Goal: Task Accomplishment & Management: Manage account settings

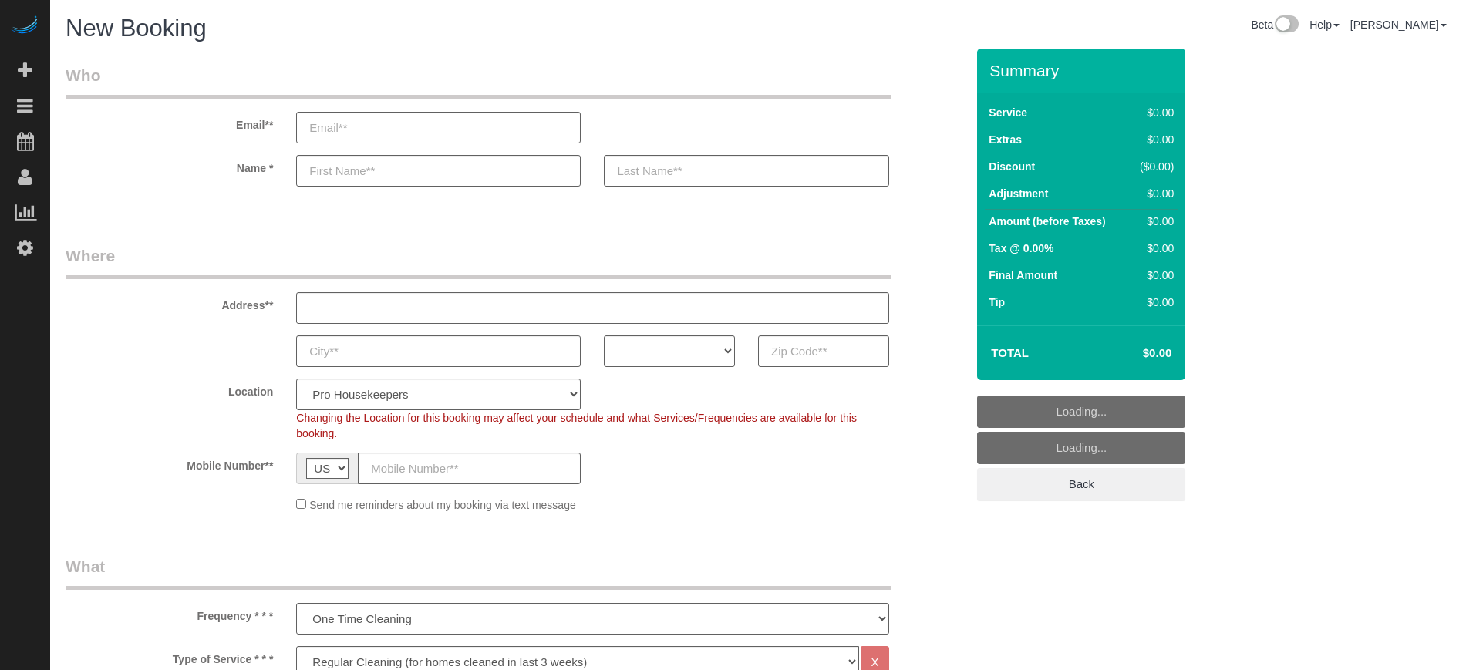
select select "4"
select select "number:9"
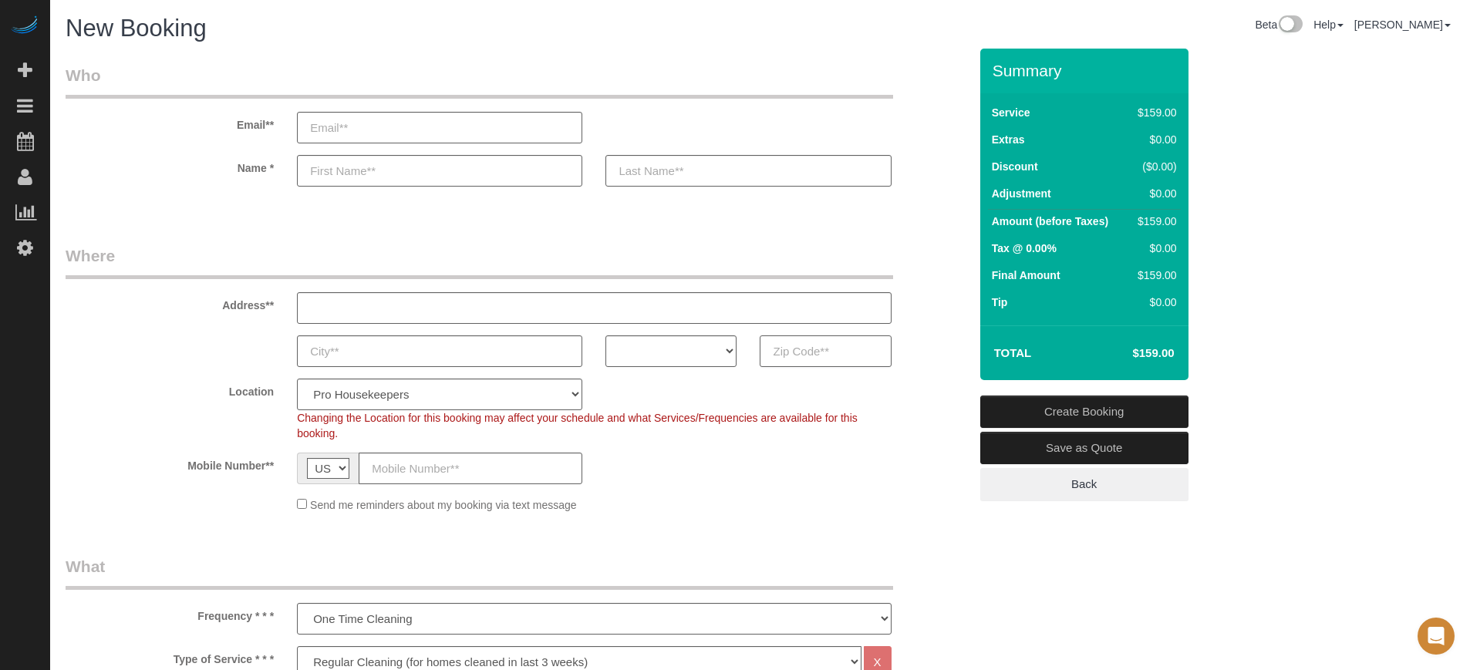
click at [840, 355] on input "text" at bounding box center [825, 352] width 131 height 32
paste input "94965"
type input "94965"
click at [664, 359] on select "AK AL AR AZ CA CO CT DC DE [GEOGRAPHIC_DATA] [GEOGRAPHIC_DATA] HI IA ID IL IN K…" at bounding box center [671, 352] width 131 height 32
select select "CA"
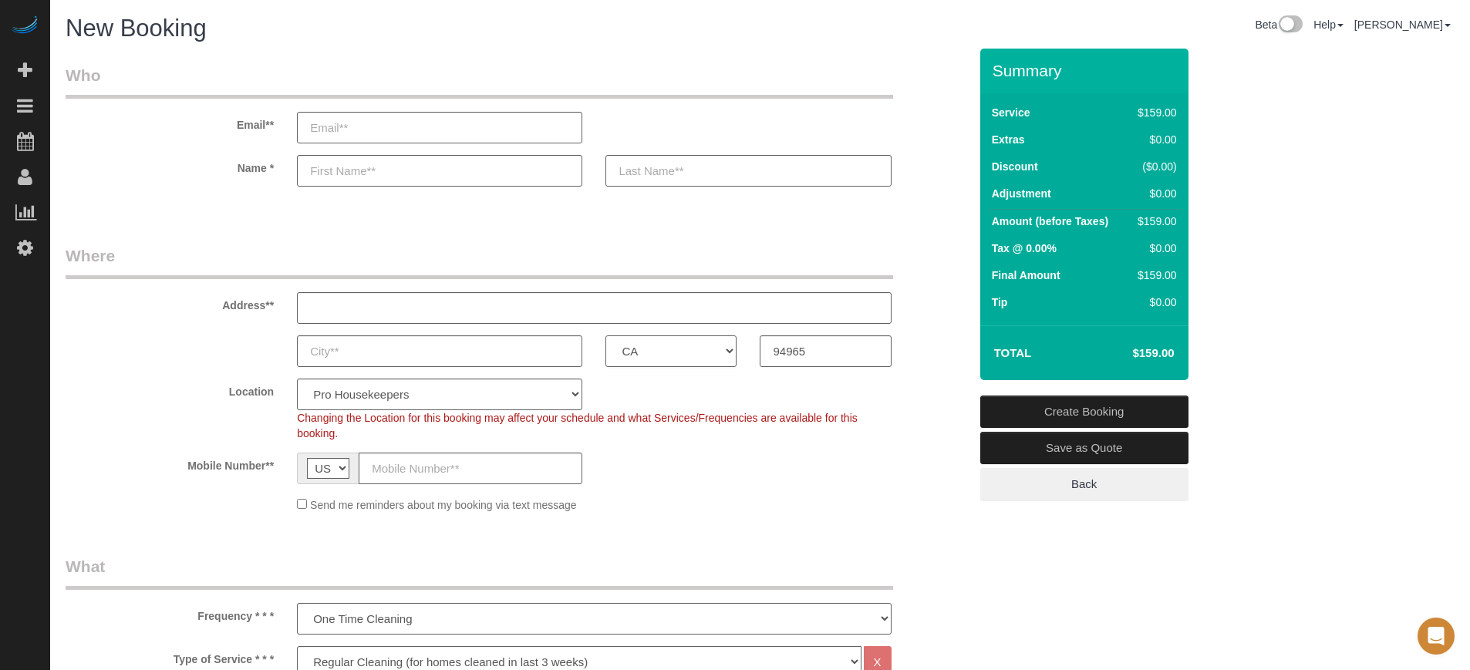
click at [606, 336] on select "AK AL AR AZ CA CO CT DC DE [GEOGRAPHIC_DATA] [GEOGRAPHIC_DATA] HI IA ID IL IN K…" at bounding box center [671, 352] width 131 height 32
click at [390, 397] on select "Pro Housekeepers Atlanta Austin Boston Chicago Cincinnati Clearwater Denver Ft …" at bounding box center [439, 395] width 285 height 32
select select "5"
click at [297, 379] on select "Pro Housekeepers Atlanta Austin Boston Chicago Cincinnati Clearwater Denver Ft …" at bounding box center [439, 395] width 285 height 32
select select "object:1215"
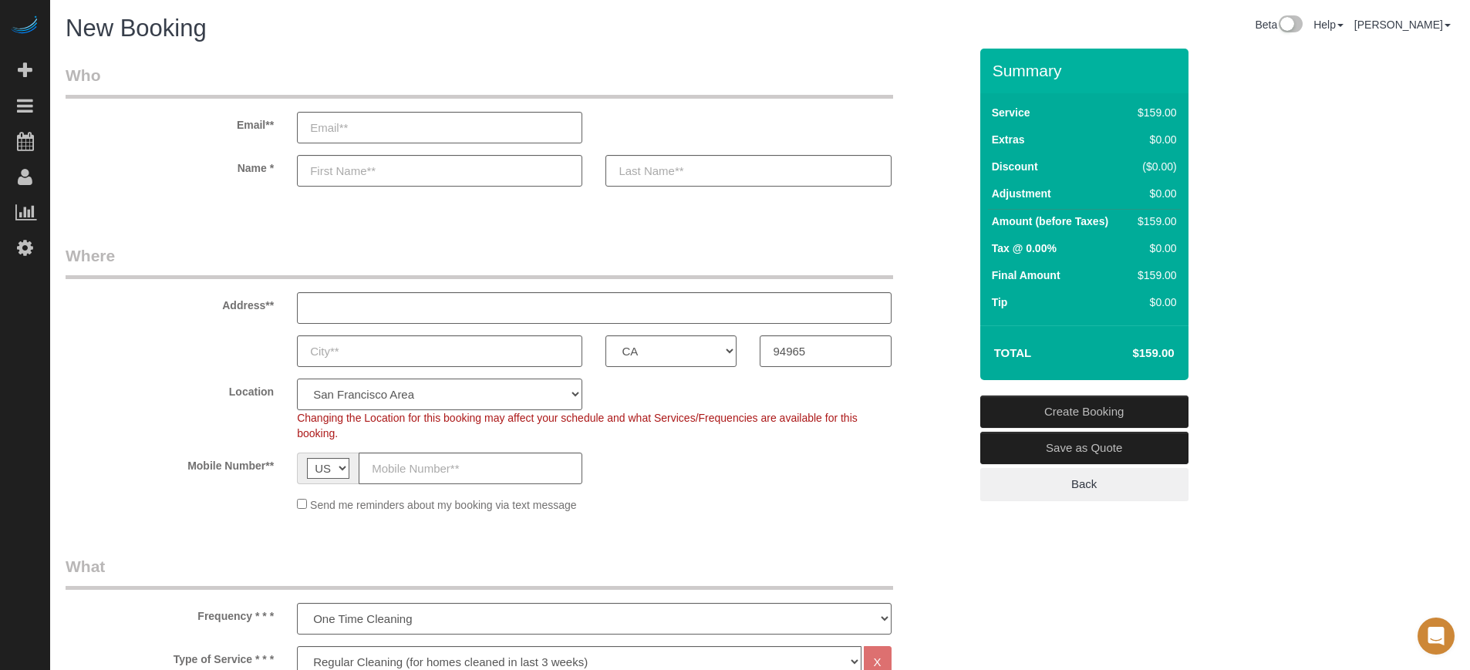
select select "204"
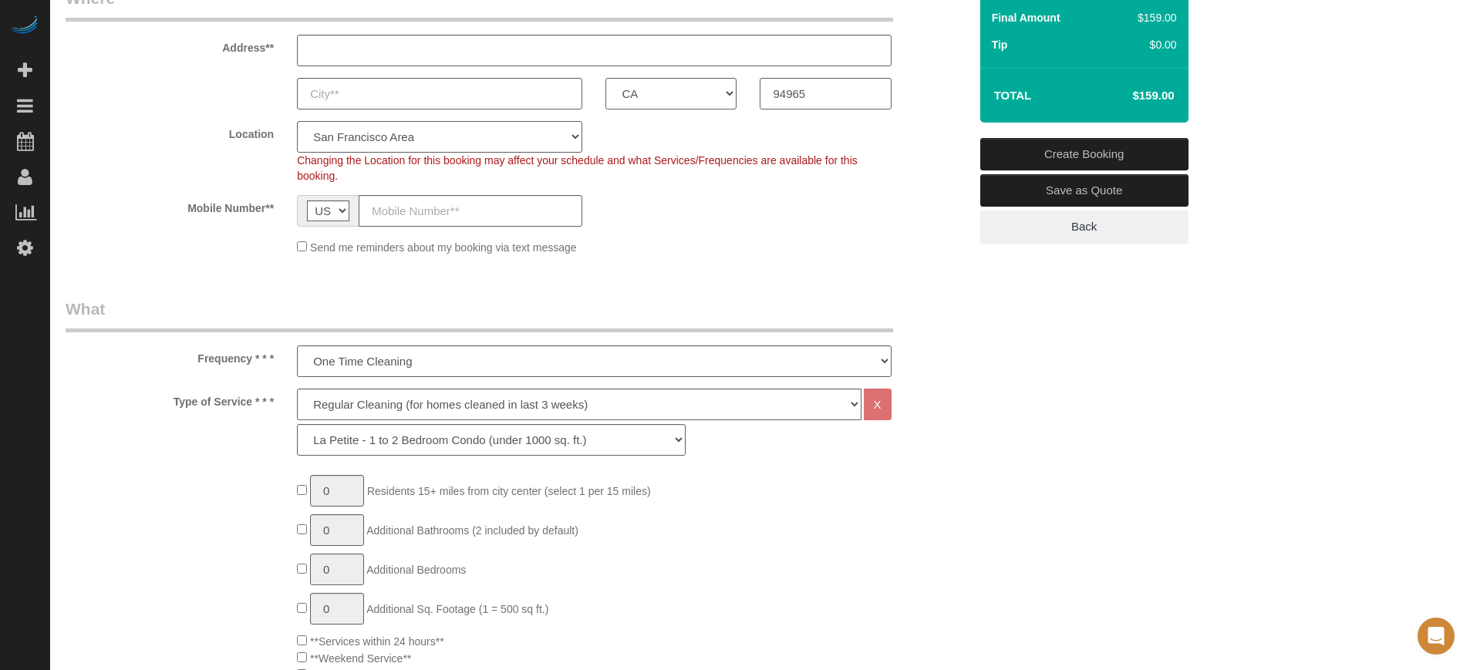
scroll to position [289, 0]
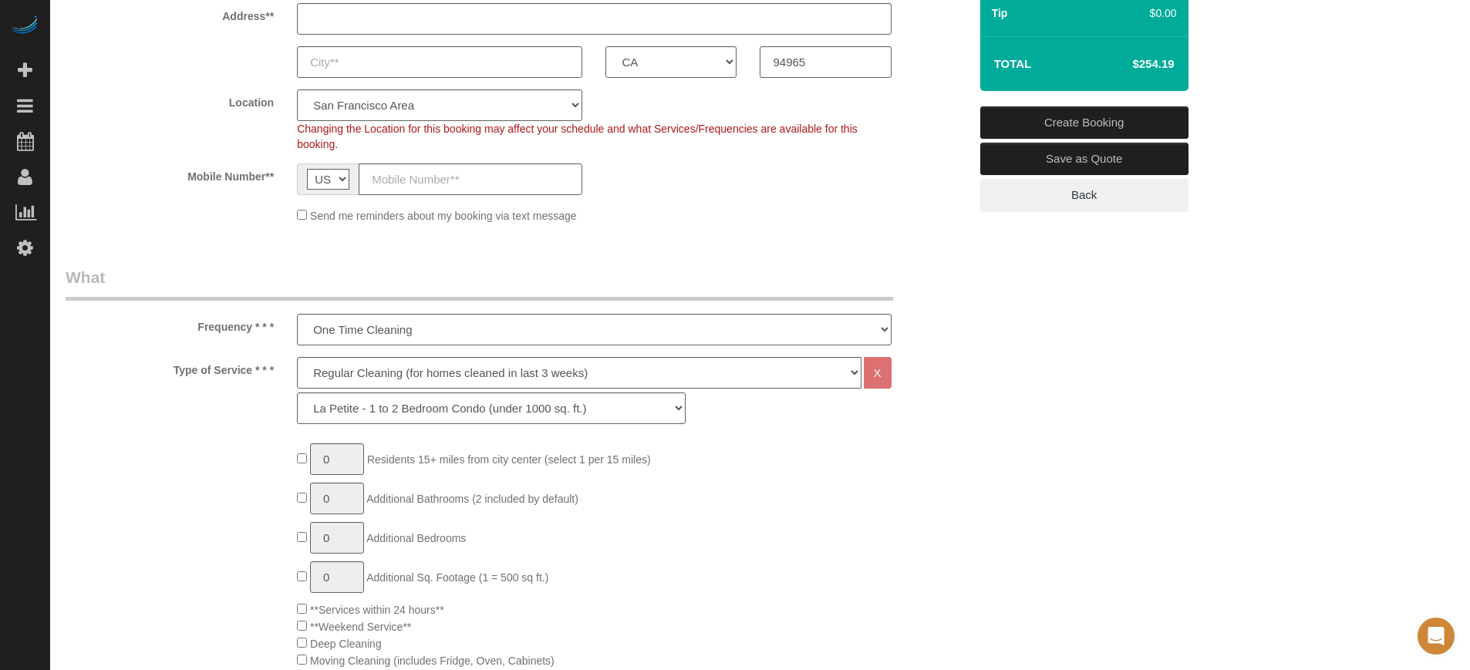
click at [177, 383] on div "Type of Service * * * Deep Cleaning (for homes that have not been cleaned in 3+…" at bounding box center [517, 394] width 926 height 75
click at [359, 372] on select "Deep Cleaning (for homes that have not been cleaned in 3+ weeks) Spruce Regular…" at bounding box center [579, 373] width 564 height 32
click at [297, 357] on select "Deep Cleaning (for homes that have not been cleaned in 3+ weeks) Spruce Regular…" at bounding box center [579, 373] width 564 height 32
click at [343, 332] on select "One Time Cleaning Weekly Cleaning (20%) - 20.00% (0% for the First Booking) Eve…" at bounding box center [594, 330] width 594 height 32
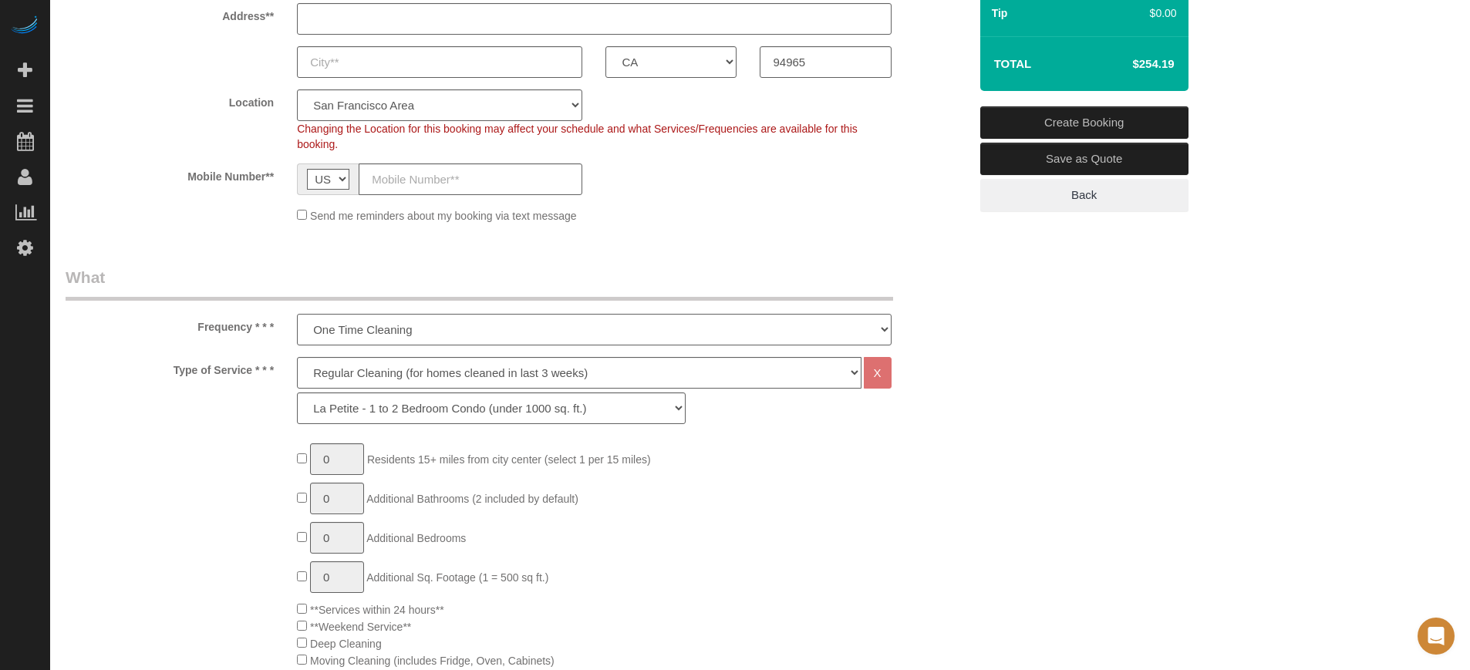
select select "object:1217"
click at [297, 314] on select "One Time Cleaning Weekly Cleaning (20%) - 20.00% (0% for the First Booking) Eve…" at bounding box center [594, 330] width 594 height 32
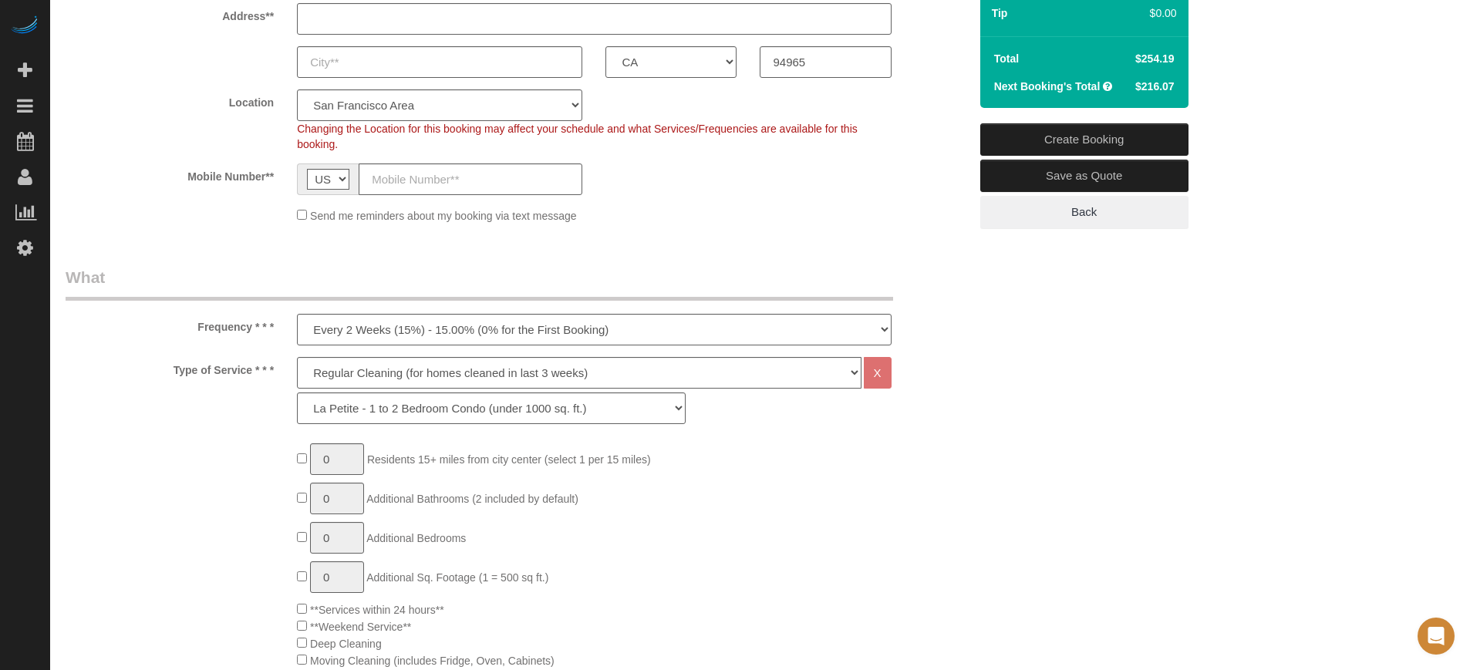
drag, startPoint x: 196, startPoint y: 328, endPoint x: 268, endPoint y: 368, distance: 82.9
click at [268, 368] on label "Type of Service * * *" at bounding box center [169, 367] width 231 height 21
drag, startPoint x: 277, startPoint y: 378, endPoint x: 370, endPoint y: 389, distance: 94.0
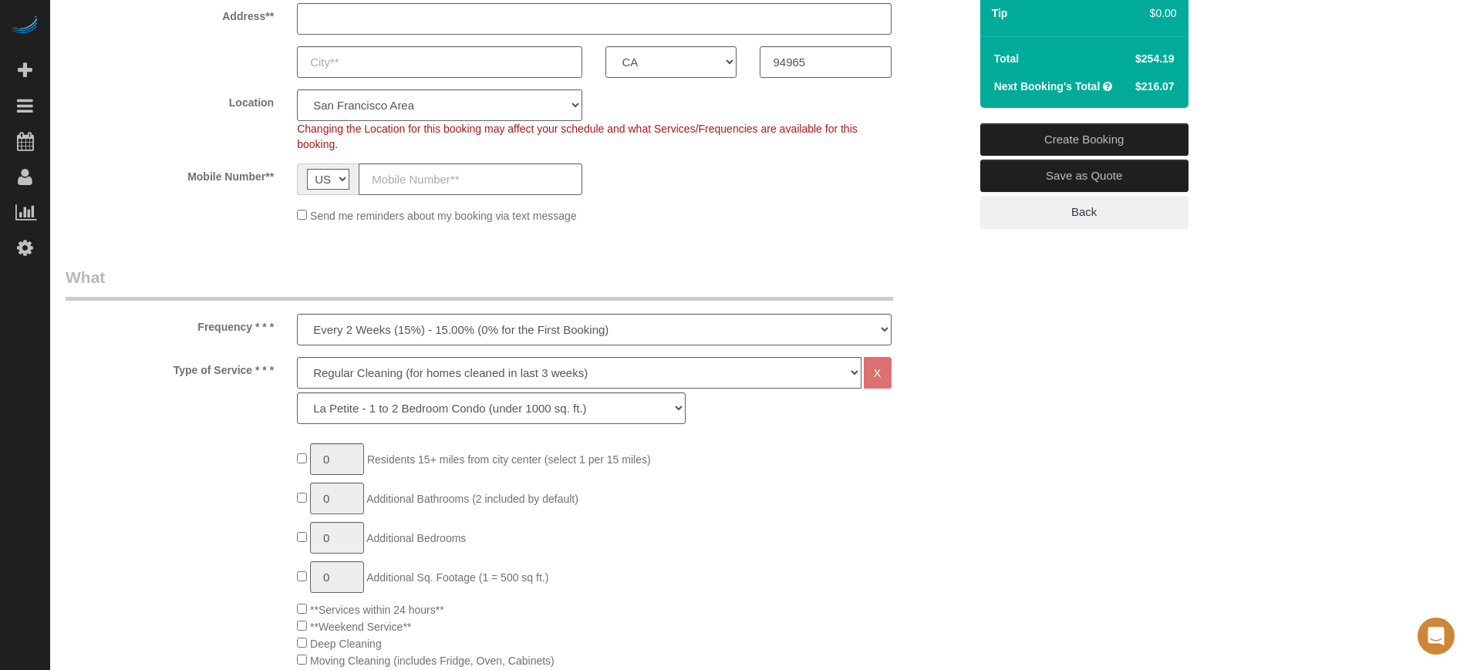
drag, startPoint x: 1429, startPoint y: 486, endPoint x: 1007, endPoint y: 356, distance: 441.7
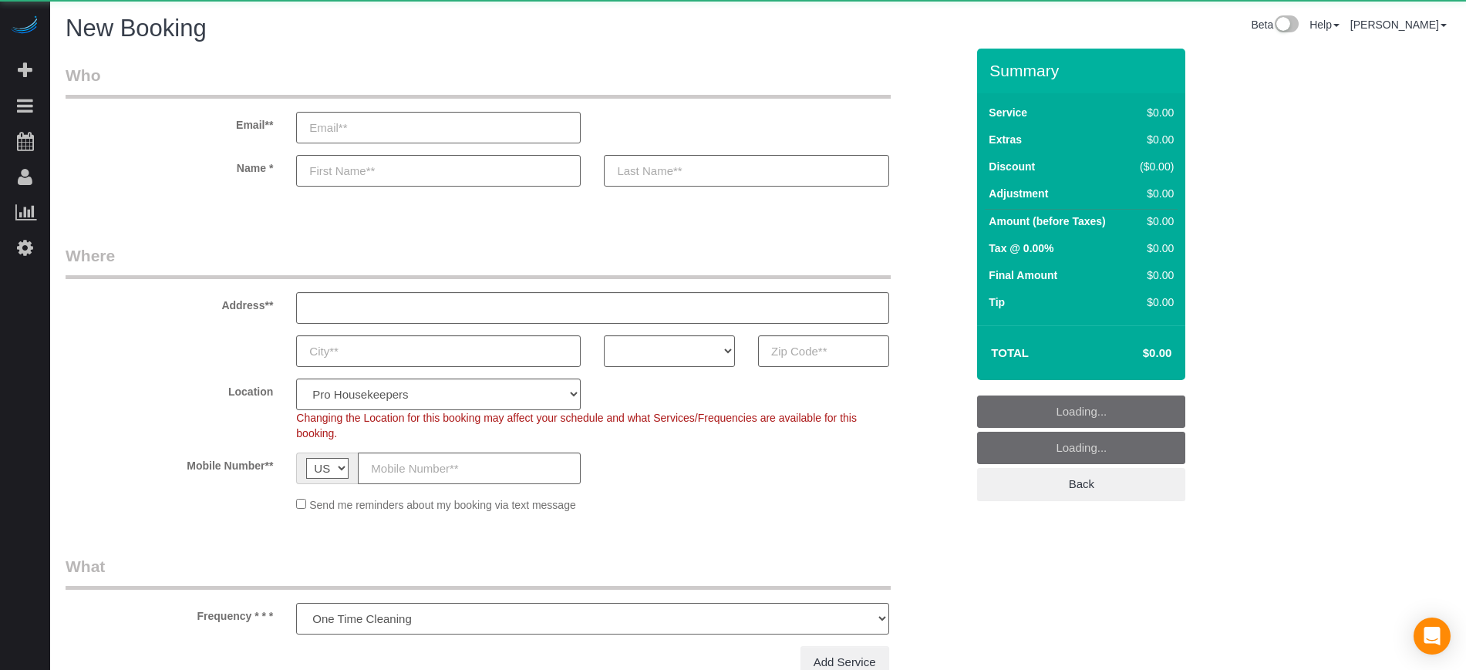
select select "number:9"
select select "object:1206"
select select "4"
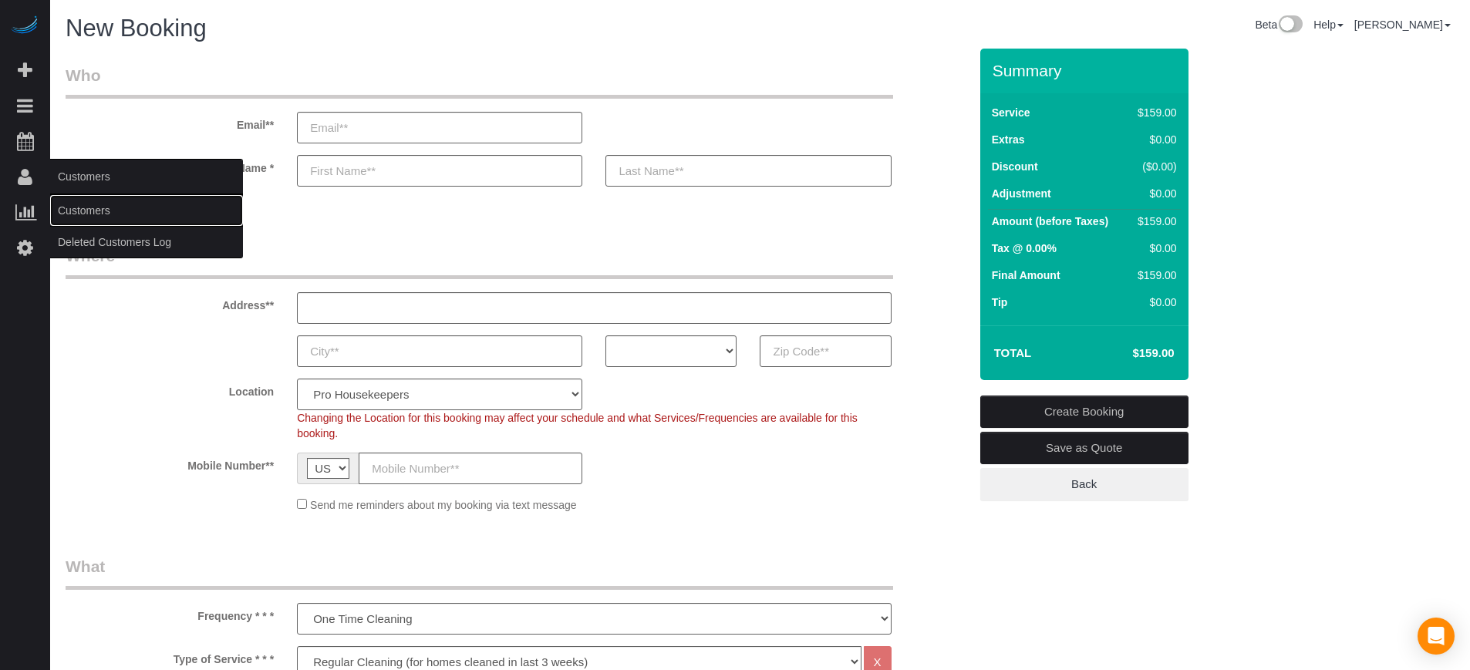
click at [104, 217] on link "Customers" at bounding box center [146, 210] width 193 height 31
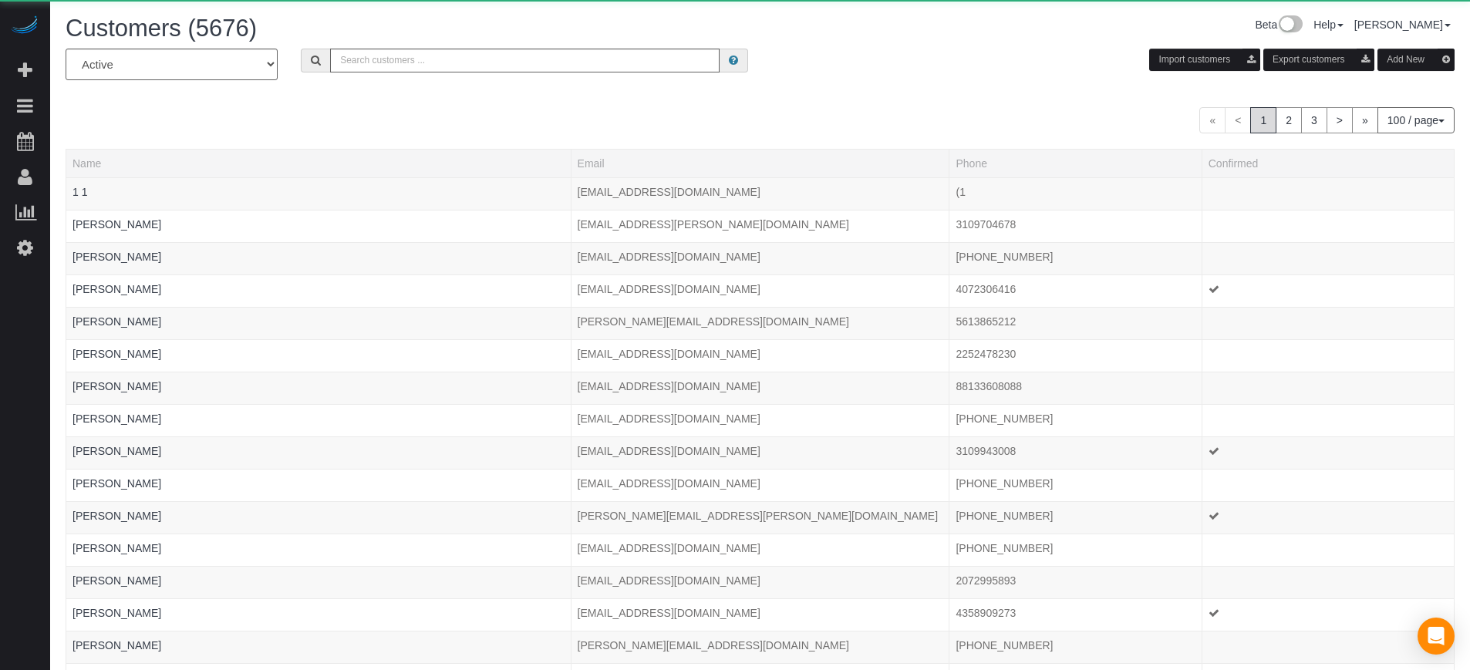
click at [424, 74] on div "All Active Archived Import customers Export customers Add New" at bounding box center [760, 70] width 1412 height 43
click at [413, 63] on input "text" at bounding box center [525, 61] width 390 height 24
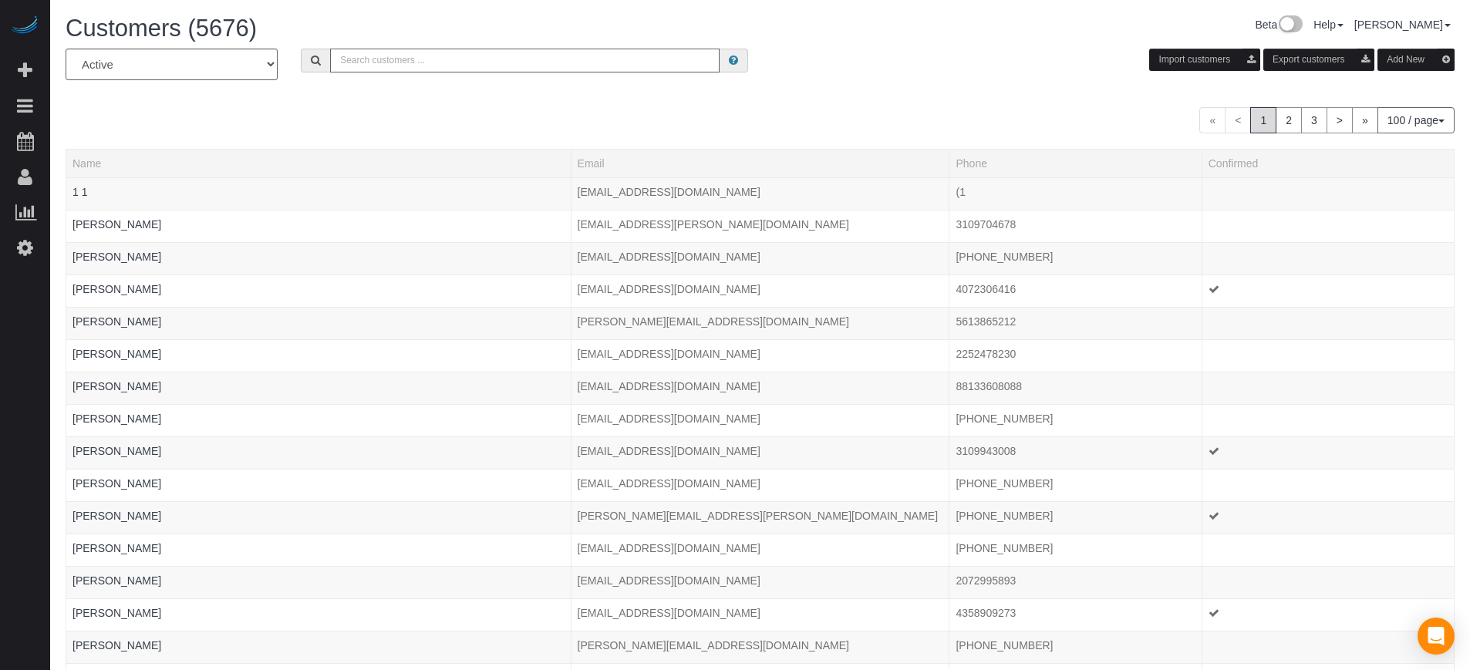
paste input "Kyle Walker"
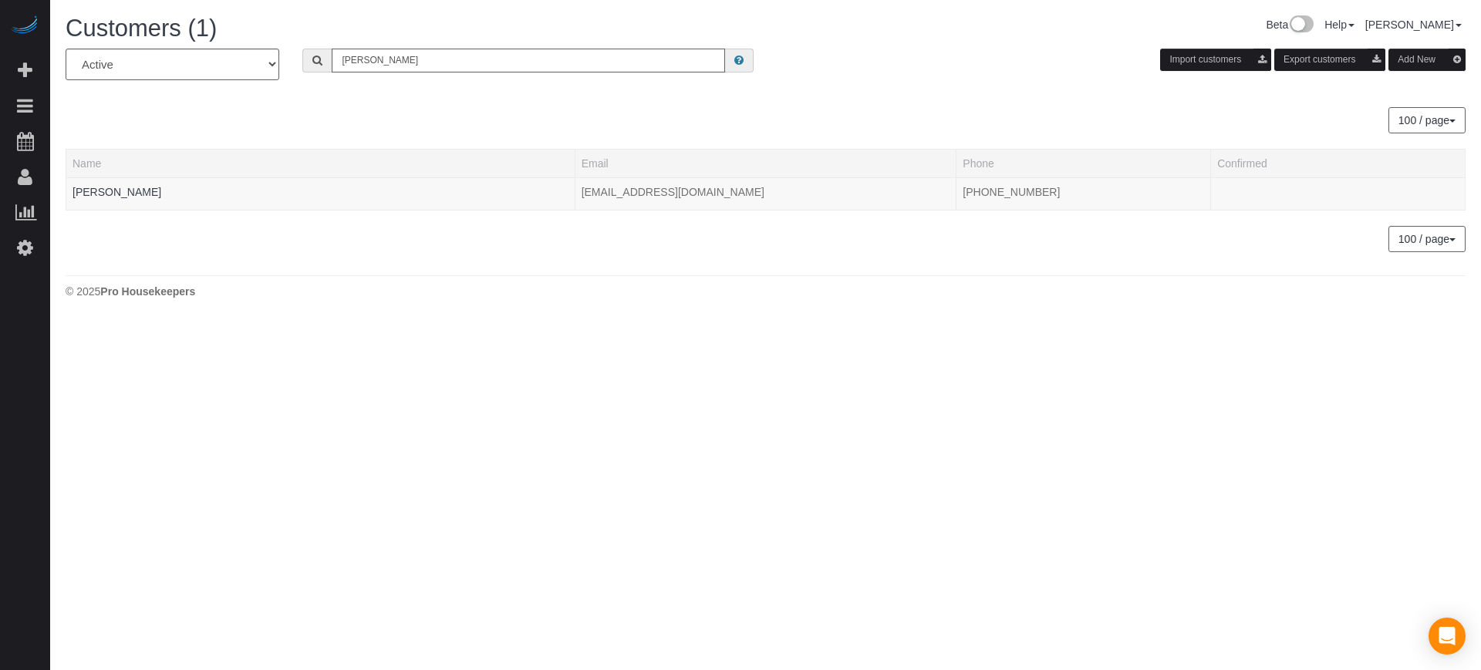
type input "Kyle Walker"
click at [843, 467] on body "Beta Add Booking Bookings Active Bookings Cancelled Bookings Quote Inquiries Do…" at bounding box center [740, 335] width 1481 height 670
click at [79, 410] on body "Beta Add Booking Bookings Active Bookings Cancelled Bookings Quote Inquiries Do…" at bounding box center [740, 335] width 1481 height 670
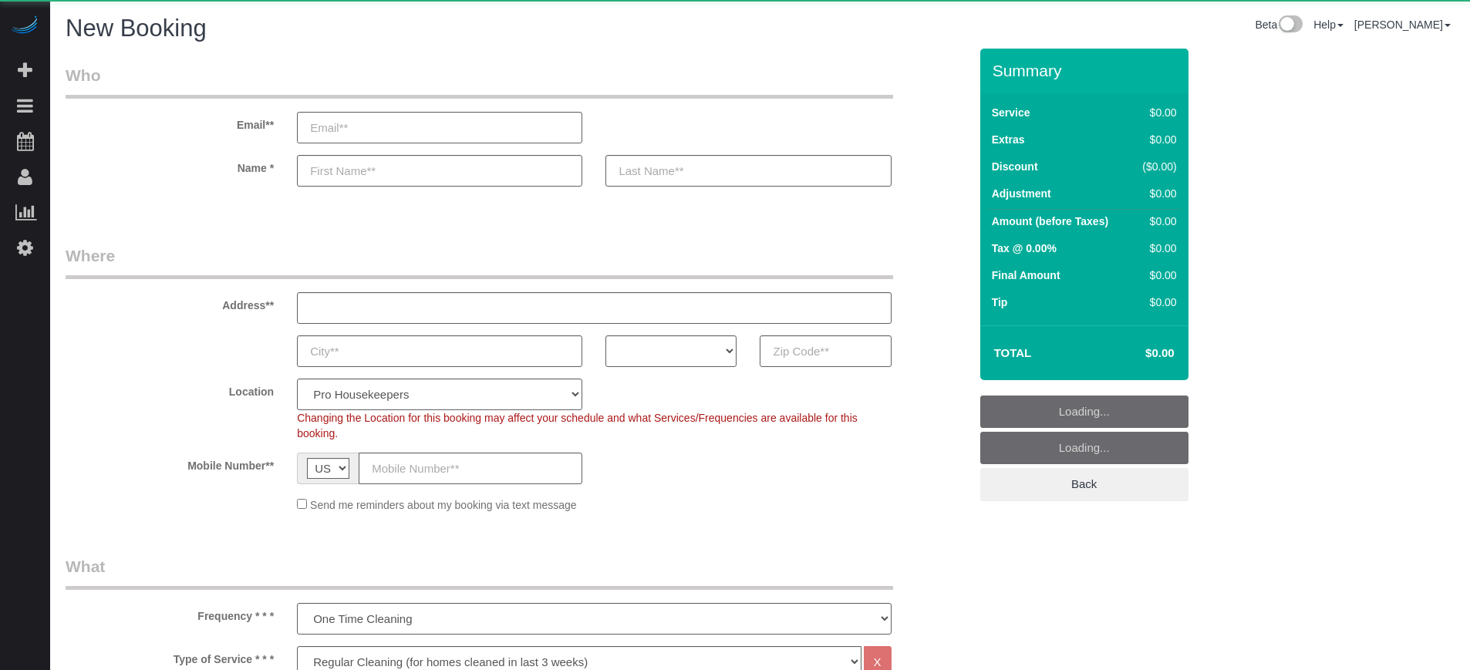
select select "4"
select select "number:9"
select select "object:1206"
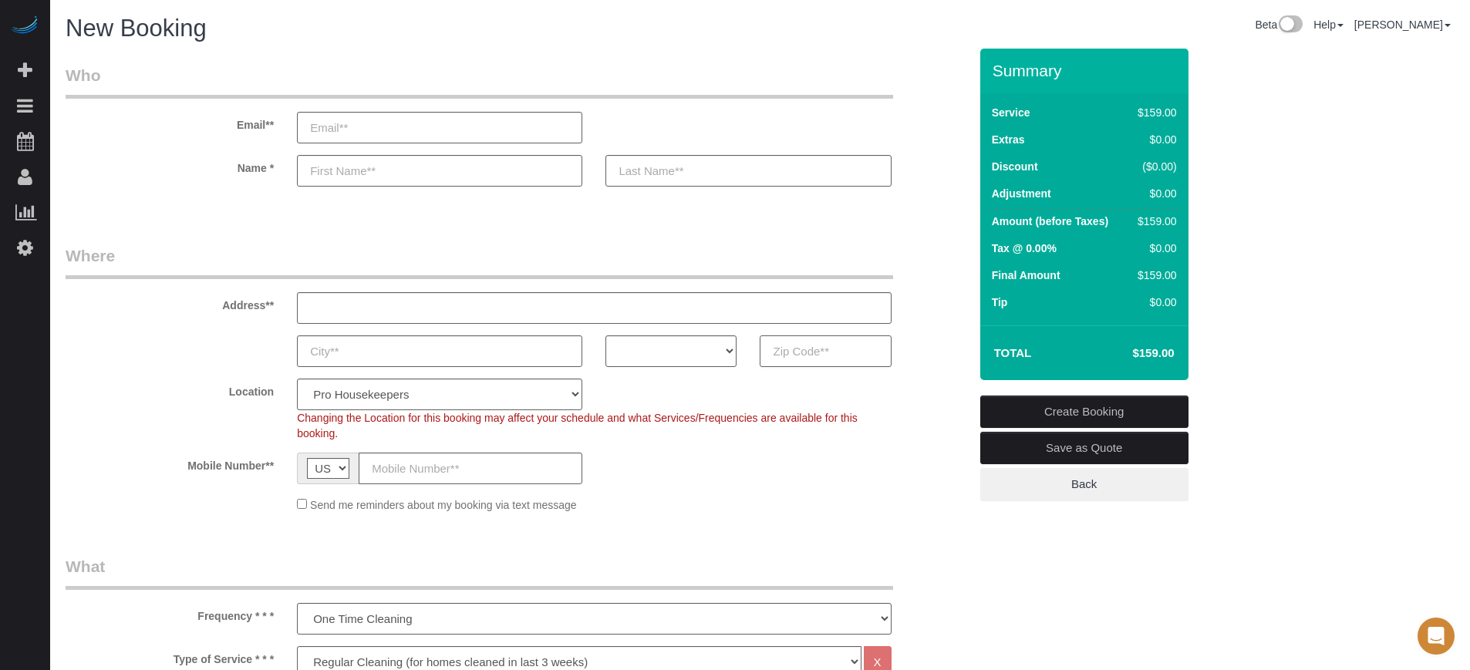
click at [815, 350] on input "text" at bounding box center [825, 352] width 131 height 32
paste input "10468"
type input "10468"
click at [692, 341] on select "AK AL AR AZ CA CO CT DC DE FL GA HI IA ID IL IN KS KY LA MA MD ME MI MN MO MS M…" at bounding box center [671, 352] width 131 height 32
click at [606, 336] on select "AK AL AR AZ CA CO CT DC DE FL GA HI IA ID IL IN KS KY LA MA MD ME MI MN MO MS M…" at bounding box center [671, 352] width 131 height 32
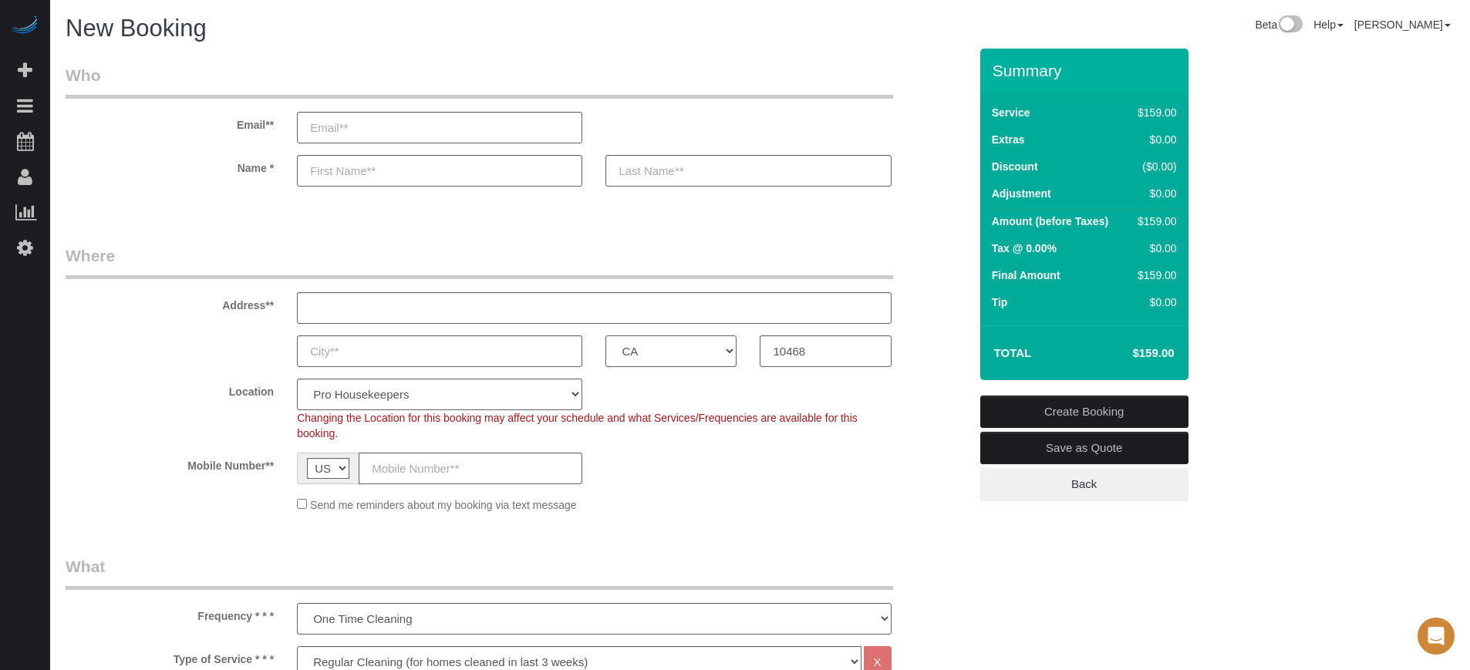
click at [667, 355] on select "AK AL AR AZ CA CO CT DC DE [GEOGRAPHIC_DATA] [GEOGRAPHIC_DATA] HI IA ID IL IN K…" at bounding box center [671, 352] width 131 height 32
select select "NY"
click at [606, 336] on select "AK AL AR AZ CA CO CT DC DE [GEOGRAPHIC_DATA] [GEOGRAPHIC_DATA] HI IA ID IL IN K…" at bounding box center [671, 352] width 131 height 32
click at [531, 394] on select "Pro Housekeepers [GEOGRAPHIC_DATA] [GEOGRAPHIC_DATA] [GEOGRAPHIC_DATA] [GEOGRAP…" at bounding box center [439, 395] width 285 height 32
select select "20"
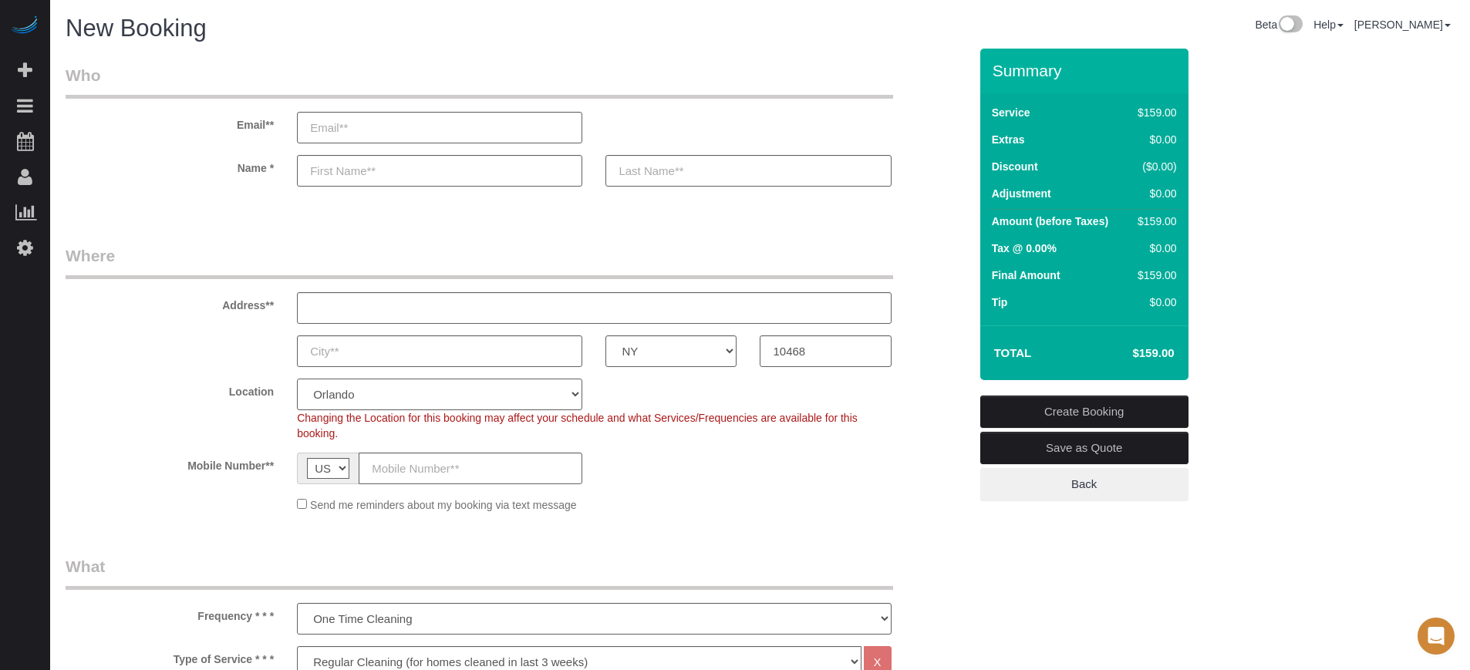
click at [297, 379] on select "Pro Housekeepers [GEOGRAPHIC_DATA] [GEOGRAPHIC_DATA] [GEOGRAPHIC_DATA] [GEOGRAP…" at bounding box center [439, 395] width 285 height 32
select select "object:1215"
click at [454, 402] on select "Pro Housekeepers Atlanta Austin Boston Chicago Cincinnati Clearwater Denver Ft …" at bounding box center [439, 395] width 285 height 32
select select "6"
click at [297, 379] on select "Pro Housekeepers Atlanta Austin Boston Chicago Cincinnati Clearwater Denver Ft …" at bounding box center [439, 395] width 285 height 32
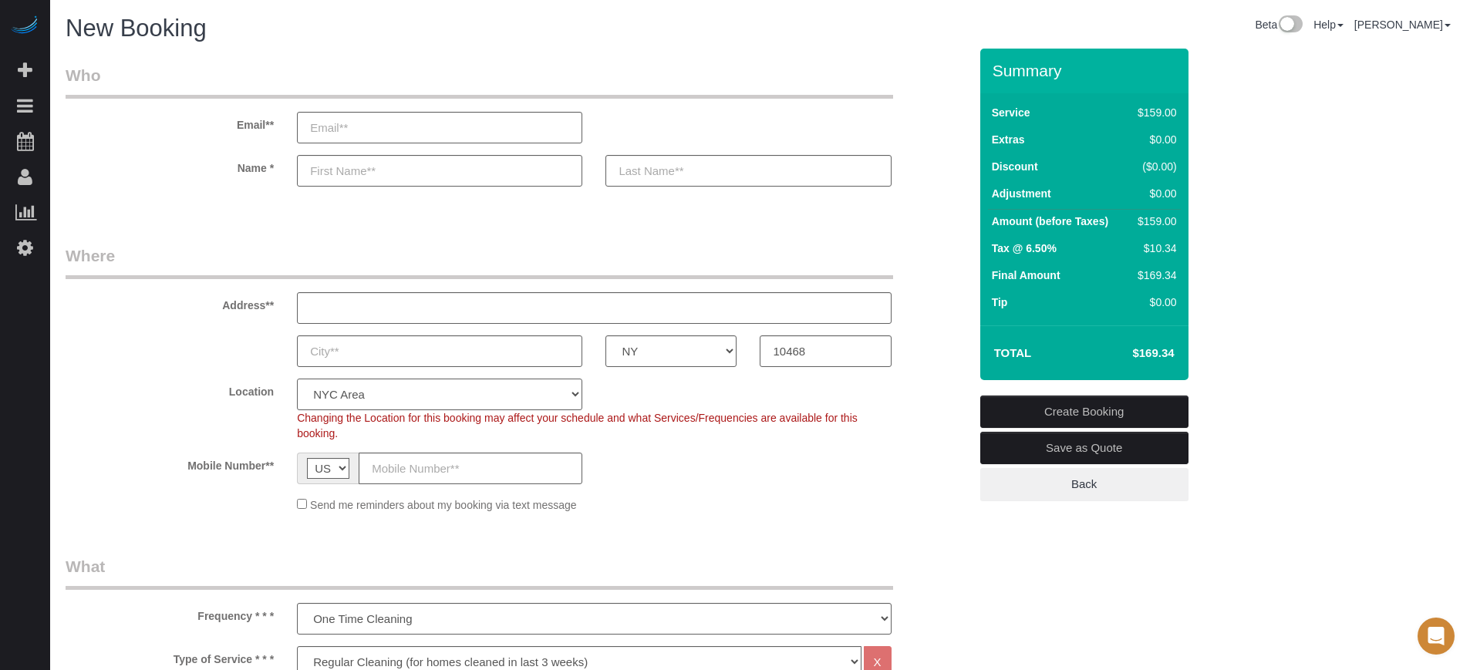
select select "object:1247"
click at [963, 304] on div "Address**" at bounding box center [517, 284] width 926 height 79
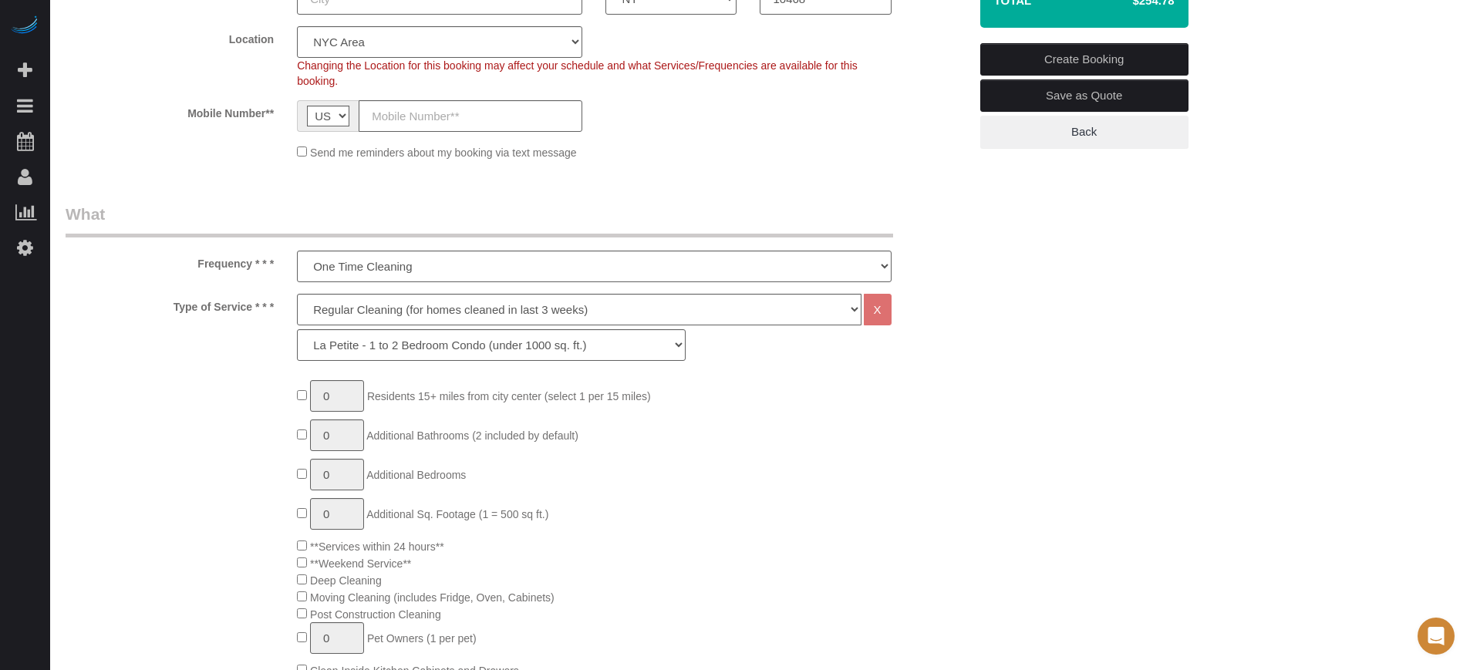
scroll to position [386, 0]
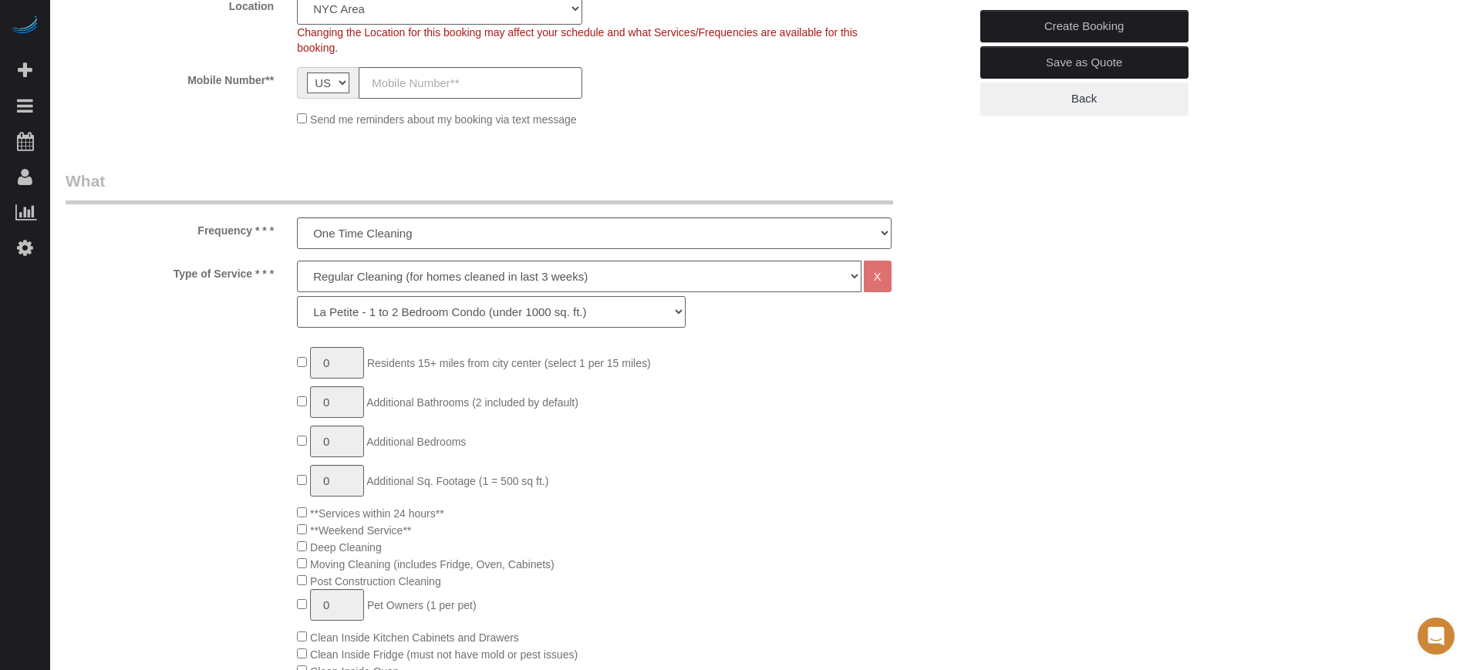
click at [420, 317] on select "La Petite - 1 to 2 Bedroom Condo (under 1000 sq. ft.) La Petite II - 2 Bedroom …" at bounding box center [491, 312] width 389 height 32
select select "205"
click at [297, 296] on select "La Petite - 1 to 2 Bedroom Condo (under 1000 sq. ft.) La Petite II - 2 Bedroom …" at bounding box center [491, 312] width 389 height 32
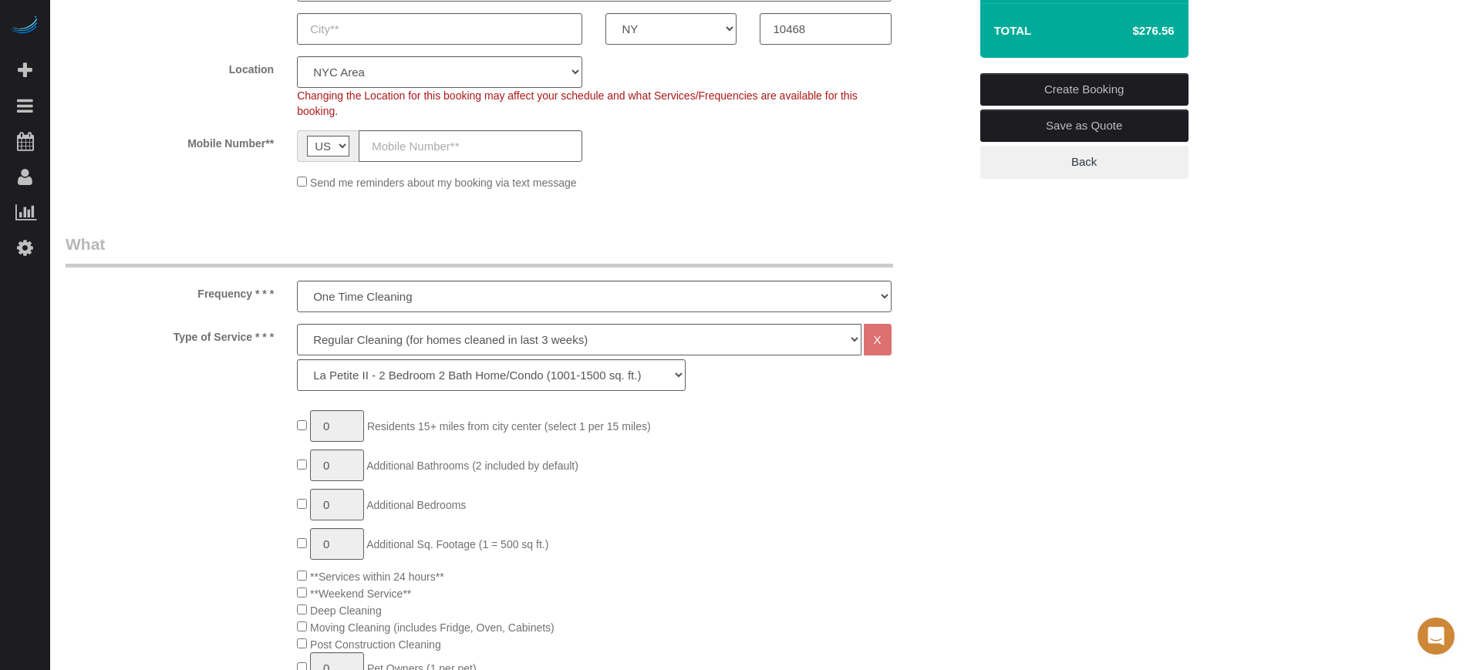
scroll to position [289, 0]
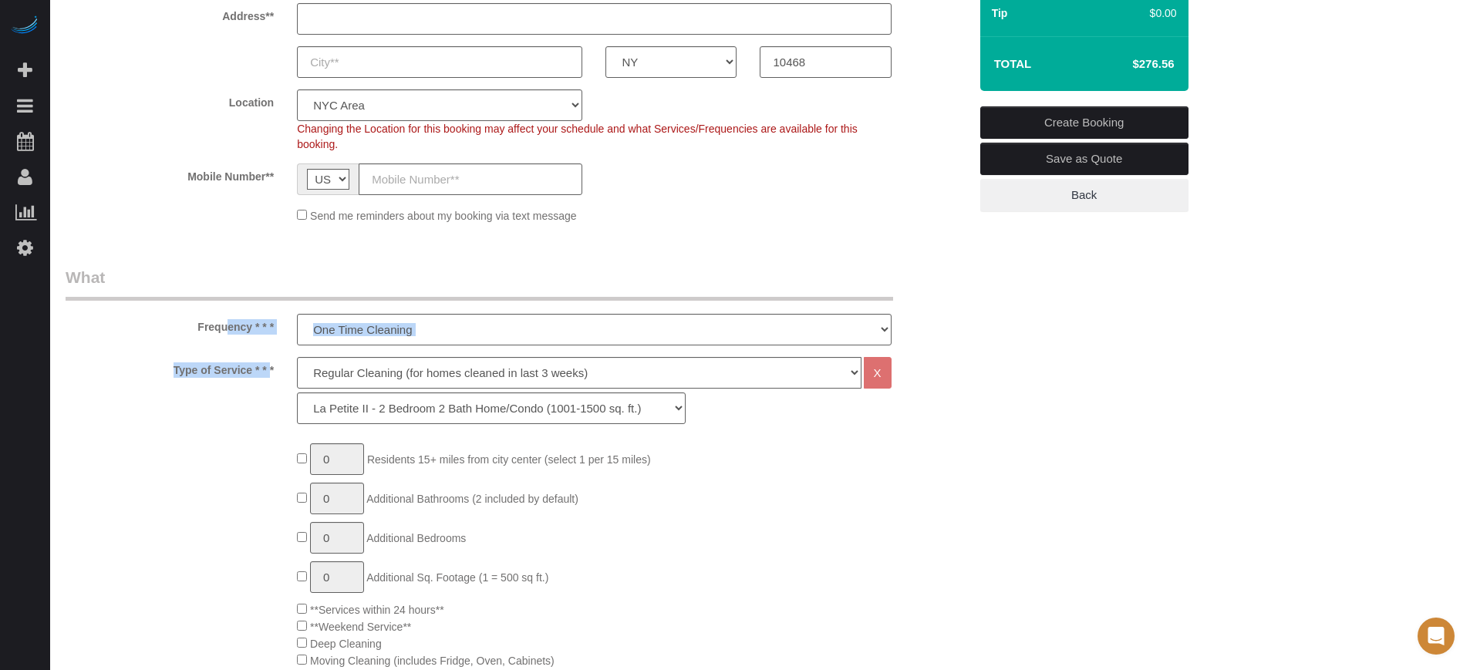
drag, startPoint x: 193, startPoint y: 324, endPoint x: 240, endPoint y: 373, distance: 67.6
click at [240, 373] on label "Type of Service * * *" at bounding box center [169, 367] width 231 height 21
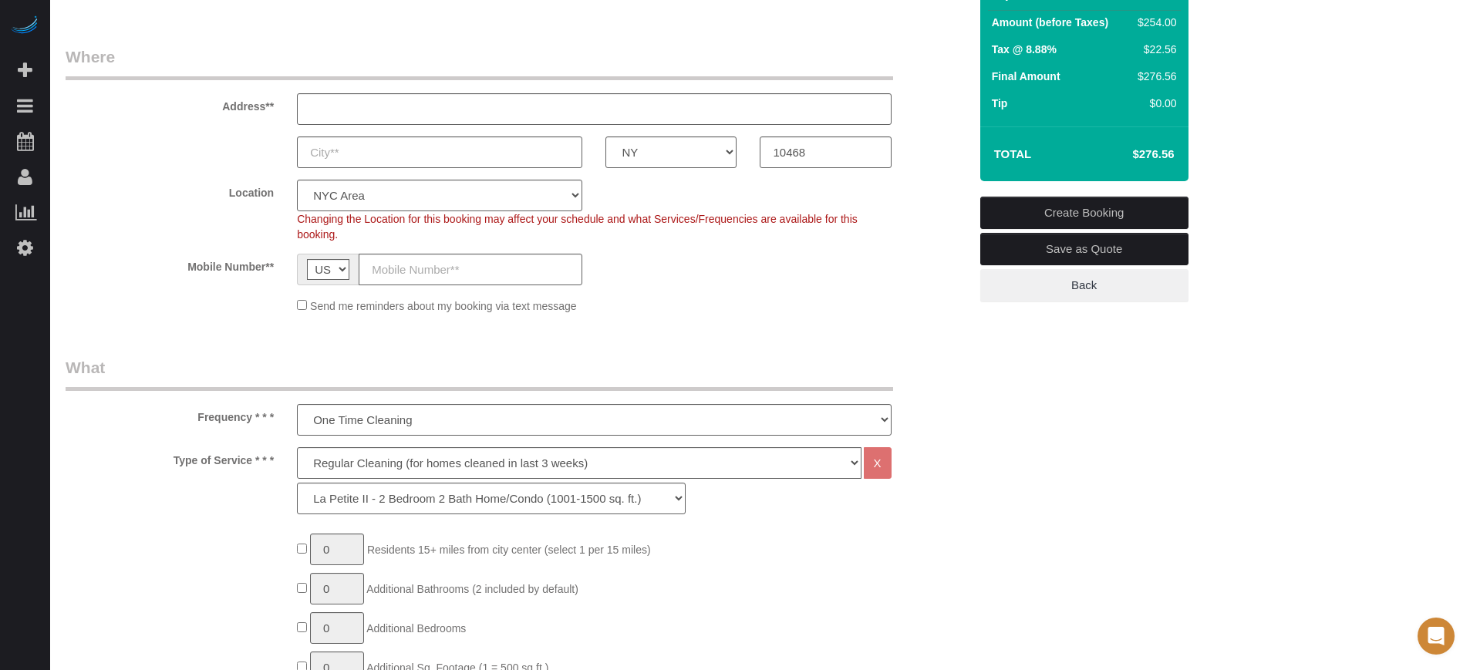
scroll to position [96, 0]
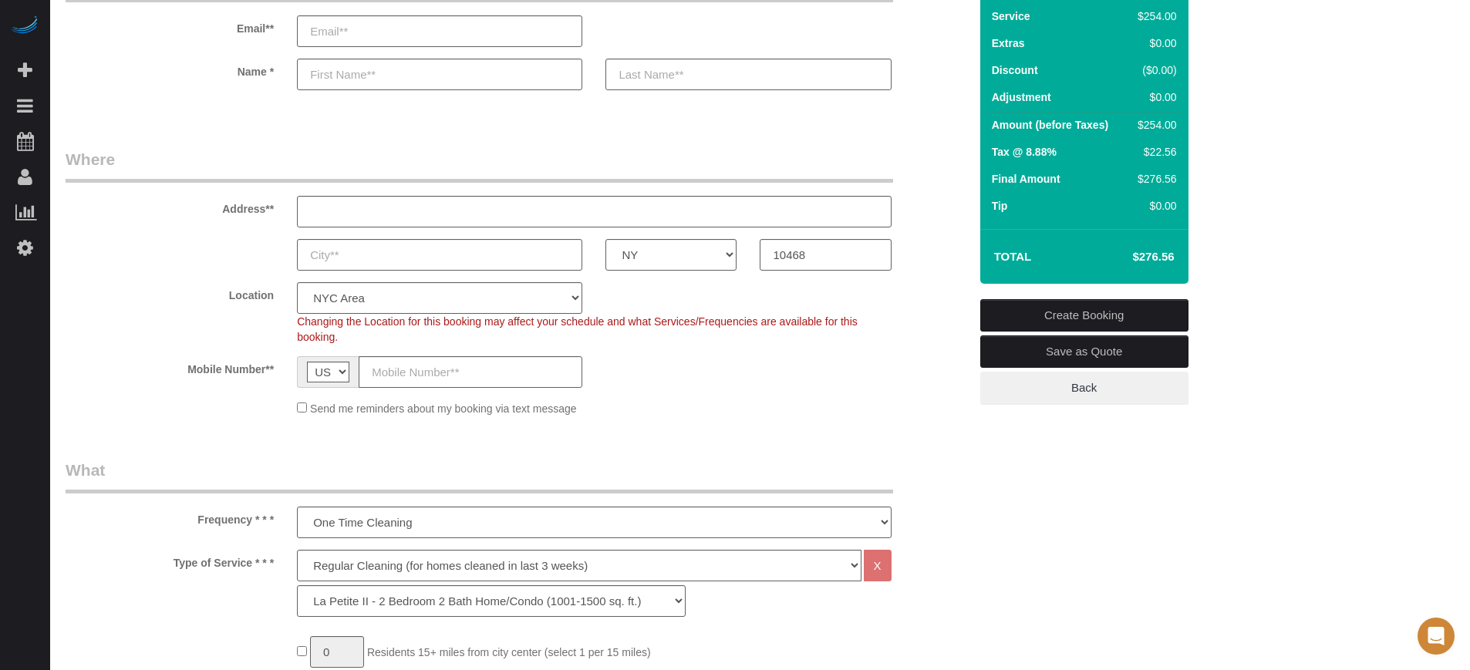
click at [912, 349] on sui-booking-location "Location Pro Housekeepers Atlanta Austin Boston Chicago Cincinnati Clearwater D…" at bounding box center [517, 349] width 903 height 134
click at [922, 420] on fieldset "Where Address** AK AL AR AZ CA CO CT DC DE FL GA HI IA ID IL IN KS KY LA MA MD …" at bounding box center [517, 288] width 903 height 280
click at [924, 393] on sui-booking-location "Location Pro Housekeepers Atlanta Austin Boston Chicago Cincinnati Clearwater D…" at bounding box center [517, 349] width 903 height 134
click at [920, 370] on div "Mobile Number** AF AL DZ AD AO AI AQ AG AR AM AW AU AT AZ BS BH BD BB BY BE BZ …" at bounding box center [517, 372] width 926 height 32
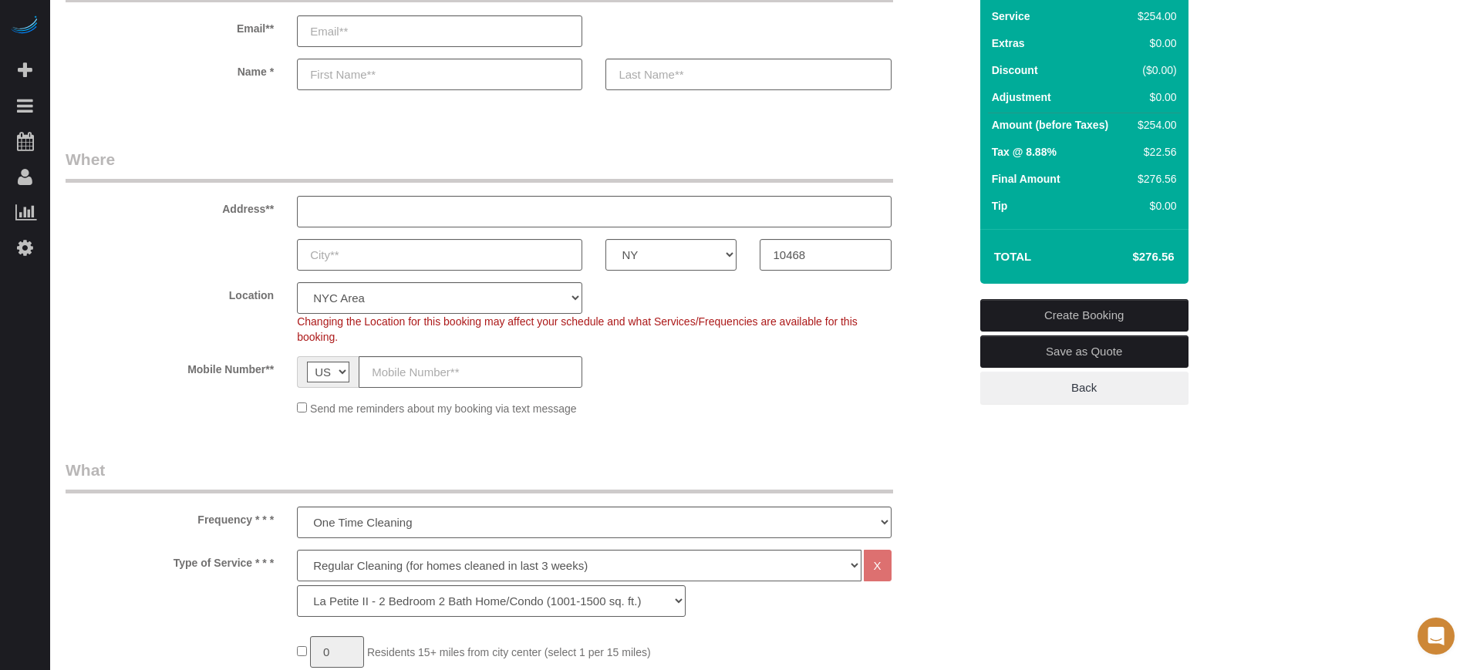
click at [930, 327] on div "Location Pro Housekeepers Atlanta Austin Boston Chicago Cincinnati Clearwater D…" at bounding box center [517, 313] width 926 height 62
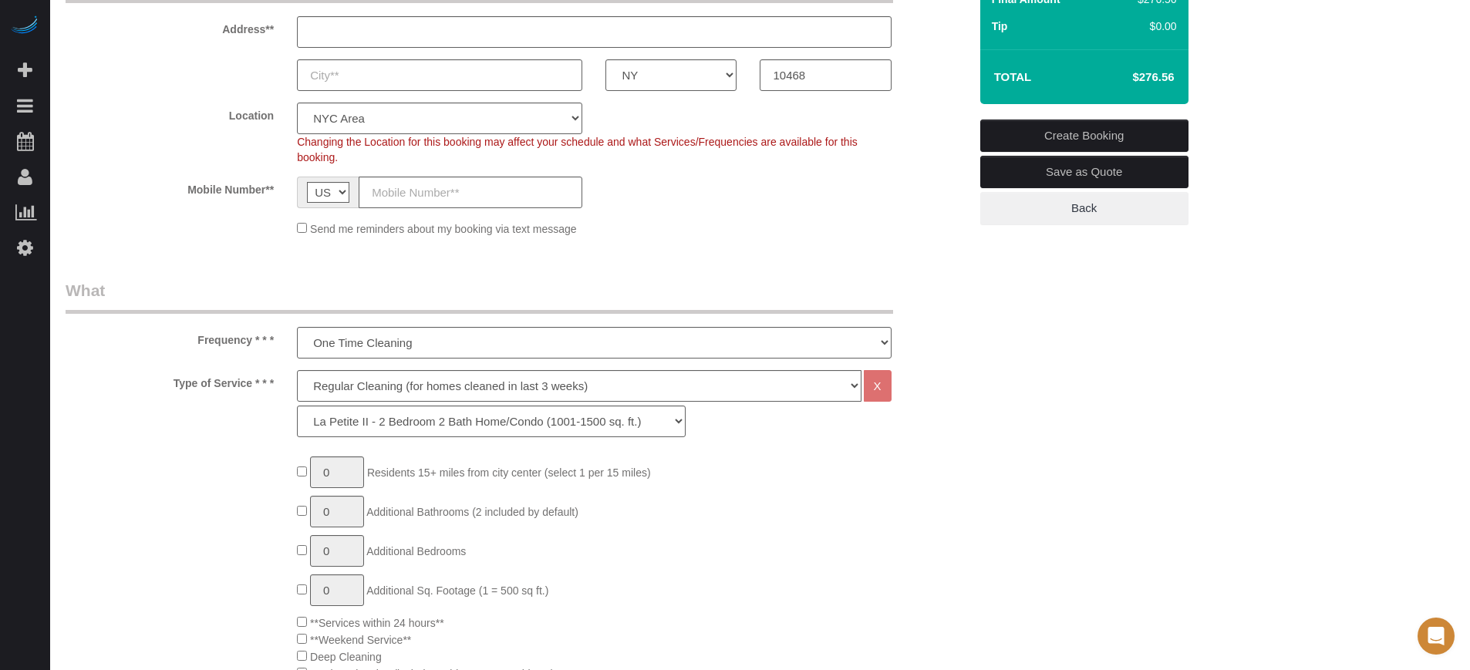
scroll to position [0, 0]
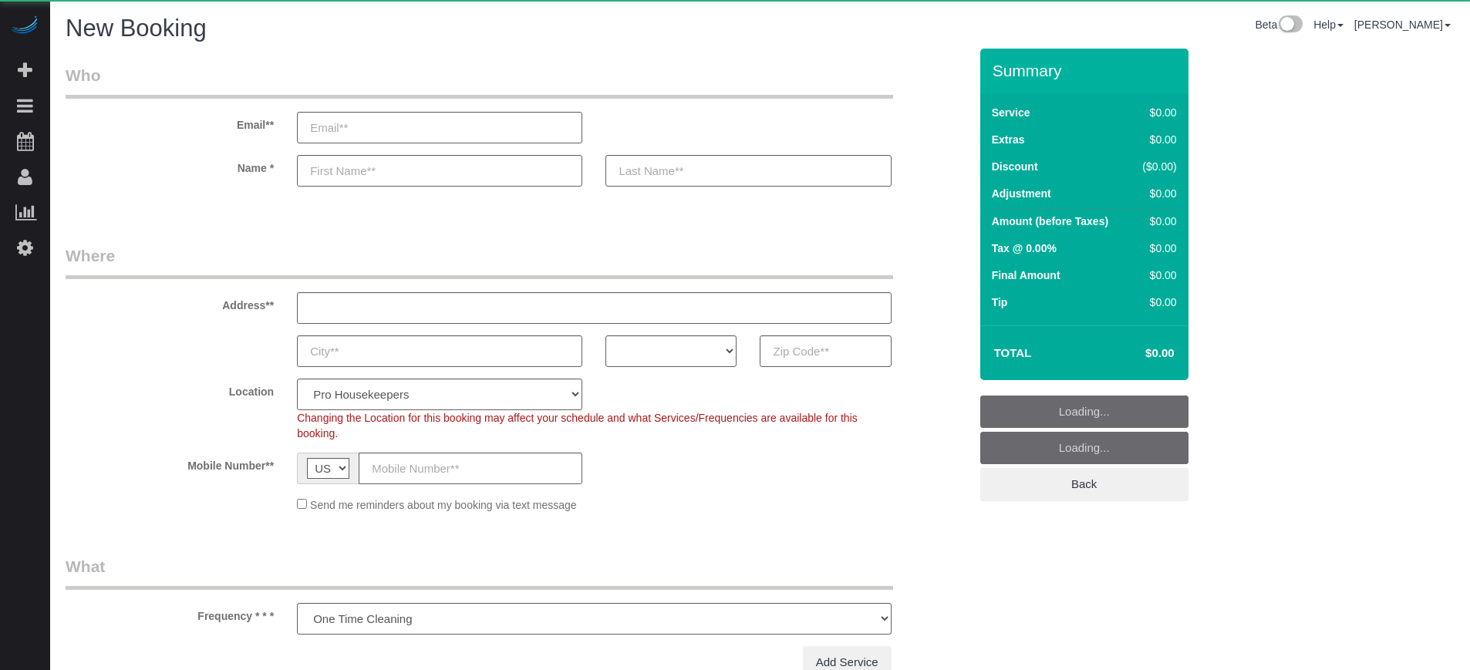
select select "number:9"
select select "4"
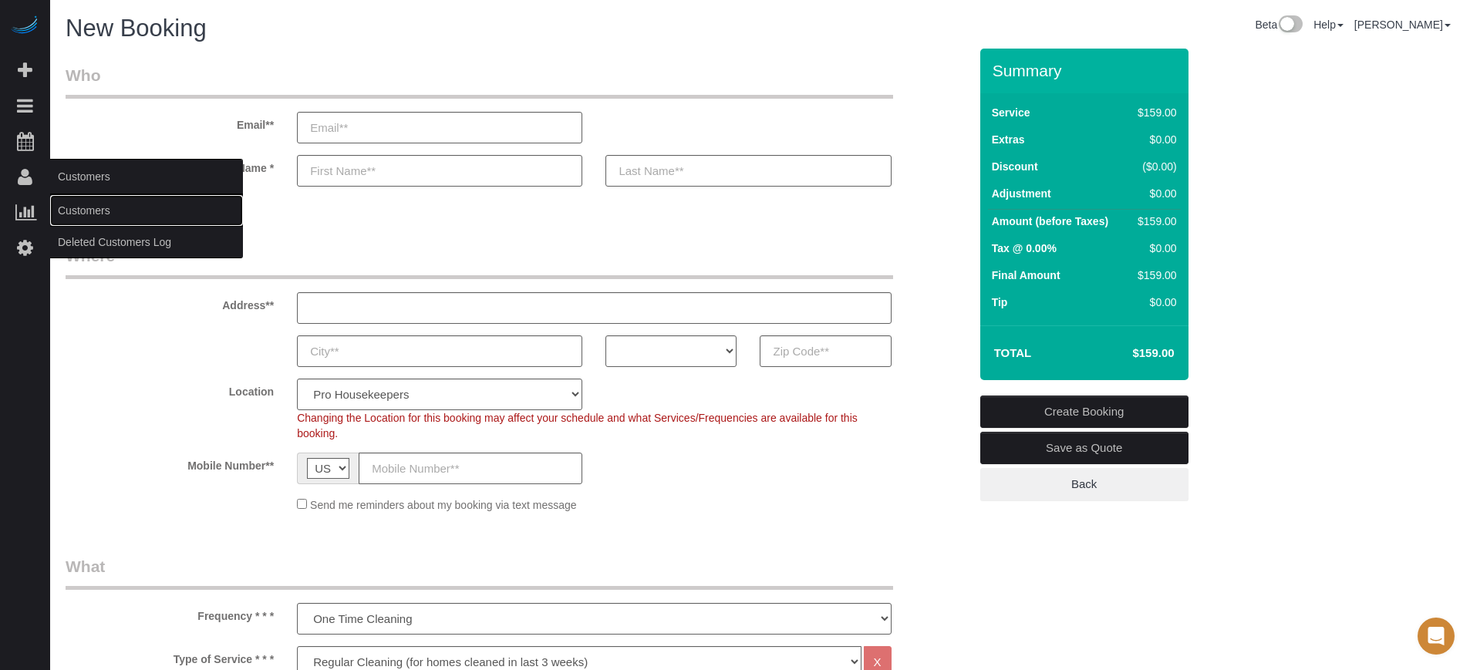
drag, startPoint x: 79, startPoint y: 204, endPoint x: 100, endPoint y: 191, distance: 24.0
click at [79, 204] on link "Customers" at bounding box center [146, 210] width 193 height 31
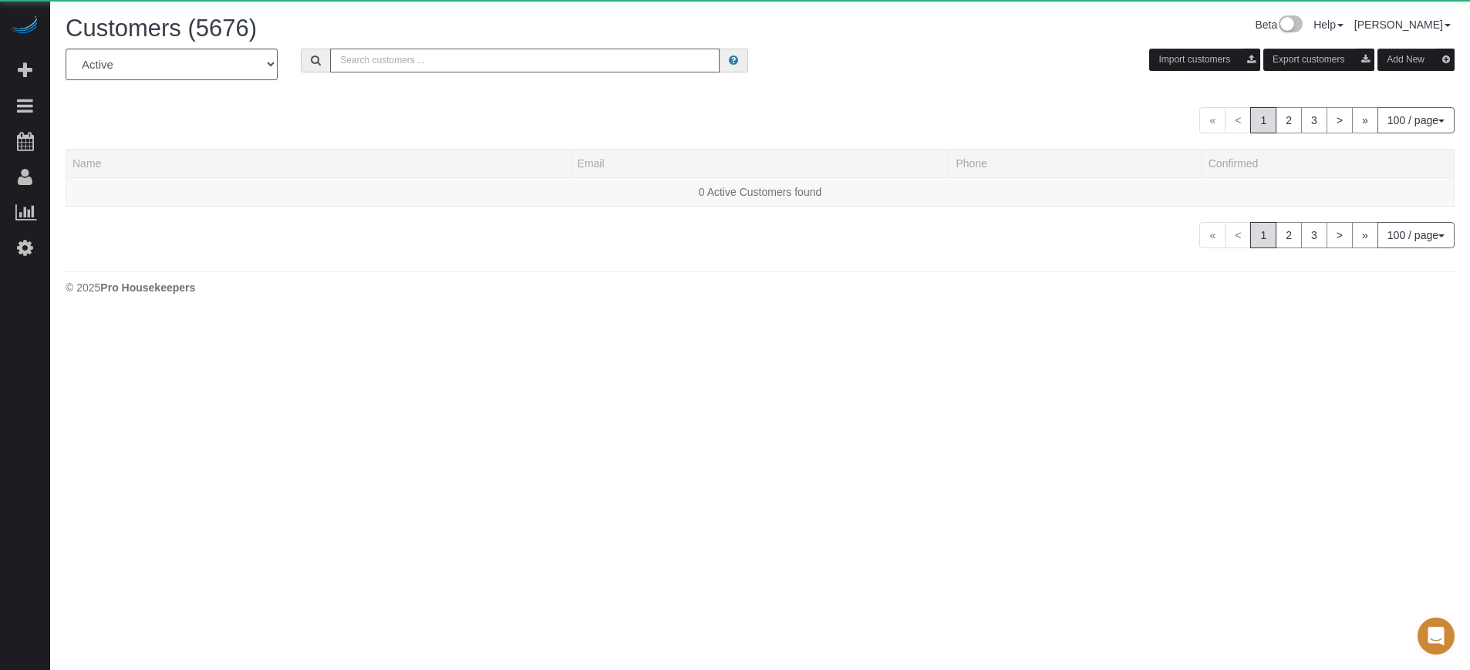
click at [384, 59] on input "text" at bounding box center [525, 61] width 390 height 24
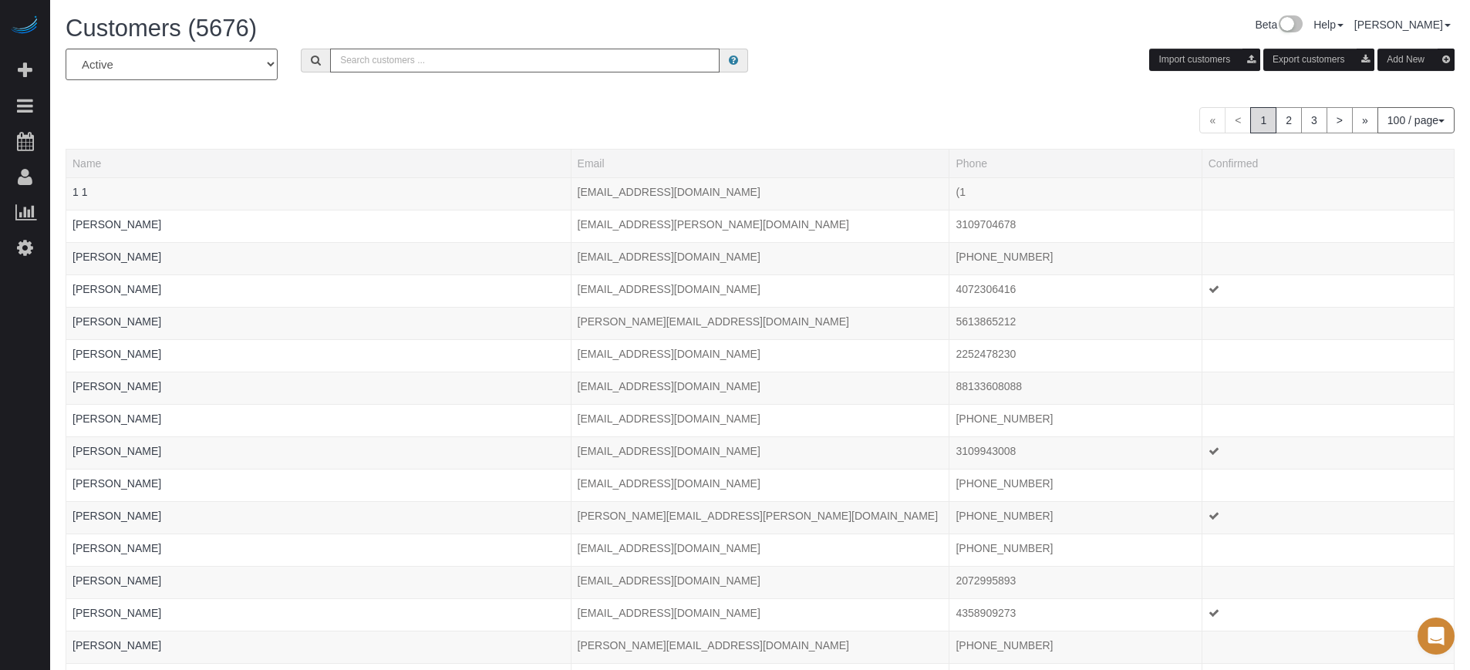
paste input "shirleymachicote11@gmail.com>"
type input "shirleymachicote11@gmail.com"
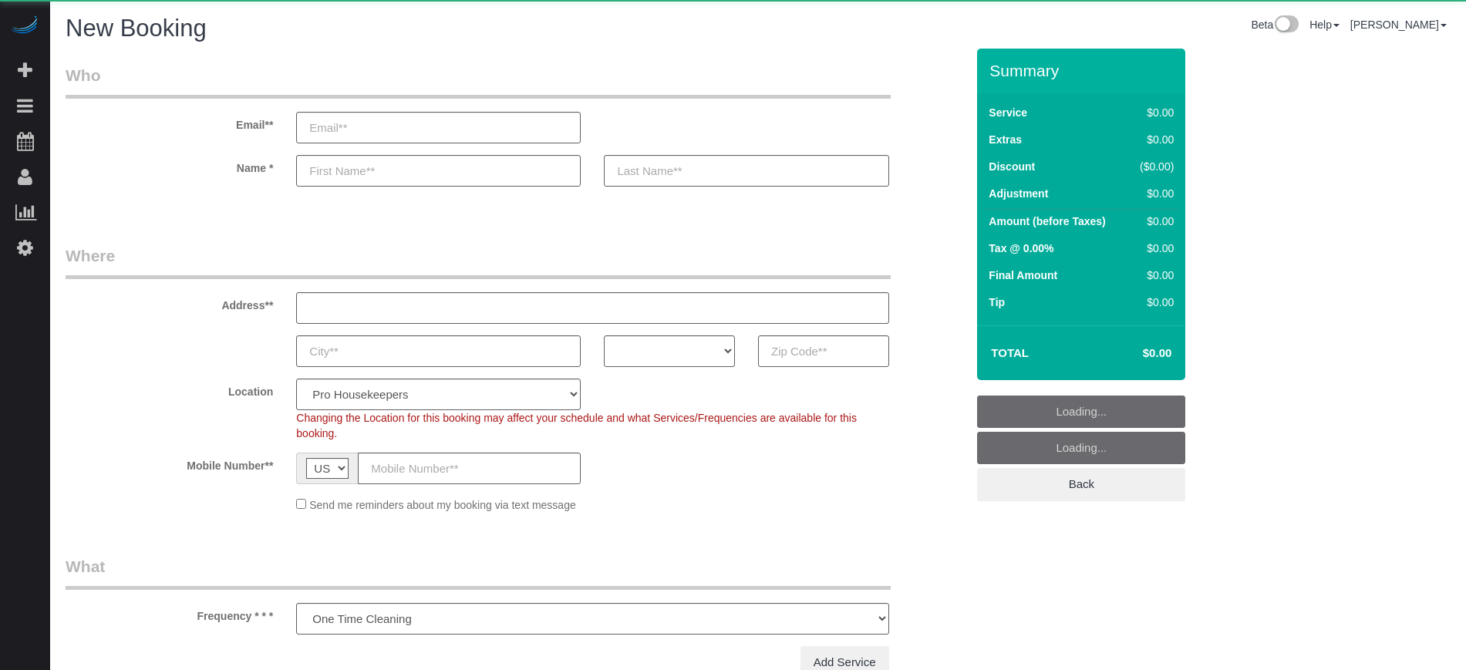
select select "number:9"
select select "object:1206"
select select "4"
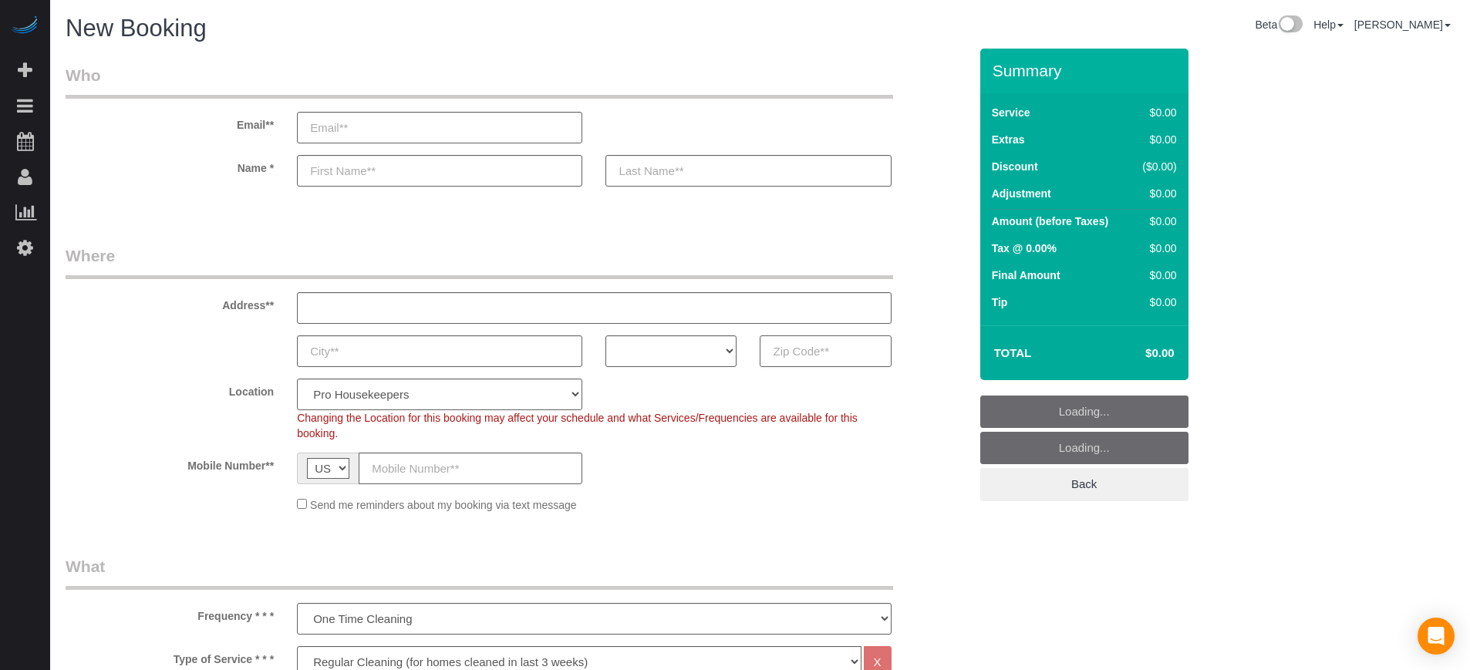
click at [813, 358] on input "text" at bounding box center [825, 352] width 131 height 32
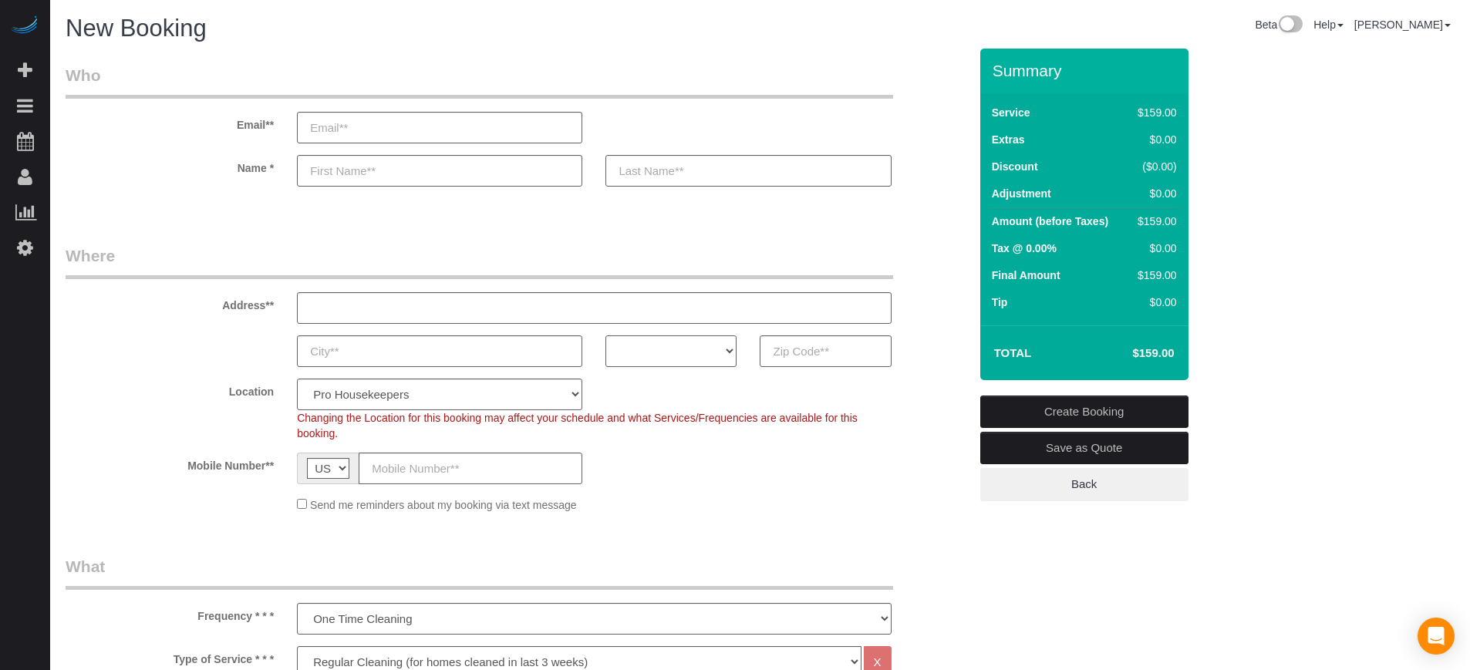
click at [721, 356] on select "AK AL AR AZ CA CO CT DC DE [GEOGRAPHIC_DATA] [GEOGRAPHIC_DATA] HI IA ID IL IN K…" at bounding box center [671, 352] width 131 height 32
select select "FL"
click at [606, 336] on select "AK AL AR AZ CA CO CT DC DE [GEOGRAPHIC_DATA] [GEOGRAPHIC_DATA] HI IA ID IL IN K…" at bounding box center [671, 352] width 131 height 32
click at [525, 393] on select "Pro Housekeepers [GEOGRAPHIC_DATA] [GEOGRAPHIC_DATA] [GEOGRAPHIC_DATA] [GEOGRAP…" at bounding box center [439, 395] width 285 height 32
select select "2"
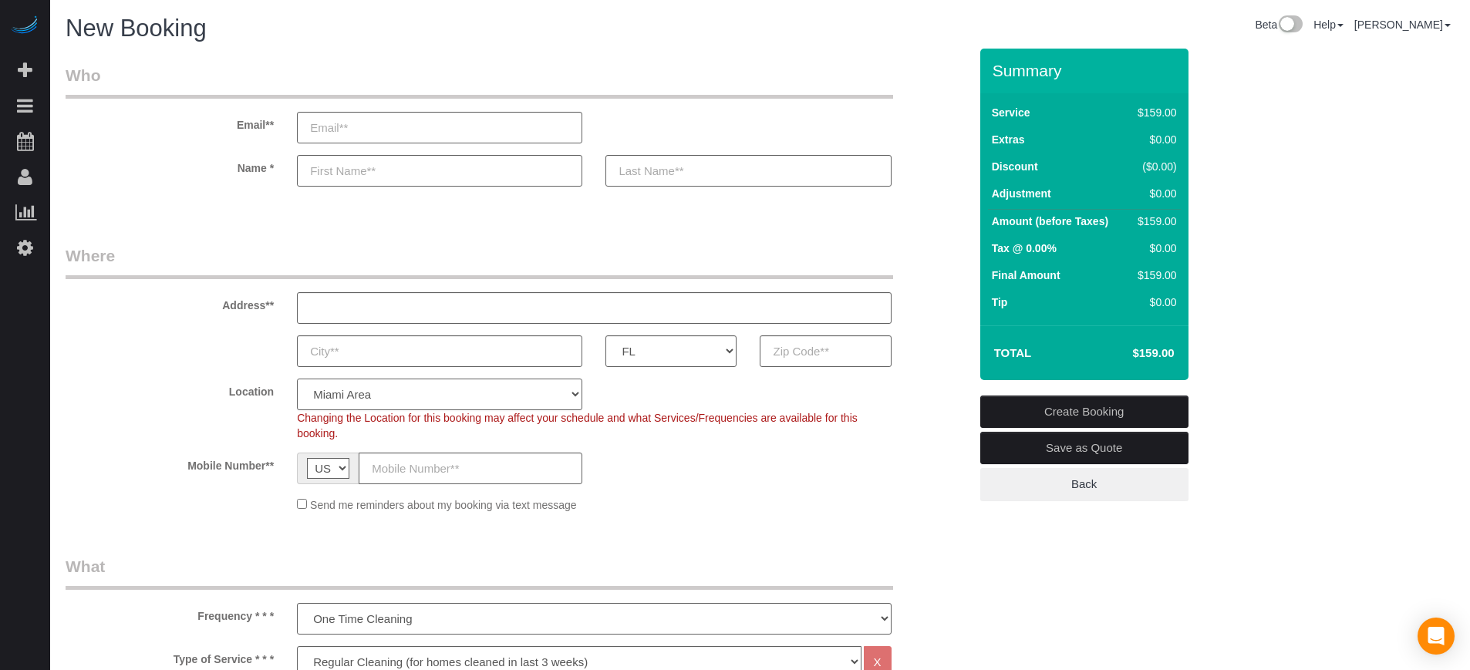
click at [297, 379] on select "Pro Housekeepers [GEOGRAPHIC_DATA] [GEOGRAPHIC_DATA] [GEOGRAPHIC_DATA] [GEOGRAP…" at bounding box center [439, 395] width 285 height 32
select select "object:1215"
select select "234"
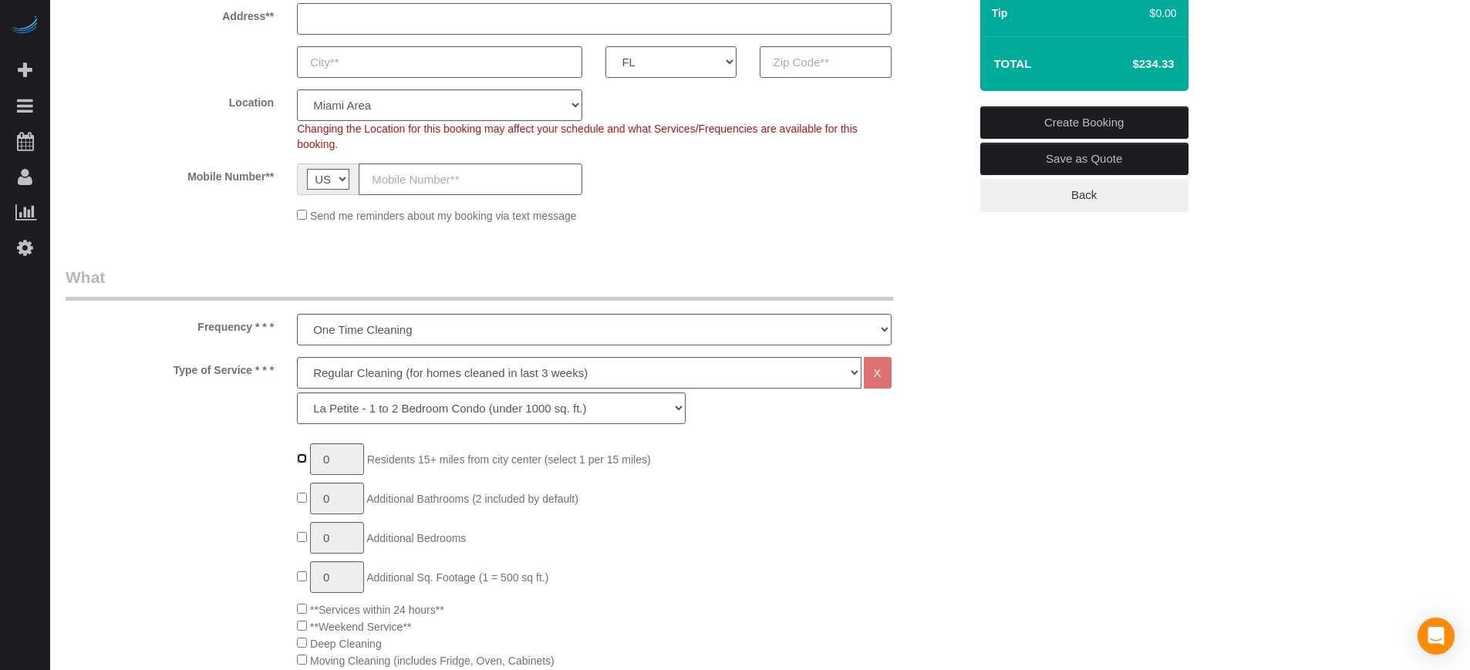
type input "1"
click at [393, 403] on select "La Petite - 1 to 2 Bedroom Condo (under 1000 sq. ft.) La Petite II - 2 Bedroom …" at bounding box center [491, 409] width 389 height 32
select select "239"
click at [297, 393] on select "La Petite - 1 to 2 Bedroom Condo (under 1000 sq. ft.) La Petite II - 2 Bedroom …" at bounding box center [491, 409] width 389 height 32
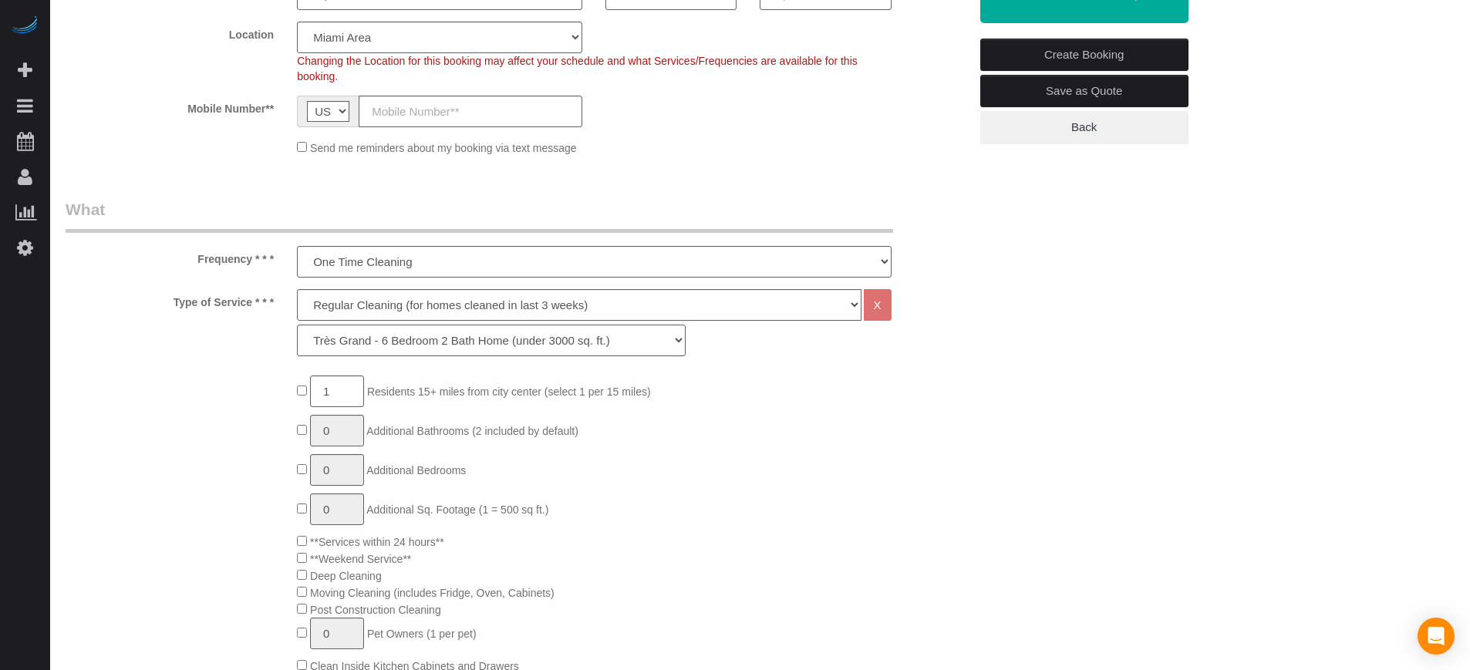
scroll to position [386, 0]
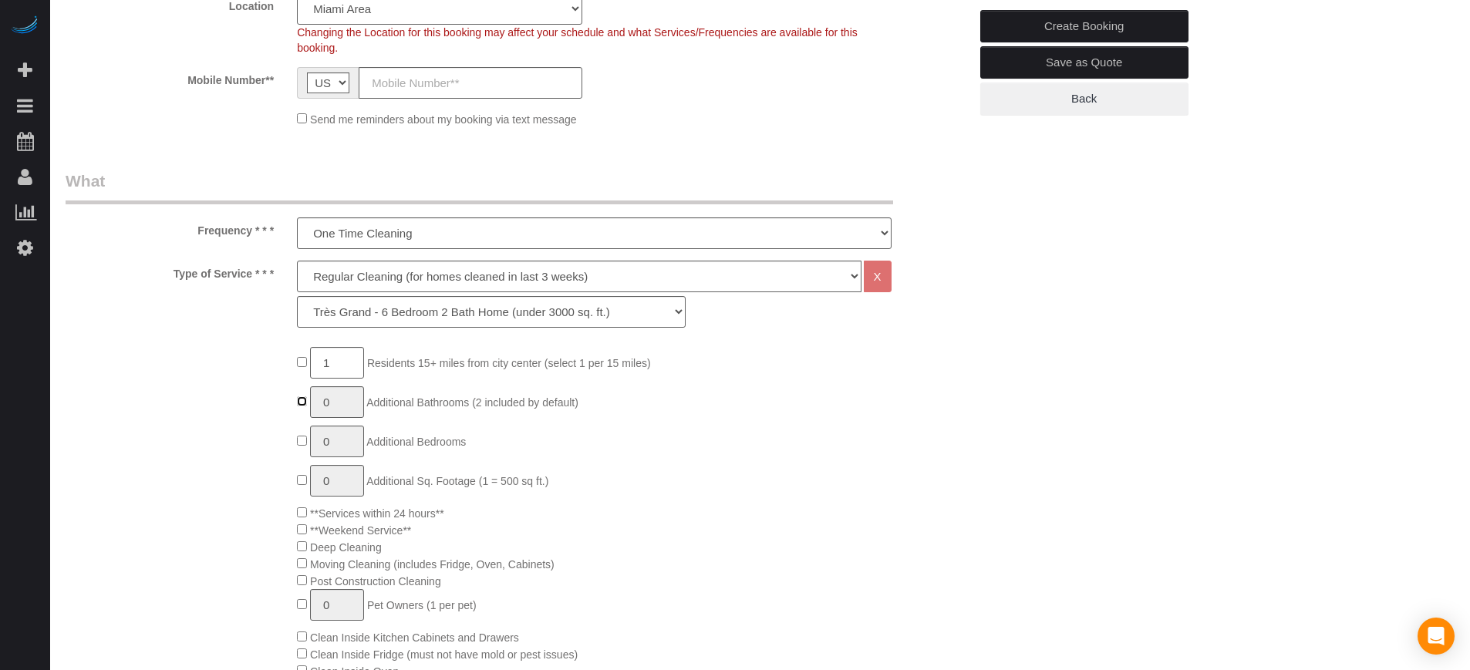
type input "1"
click at [336, 406] on input "1" at bounding box center [337, 402] width 54 height 32
type input "5"
type input "1"
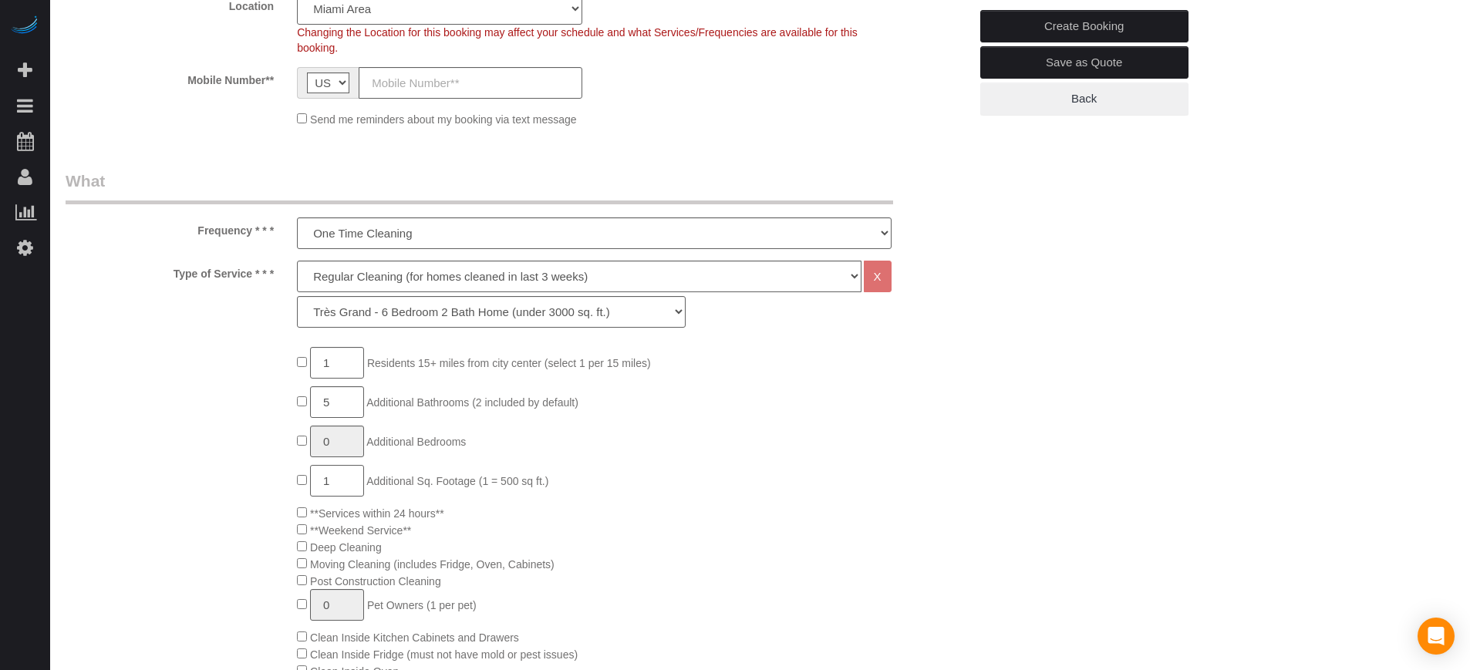
click at [342, 483] on input "1" at bounding box center [337, 481] width 54 height 32
type input "2"
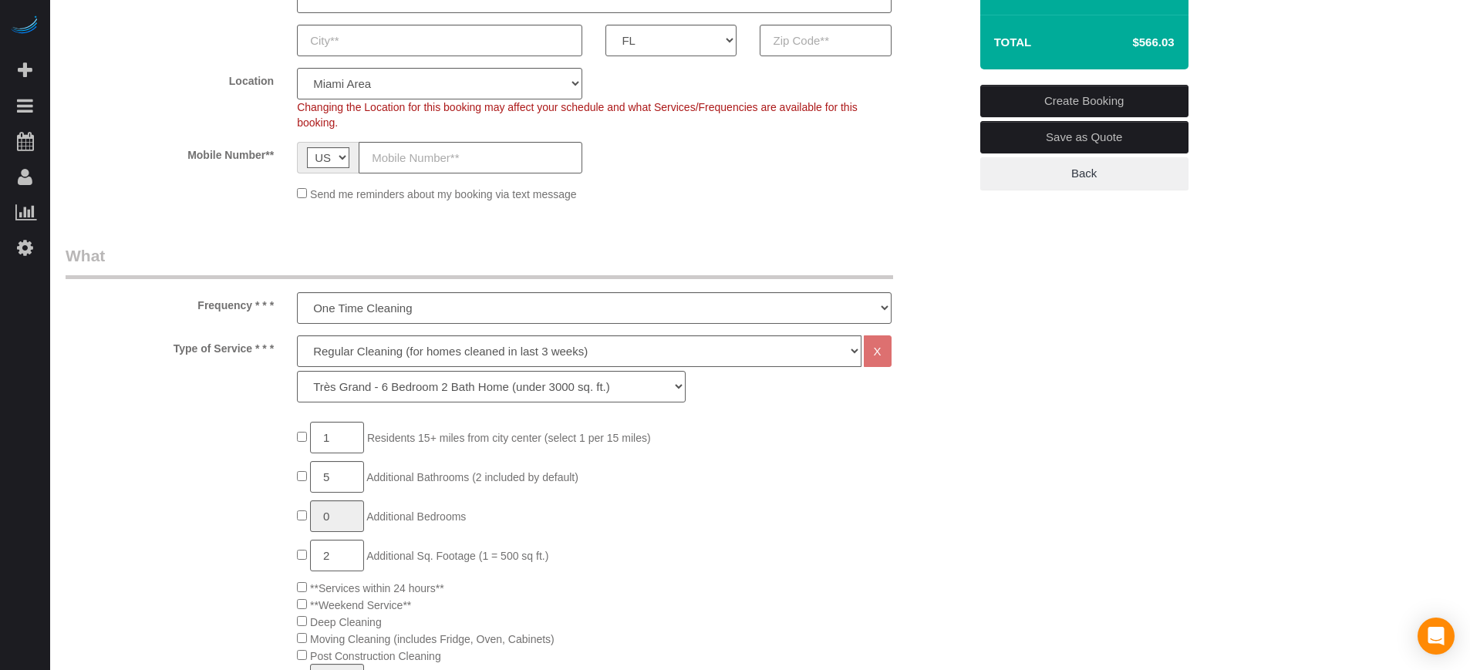
scroll to position [193, 0]
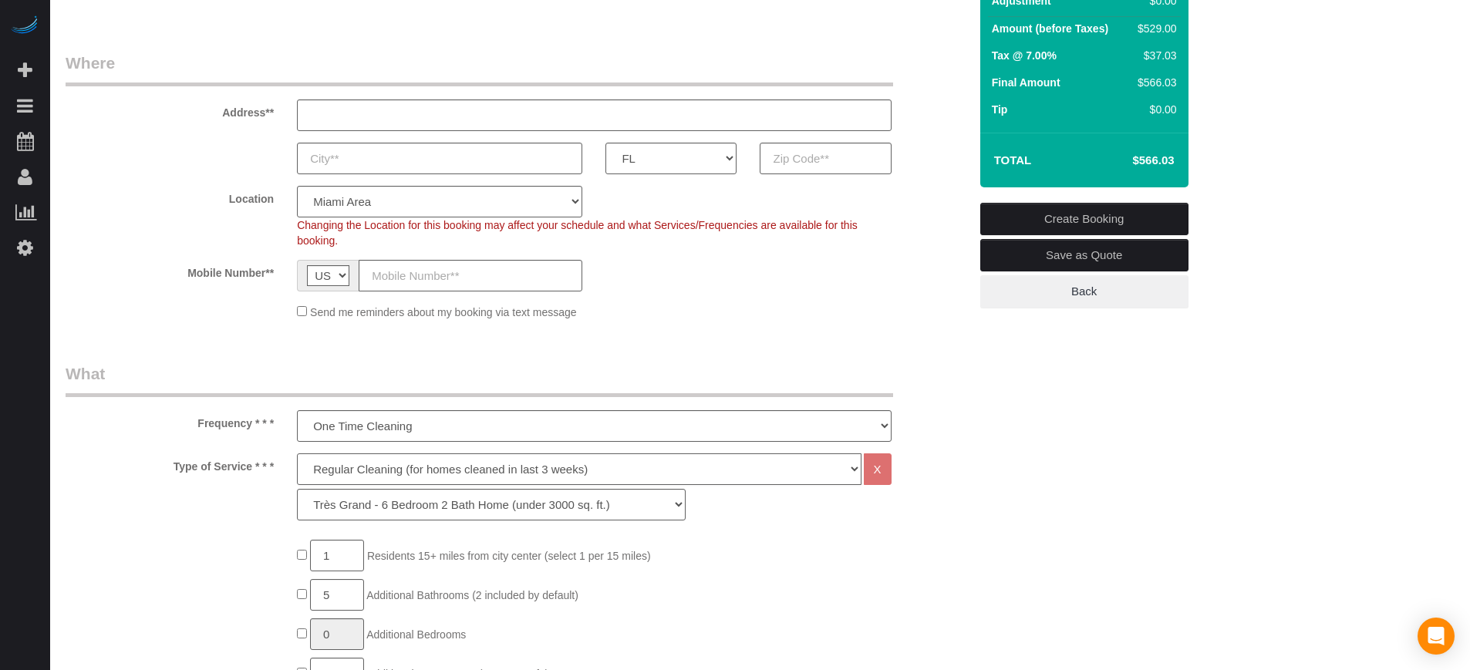
click at [423, 470] on select "Deep Cleaning (for homes that have not been cleaned in 3+ weeks) Spruce Regular…" at bounding box center [579, 470] width 564 height 32
select select "6"
click at [297, 454] on select "Deep Cleaning (for homes that have not been cleaned in 3+ weeks) Spruce Regular…" at bounding box center [579, 470] width 564 height 32
click at [428, 511] on select "La Petite - 1 to 2 Bedroom Condo (under 1000 sq. ft.) La Petite II - 2 Bedroom …" at bounding box center [491, 505] width 389 height 32
select select "252"
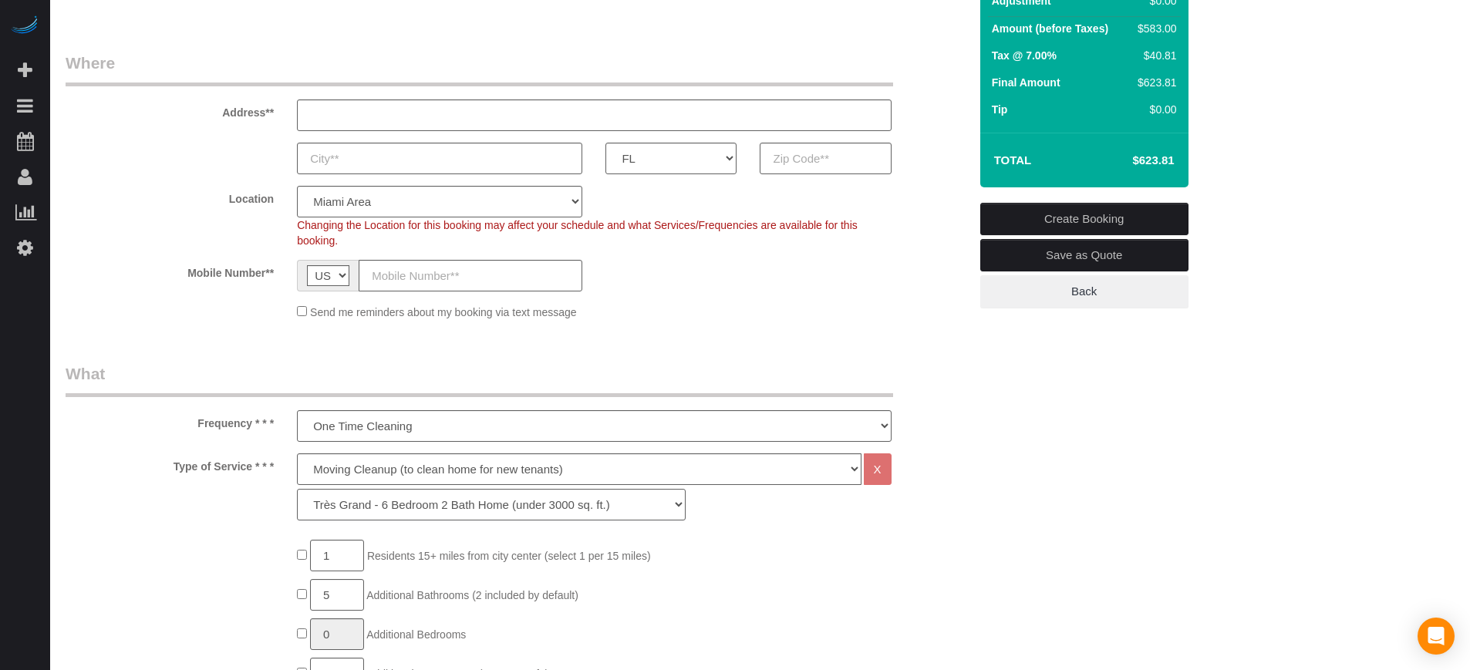
click at [297, 489] on select "La Petite - 1 to 2 Bedroom Condo (under 1000 sq. ft.) La Petite II - 2 Bedroom …" at bounding box center [491, 505] width 389 height 32
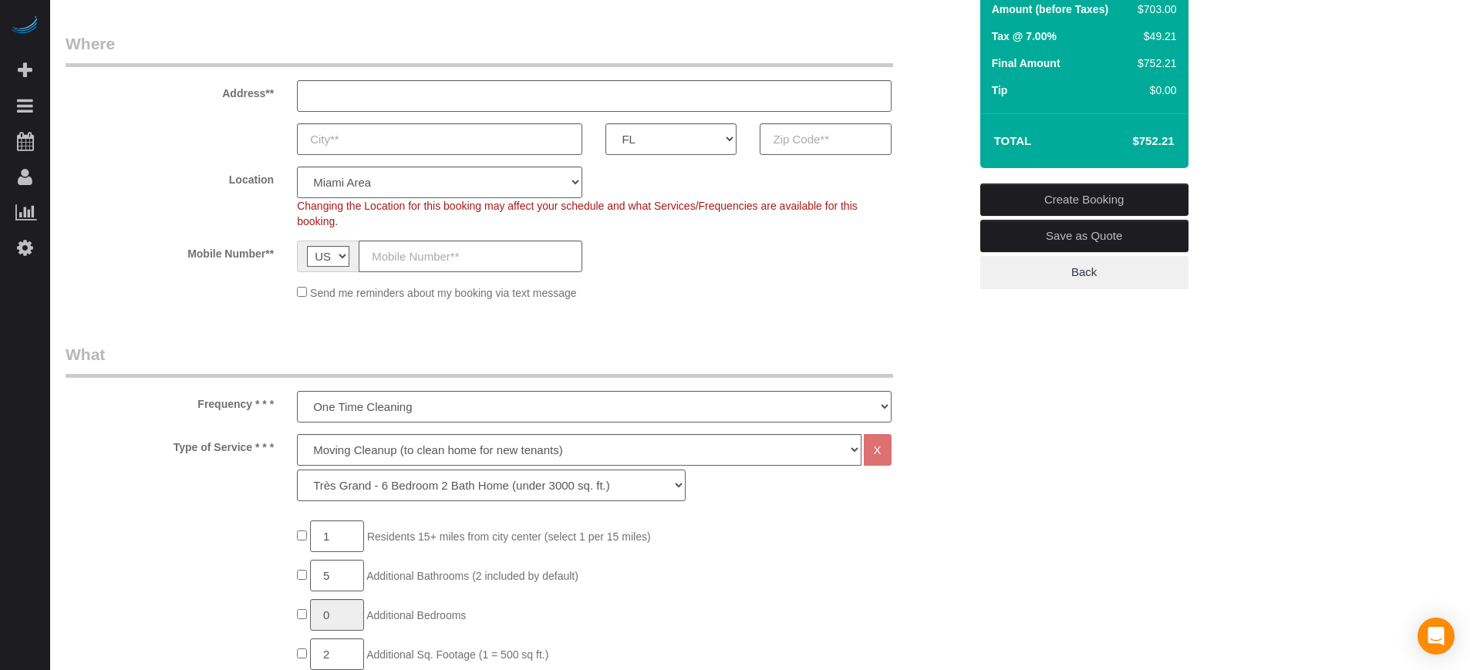
scroll to position [96, 0]
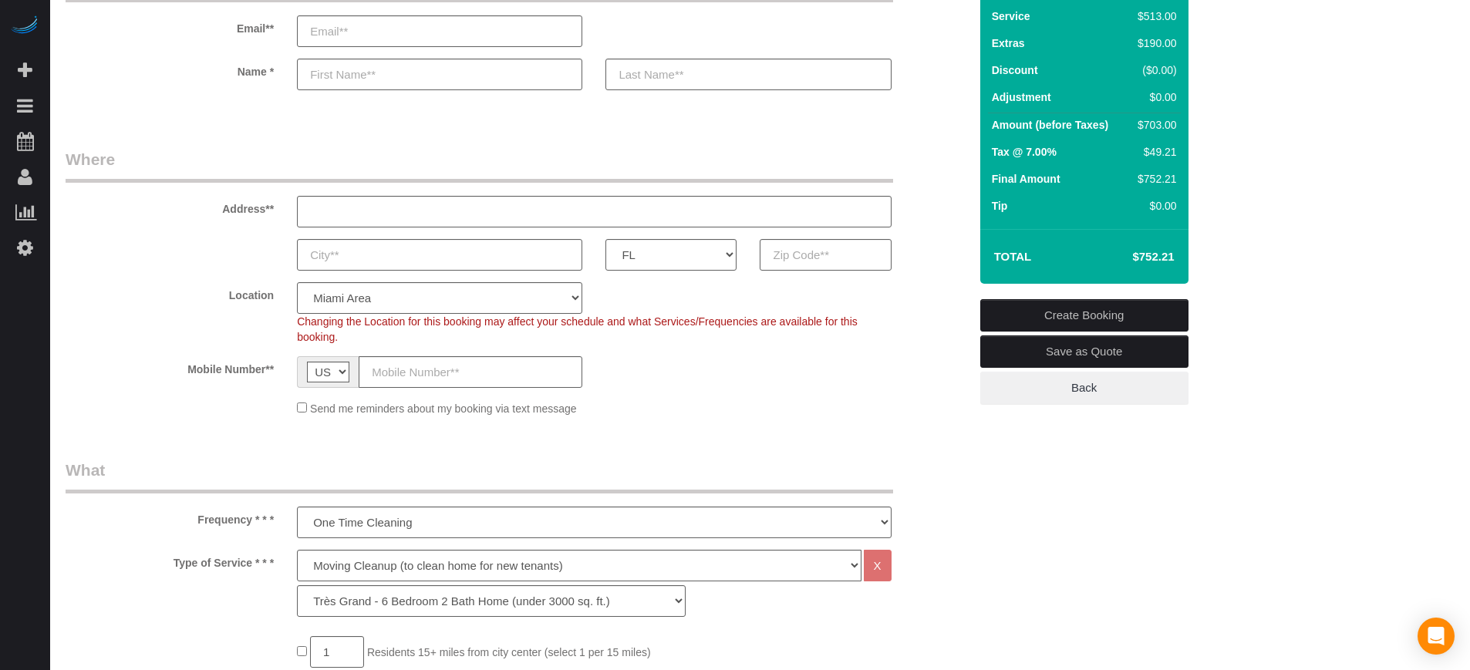
click at [1152, 259] on h4 "$752.21" at bounding box center [1130, 257] width 88 height 13
copy div "$752.21 Create Booking Save as Quote Back"
click at [923, 252] on div "AK AL AR AZ CA CO CT DC DE [GEOGRAPHIC_DATA] [GEOGRAPHIC_DATA] HI IA ID IL IN K…" at bounding box center [517, 255] width 926 height 32
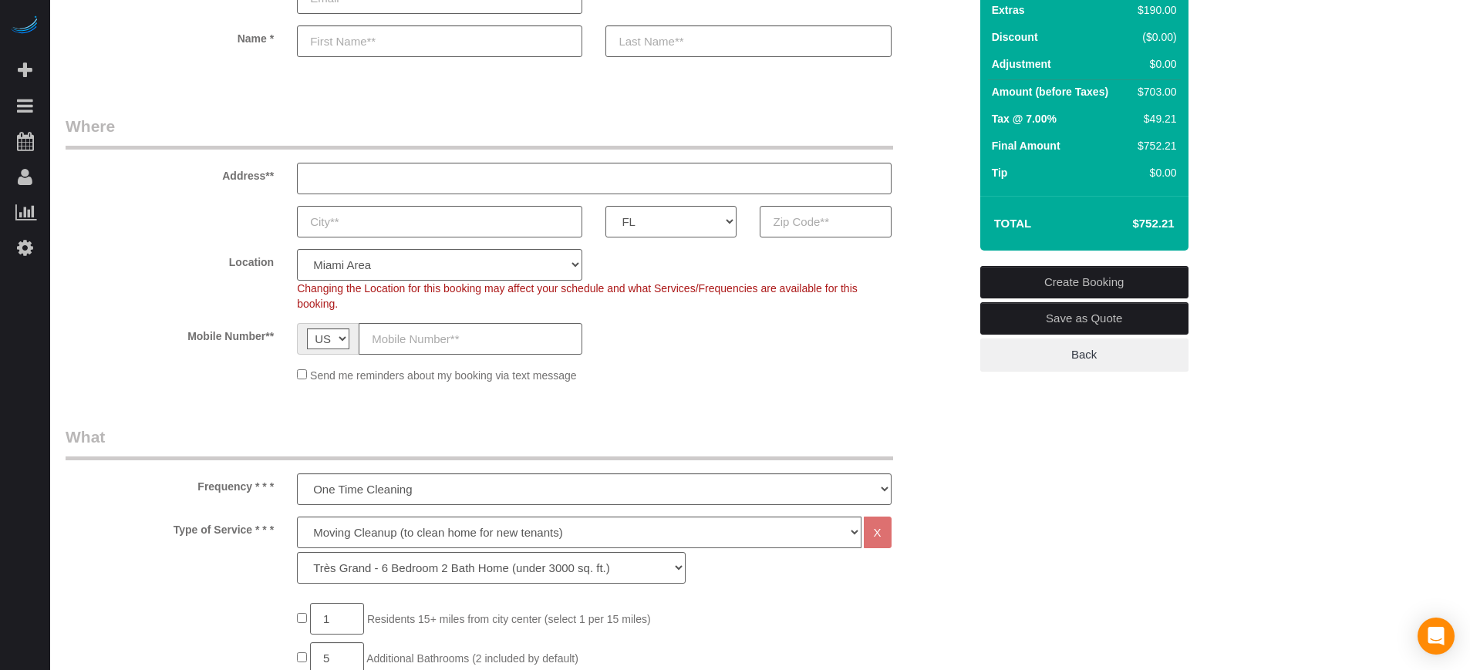
scroll to position [0, 0]
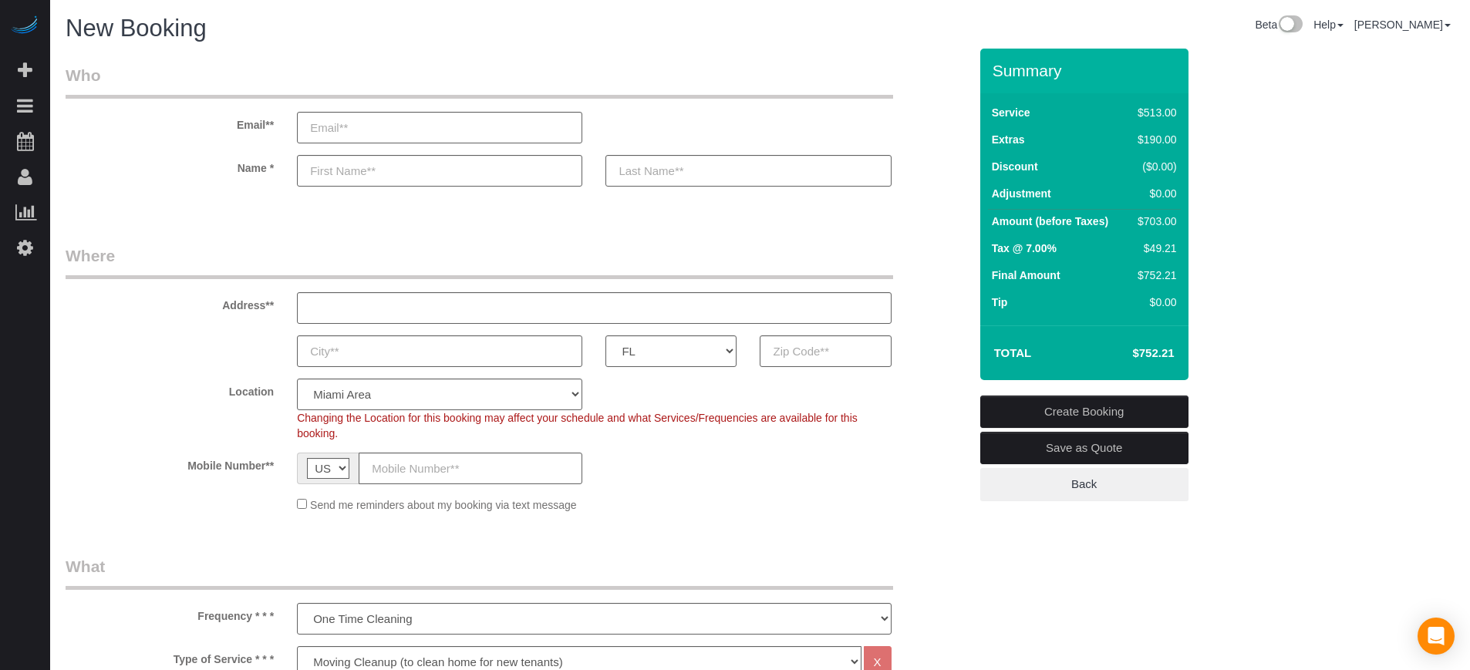
click at [1156, 356] on h4 "$752.21" at bounding box center [1130, 353] width 88 height 13
copy div "$752.21 Create Booking Save as Quote Back"
click at [1032, 261] on td "Tax @ 7.00%" at bounding box center [1058, 250] width 140 height 27
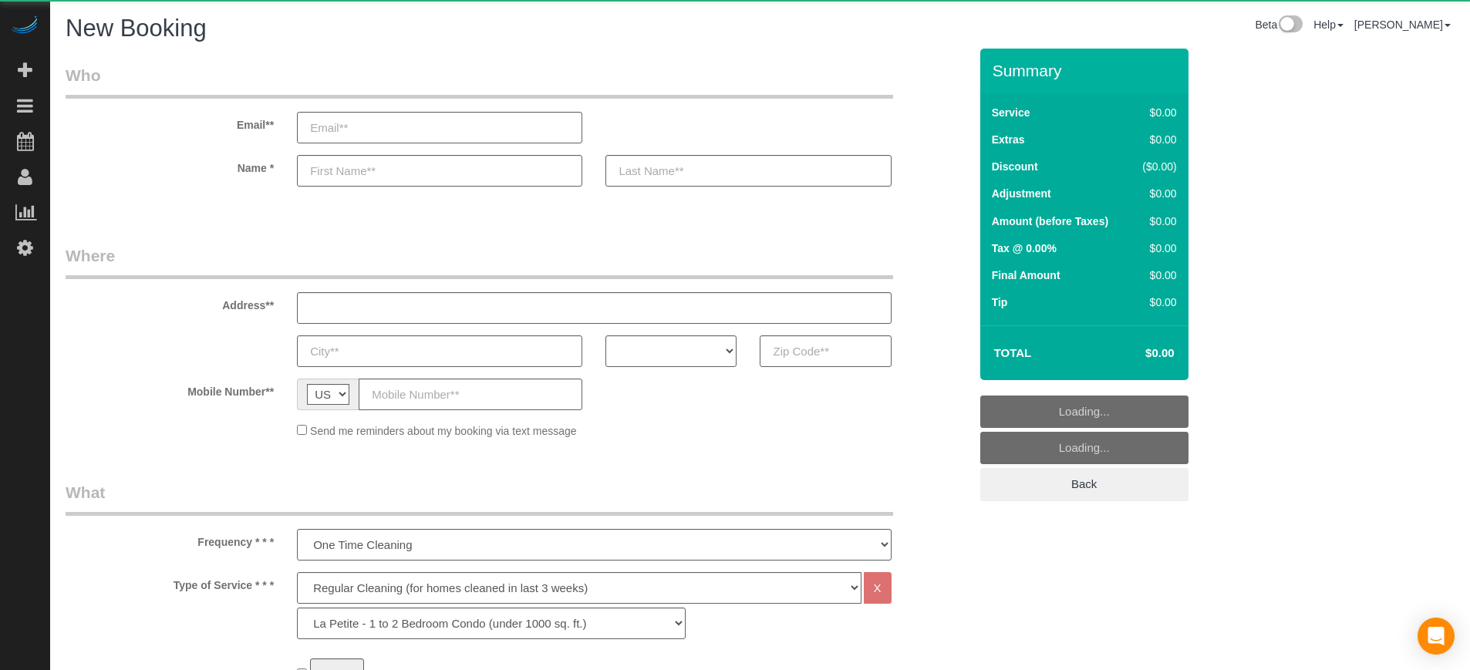
select select "4"
select select "number:9"
select select "object:1206"
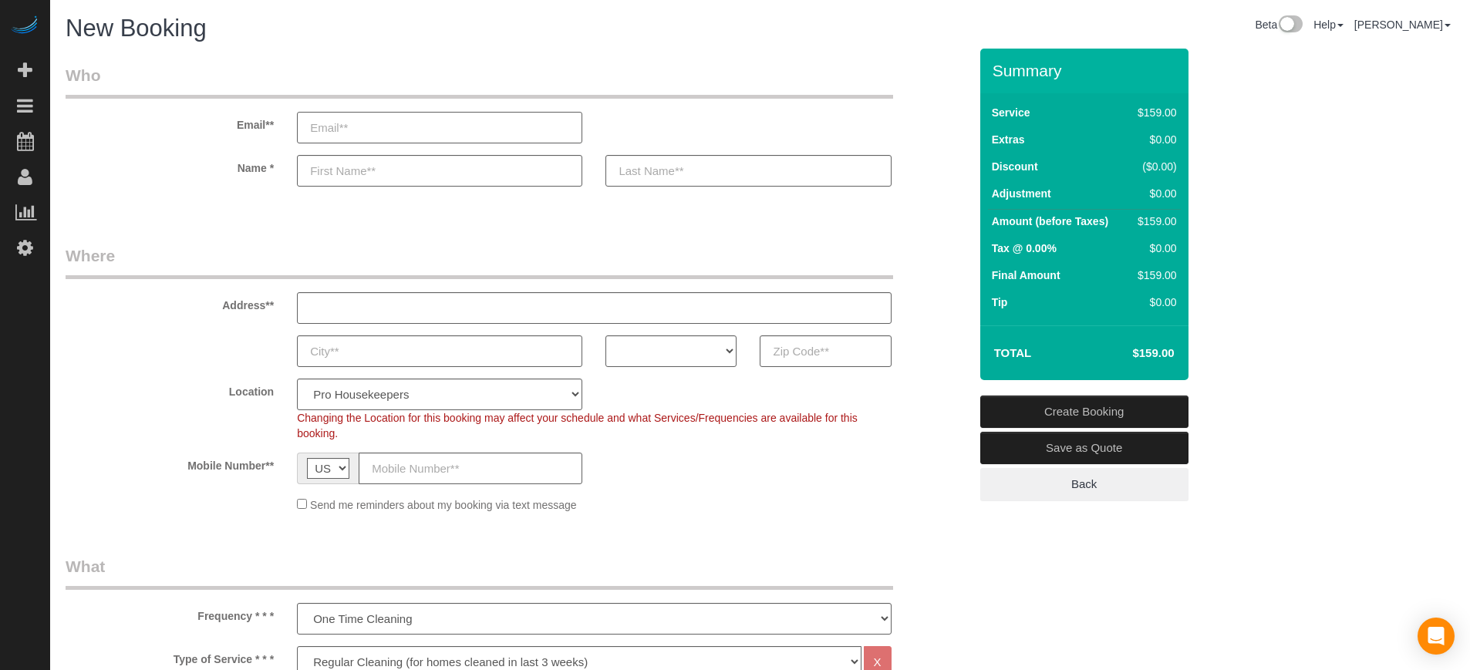
click at [383, 123] on input "email" at bounding box center [439, 128] width 285 height 32
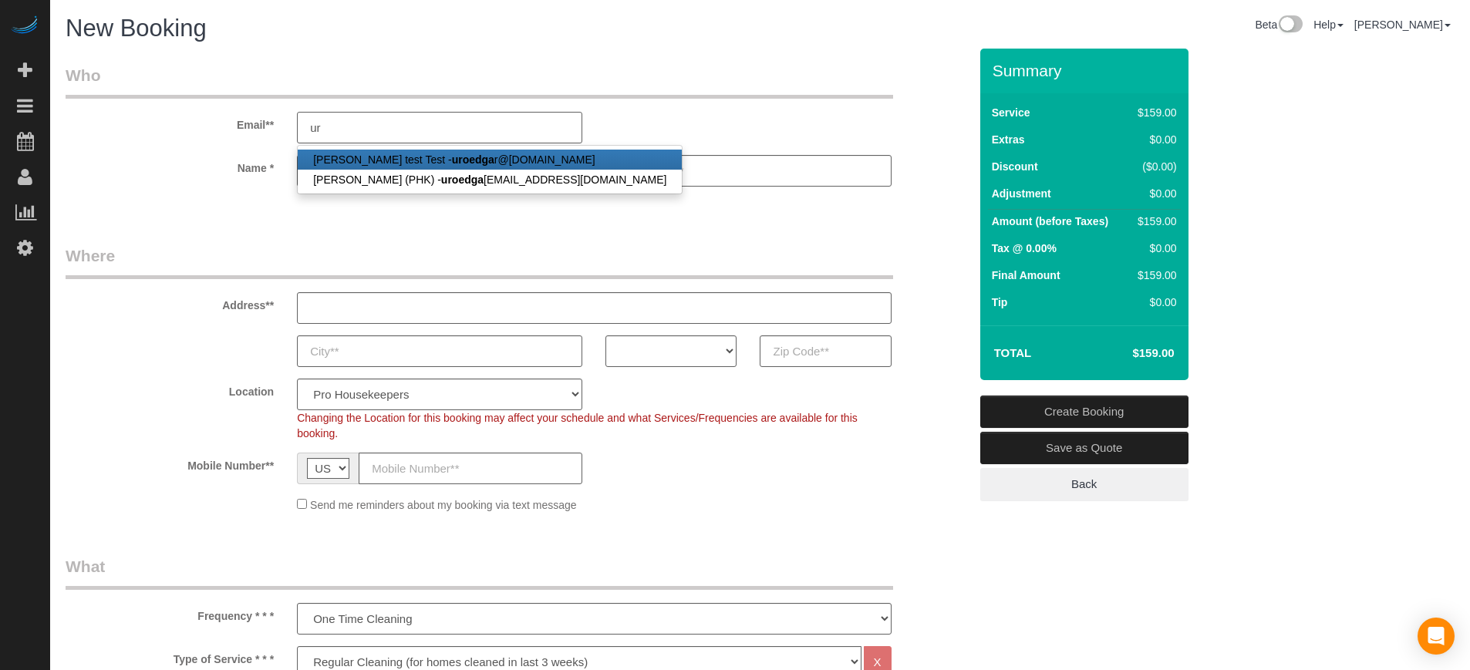
type input "u"
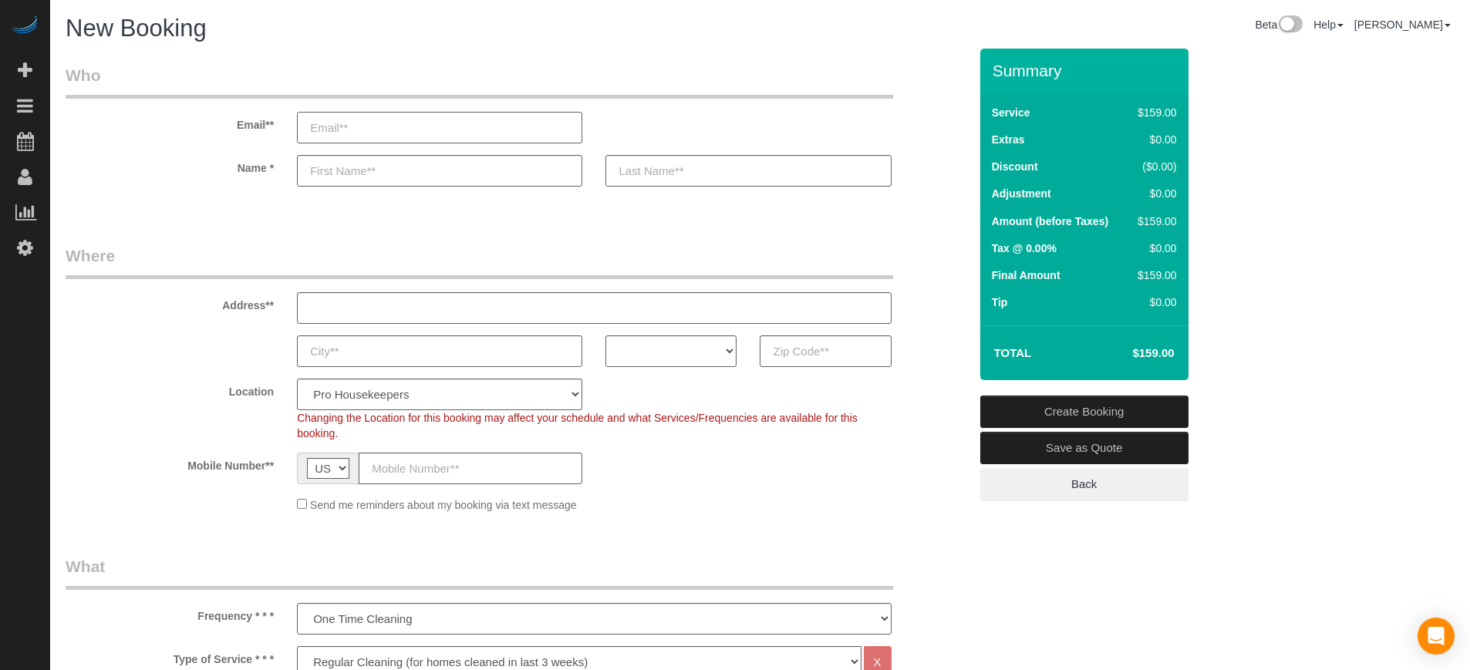
type input "r"
type input "[EMAIL_ADDRESS][DOMAIN_NAME]"
type input "Test"
click at [623, 172] on input "text" at bounding box center [748, 171] width 285 height 32
type input "Test"
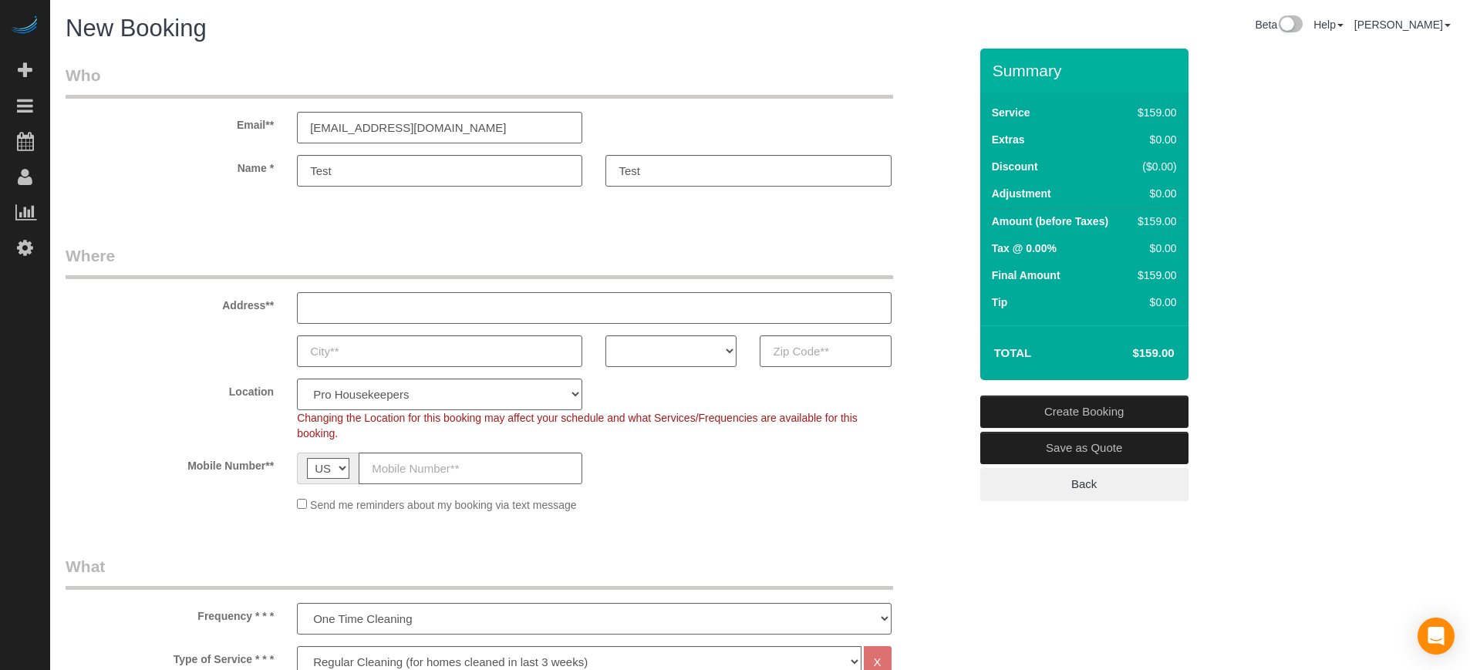
click at [427, 299] on input "text" at bounding box center [594, 308] width 594 height 32
type input "Test"
click at [368, 358] on input "text" at bounding box center [439, 352] width 285 height 32
type input "Test"
click at [653, 346] on select "AK AL AR AZ CA CO CT DC DE [GEOGRAPHIC_DATA] [GEOGRAPHIC_DATA] HI IA ID IL IN K…" at bounding box center [671, 352] width 131 height 32
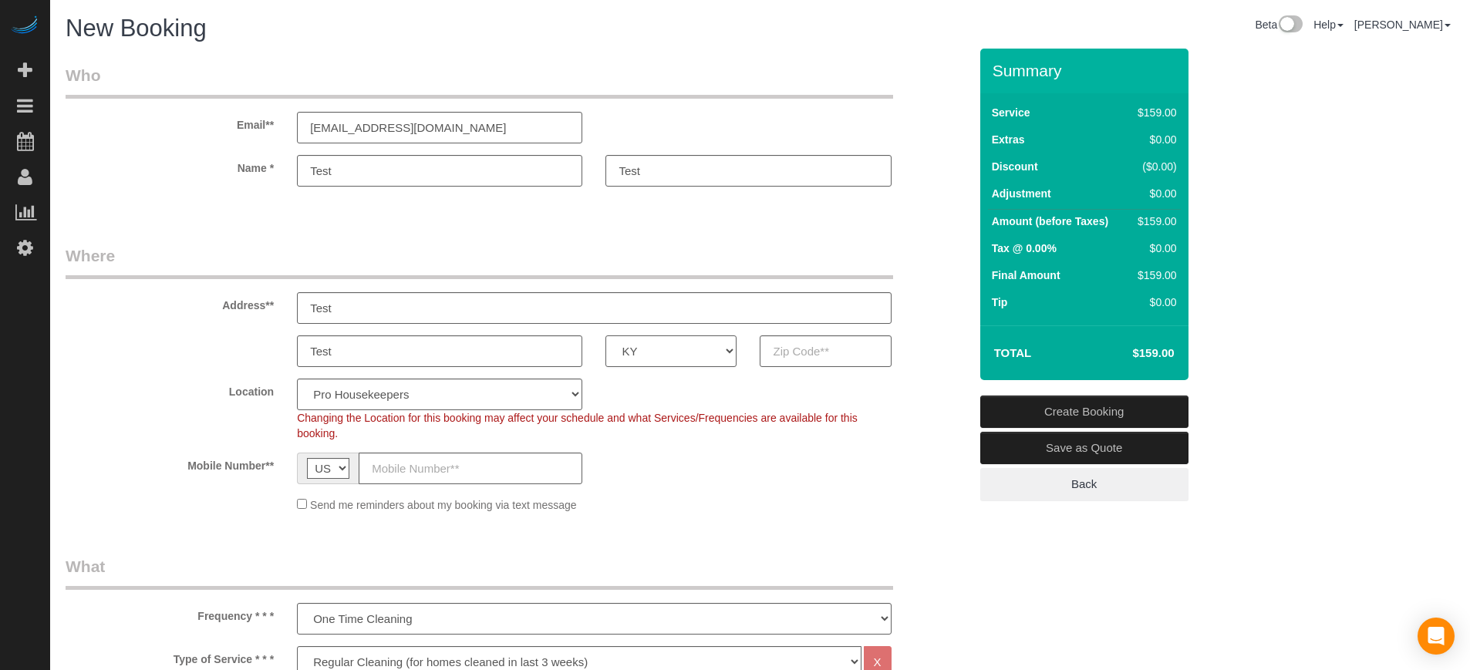
click at [606, 336] on select "AK AL AR AZ CA CO CT DC DE [GEOGRAPHIC_DATA] [GEOGRAPHIC_DATA] HI IA ID IL IN K…" at bounding box center [671, 352] width 131 height 32
click at [652, 354] on select "AK AL AR AZ CA CO CT DC DE [GEOGRAPHIC_DATA] [GEOGRAPHIC_DATA] HI IA ID IL IN K…" at bounding box center [671, 352] width 131 height 32
select select "NV"
click at [606, 336] on select "AK AL AR AZ CA CO CT DC DE [GEOGRAPHIC_DATA] [GEOGRAPHIC_DATA] HI IA ID IL IN K…" at bounding box center [671, 352] width 131 height 32
click at [792, 355] on input "text" at bounding box center [825, 352] width 131 height 32
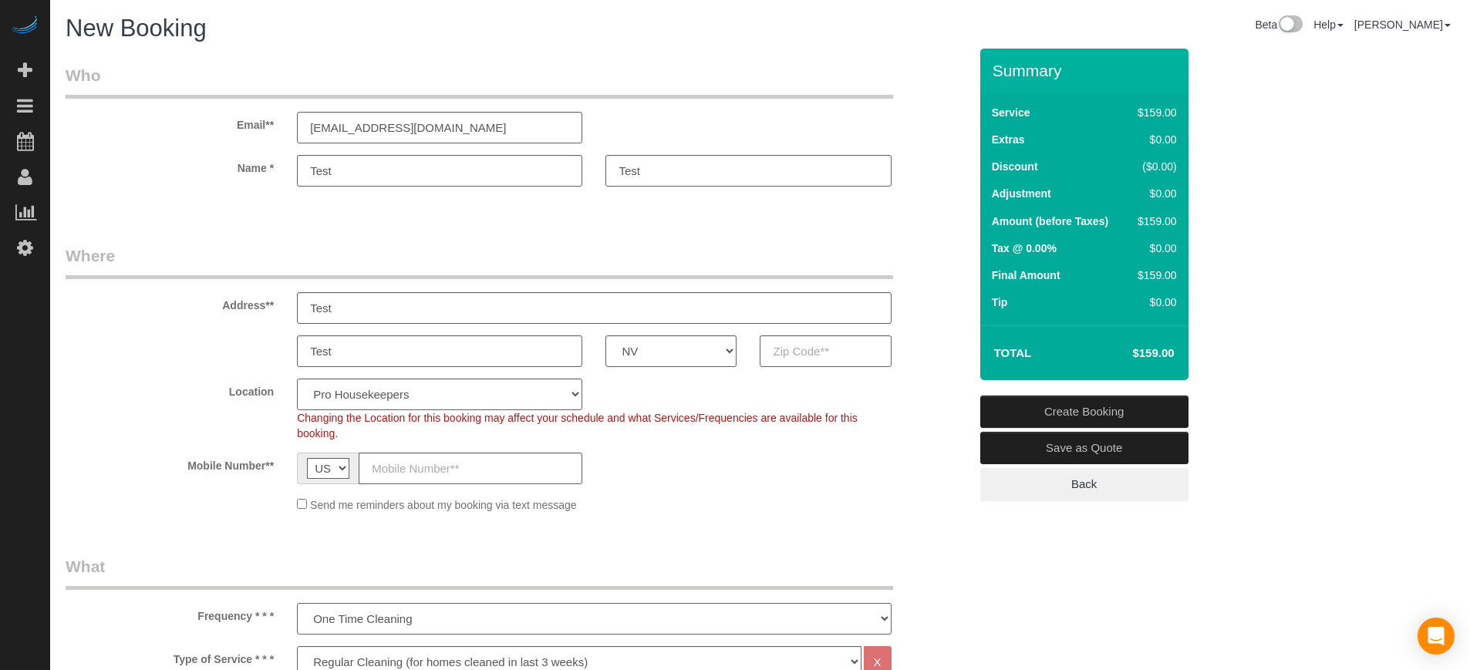
drag, startPoint x: 615, startPoint y: 427, endPoint x: 604, endPoint y: 426, distance: 10.9
click at [615, 427] on div "Changing the Location for this booking may affect your schedule and what Servic…" at bounding box center [593, 425] width 617 height 31
click at [795, 353] on input "text" at bounding box center [825, 352] width 131 height 32
type input "23222"
click at [788, 402] on div "Location Pro Housekeepers [GEOGRAPHIC_DATA] [GEOGRAPHIC_DATA] [GEOGRAPHIC_DATA]…" at bounding box center [517, 410] width 926 height 62
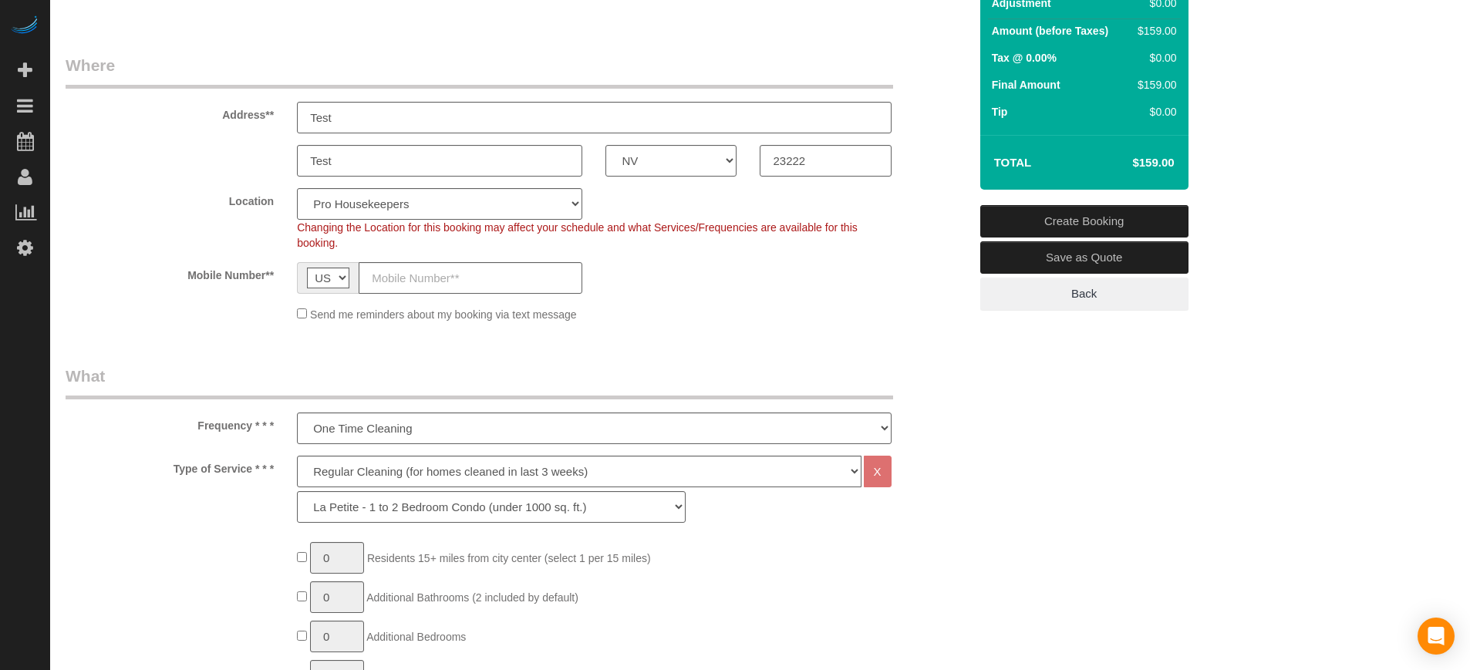
scroll to position [193, 0]
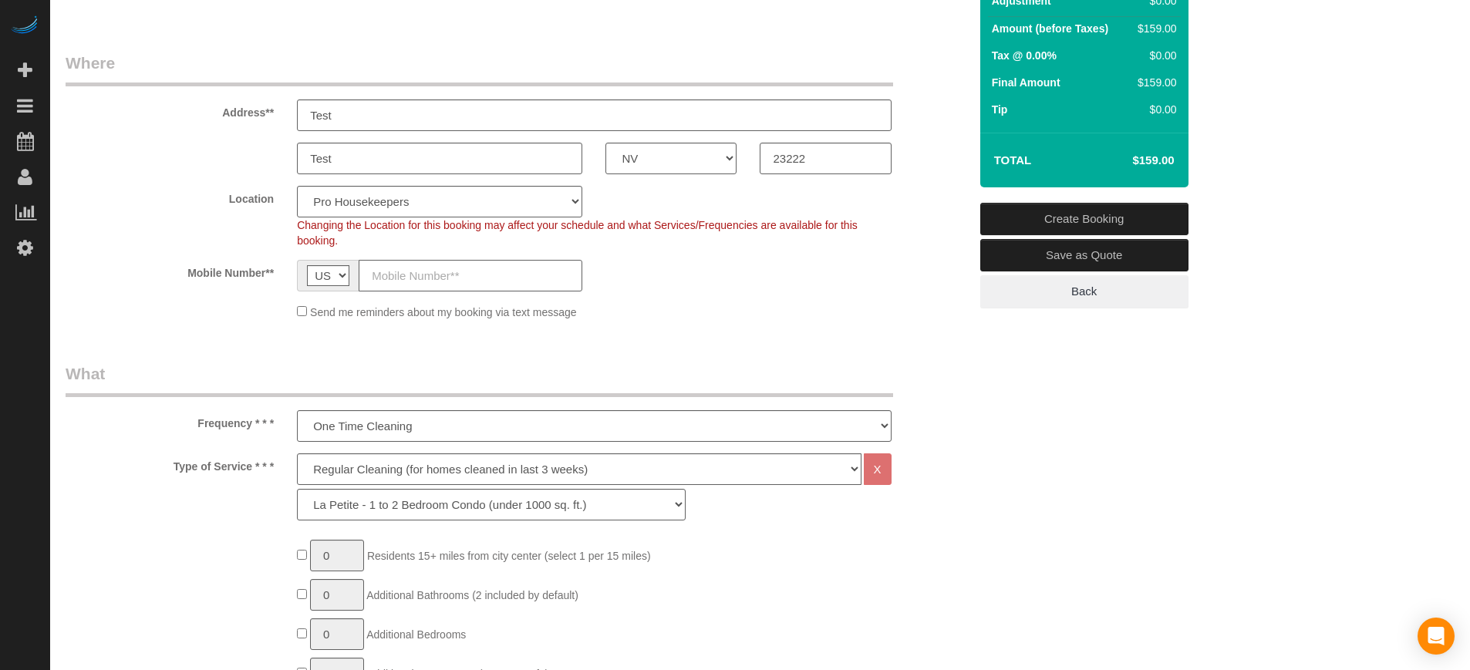
click at [492, 290] on input "text" at bounding box center [471, 276] width 224 height 32
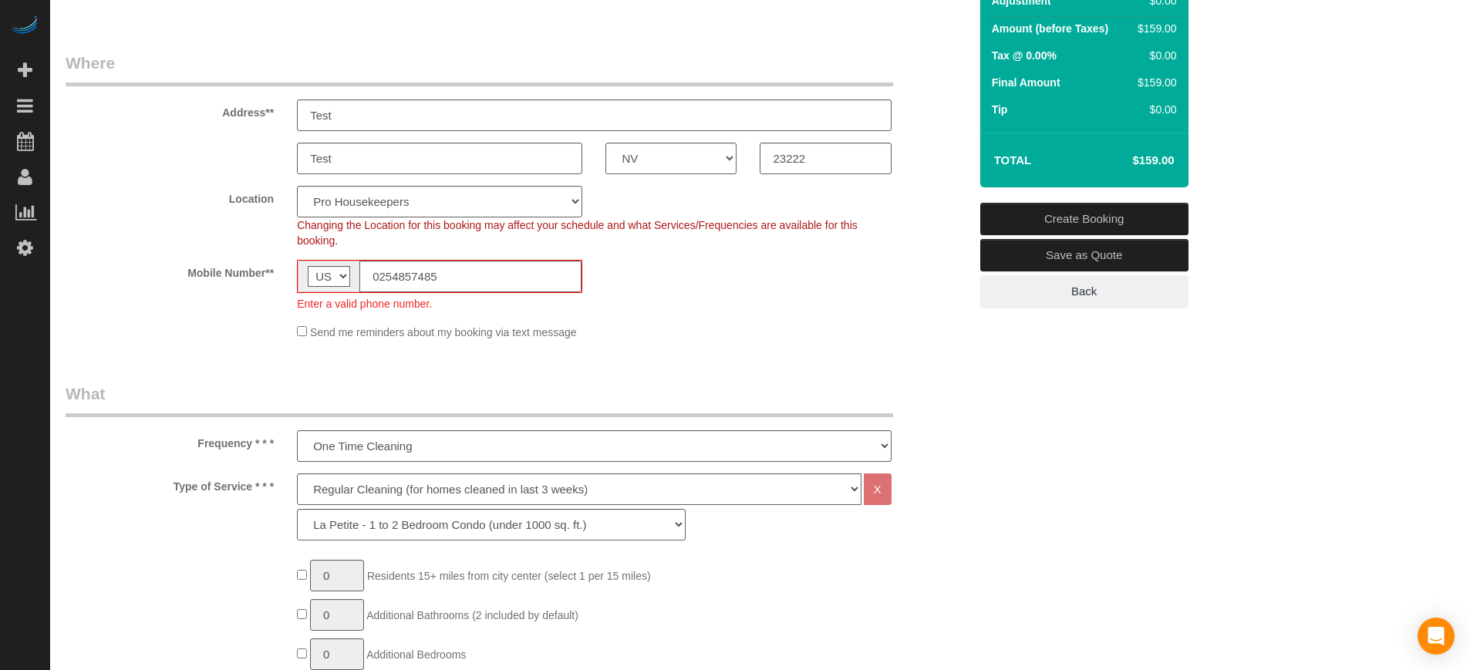
click at [679, 302] on div "Mobile Number** AF AL DZ AD AO AI AQ AG AR AM AW AU AT AZ BS BH BD BB BY BE BZ …" at bounding box center [517, 286] width 926 height 52
click at [511, 285] on input "0254857485" at bounding box center [470, 277] width 222 height 32
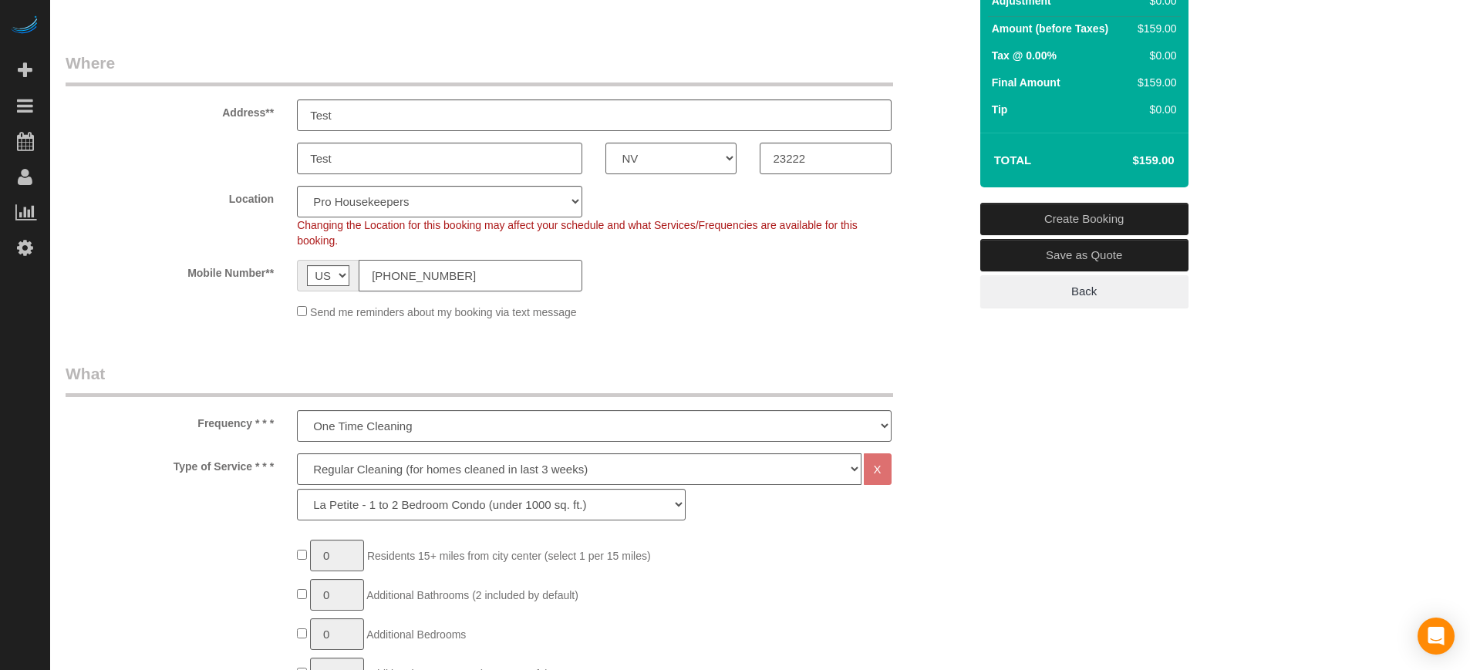
type input "[PHONE_NUMBER]"
click at [691, 282] on div "Mobile Number** AF AL DZ AD AO AI AQ AG AR AM AW AU AT AZ BS BH BD BB BY BE BZ …" at bounding box center [517, 276] width 926 height 32
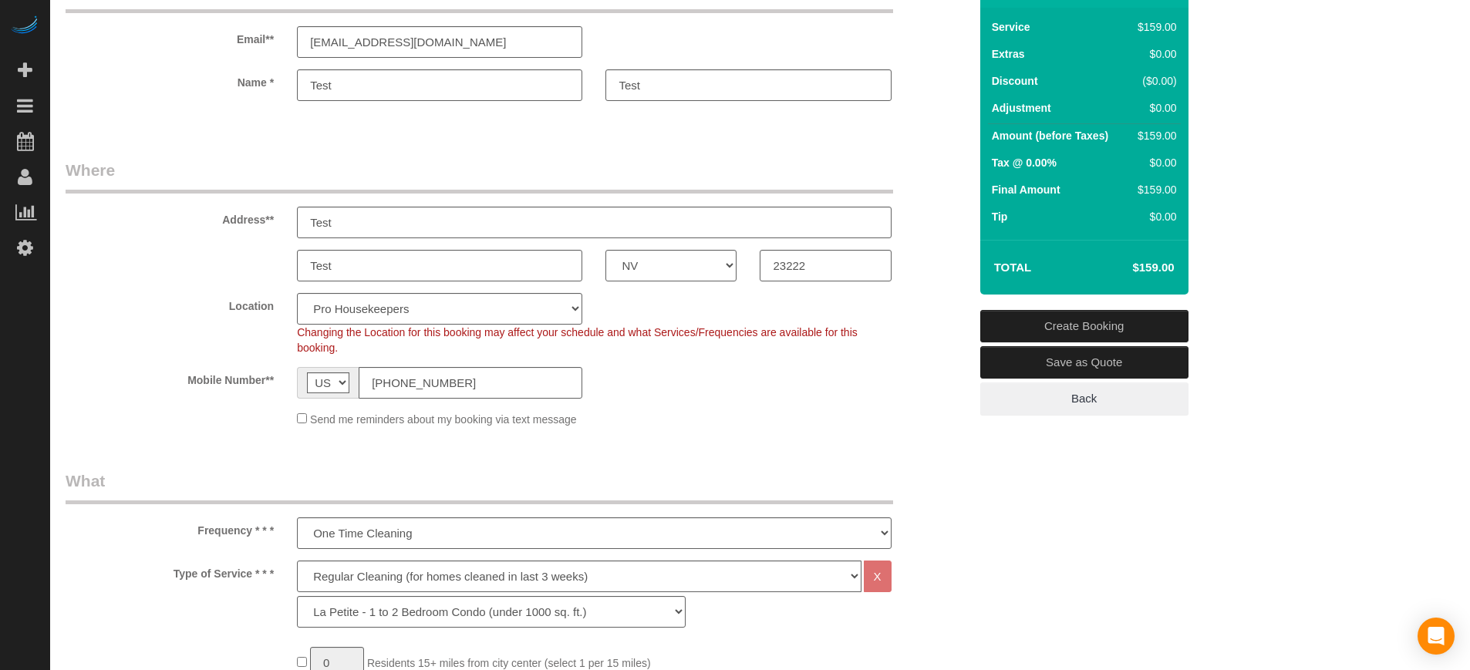
scroll to position [0, 0]
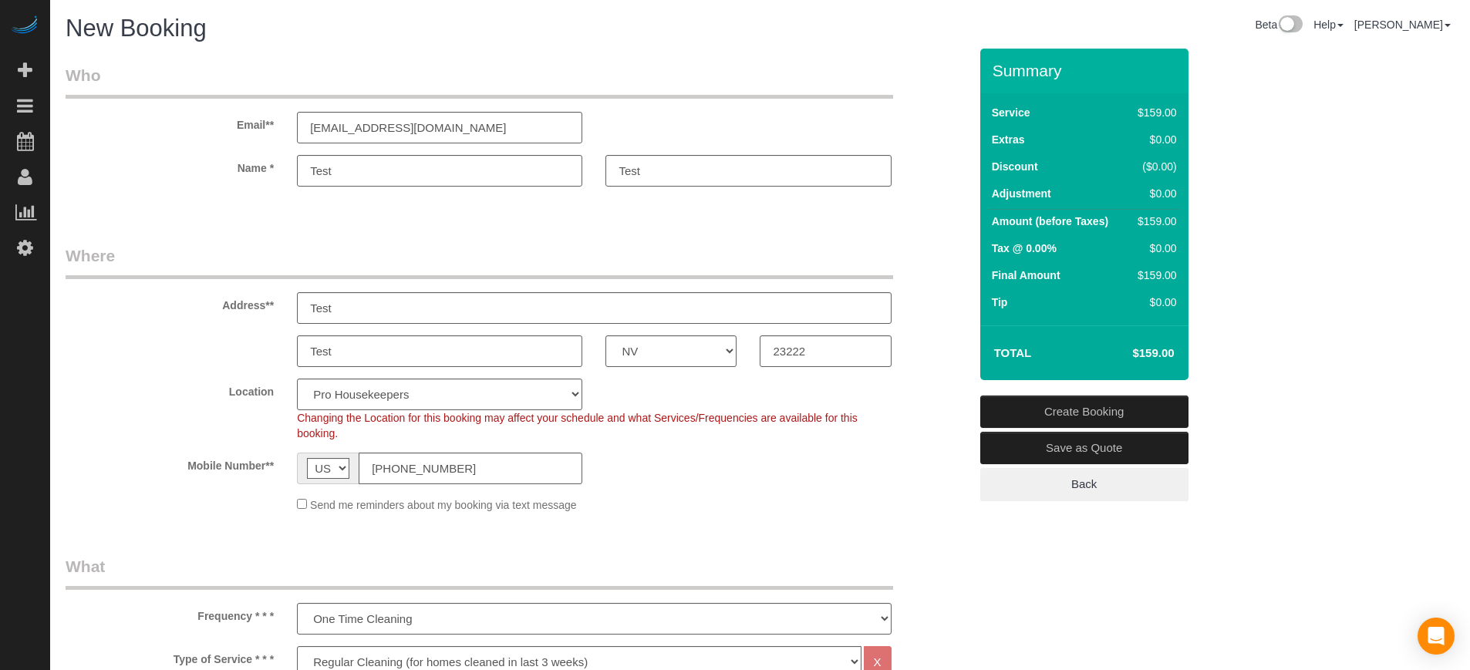
click at [1086, 407] on link "Create Booking" at bounding box center [1084, 412] width 208 height 32
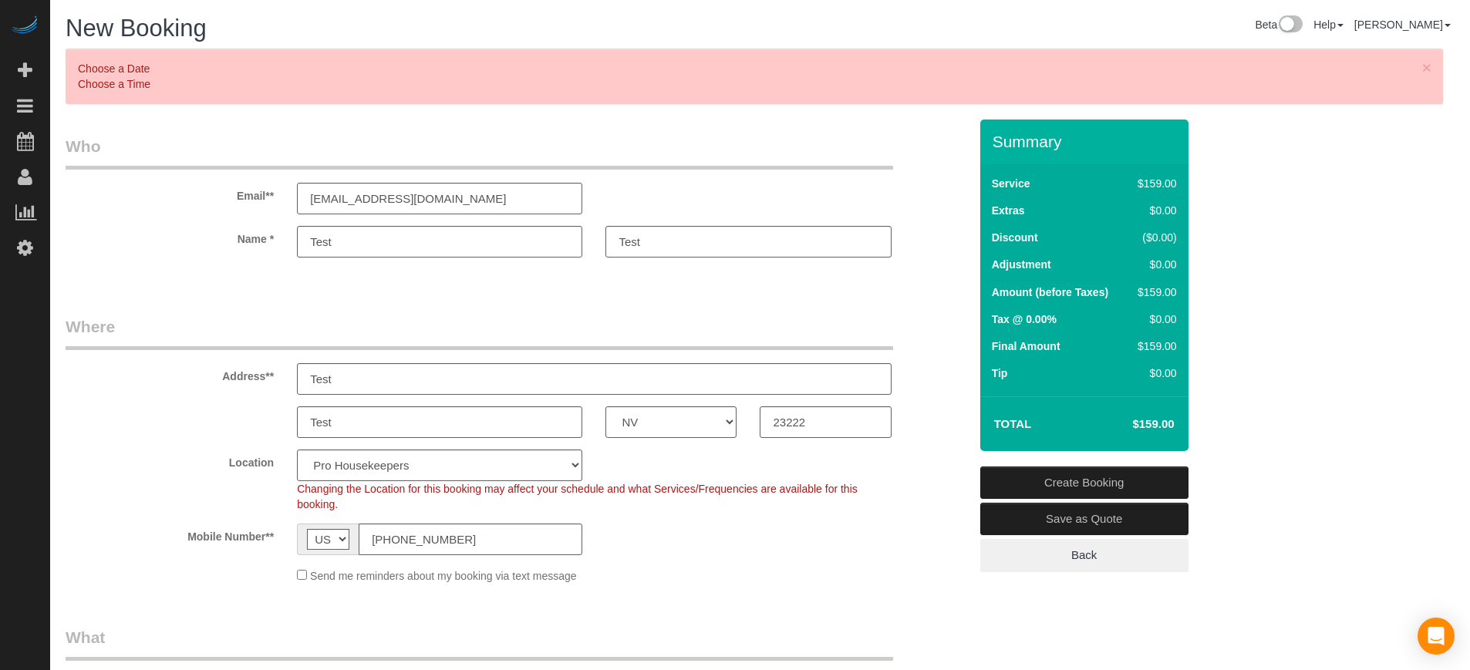
scroll to position [2321, 0]
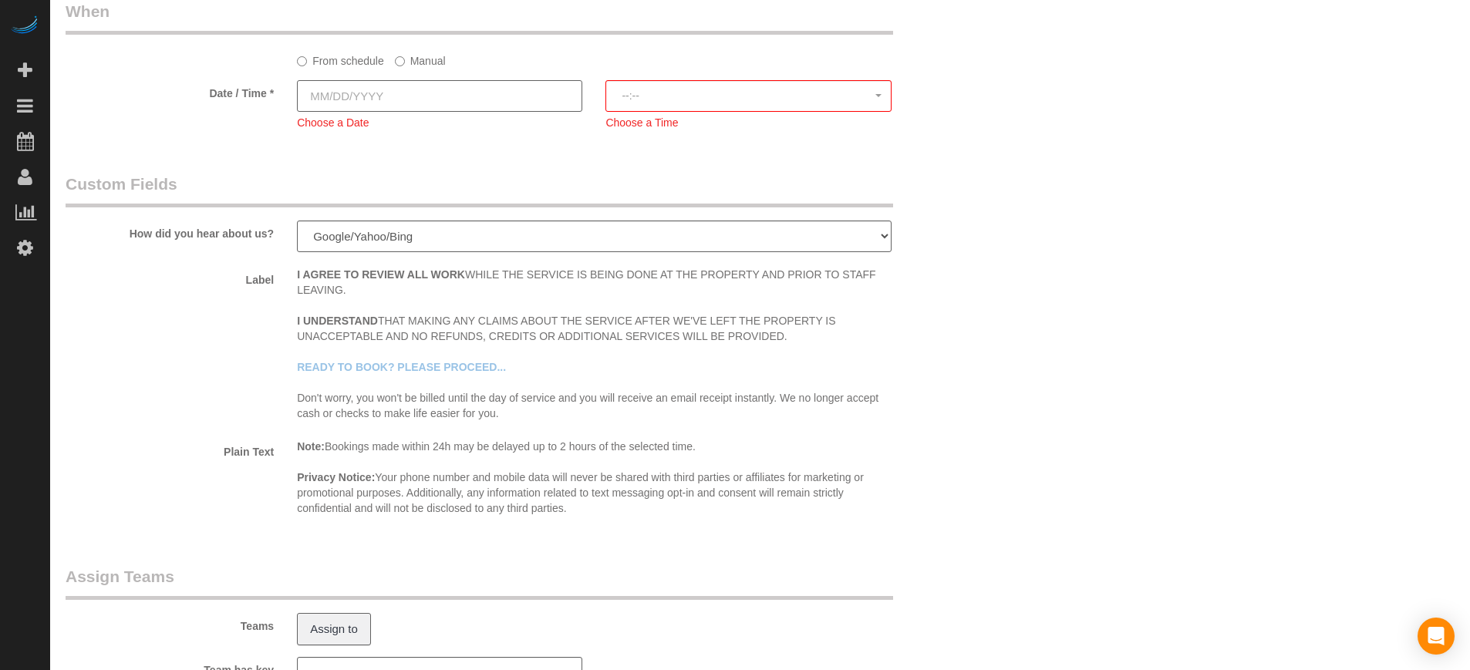
click at [519, 103] on input "text" at bounding box center [439, 96] width 285 height 32
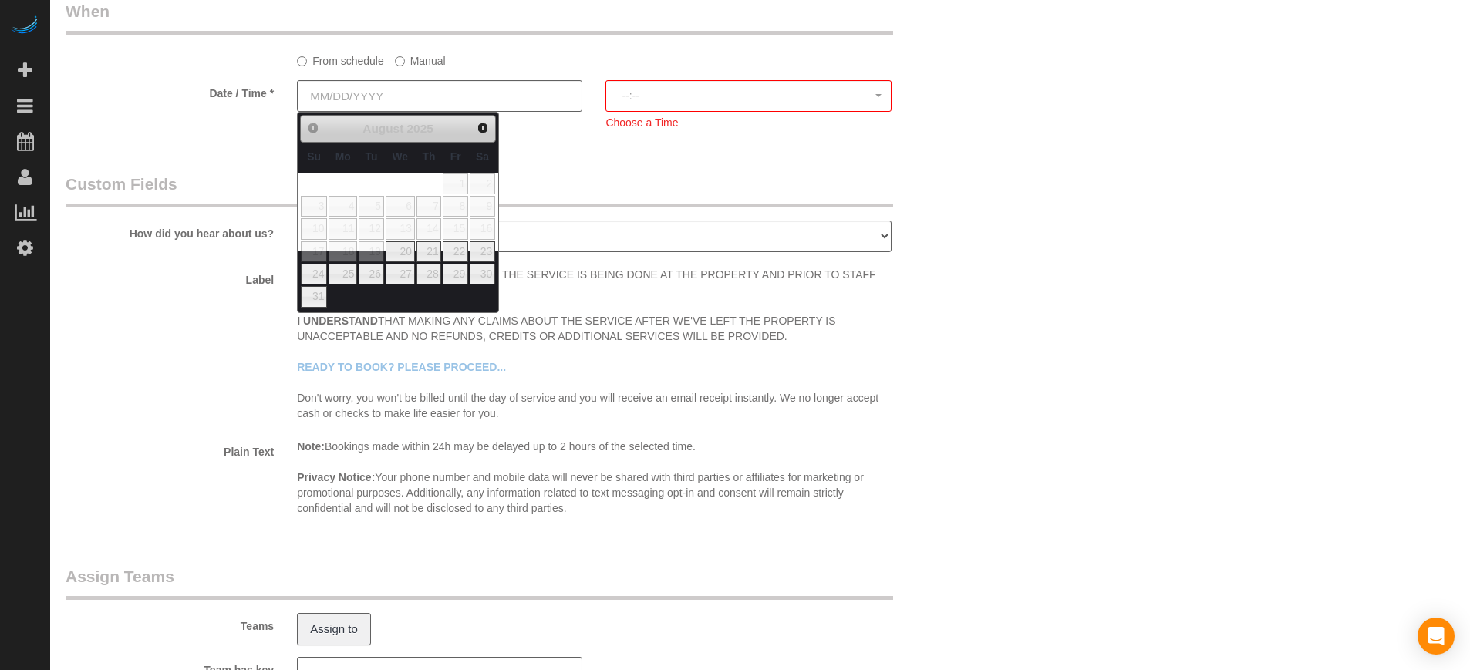
click at [413, 215] on span "6" at bounding box center [400, 206] width 29 height 21
click at [451, 265] on link "29" at bounding box center [455, 274] width 25 height 21
type input "[DATE]"
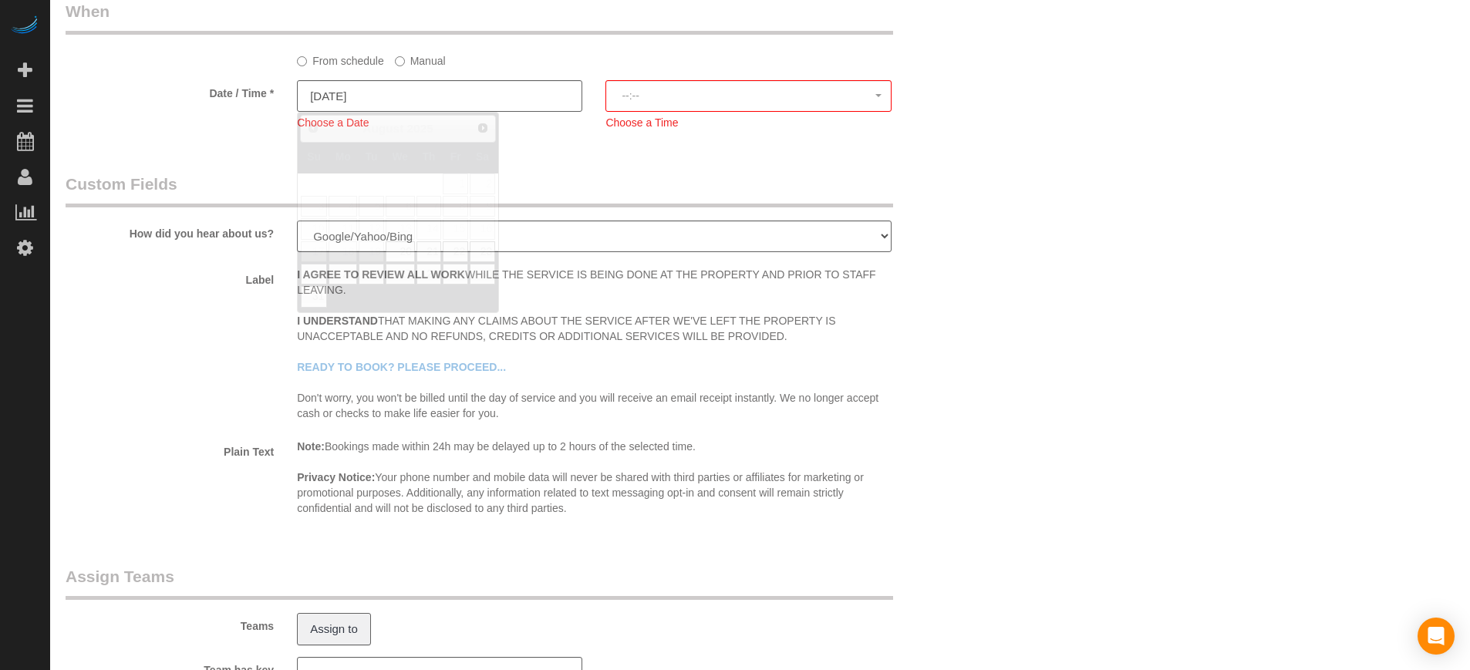
select select "spot1"
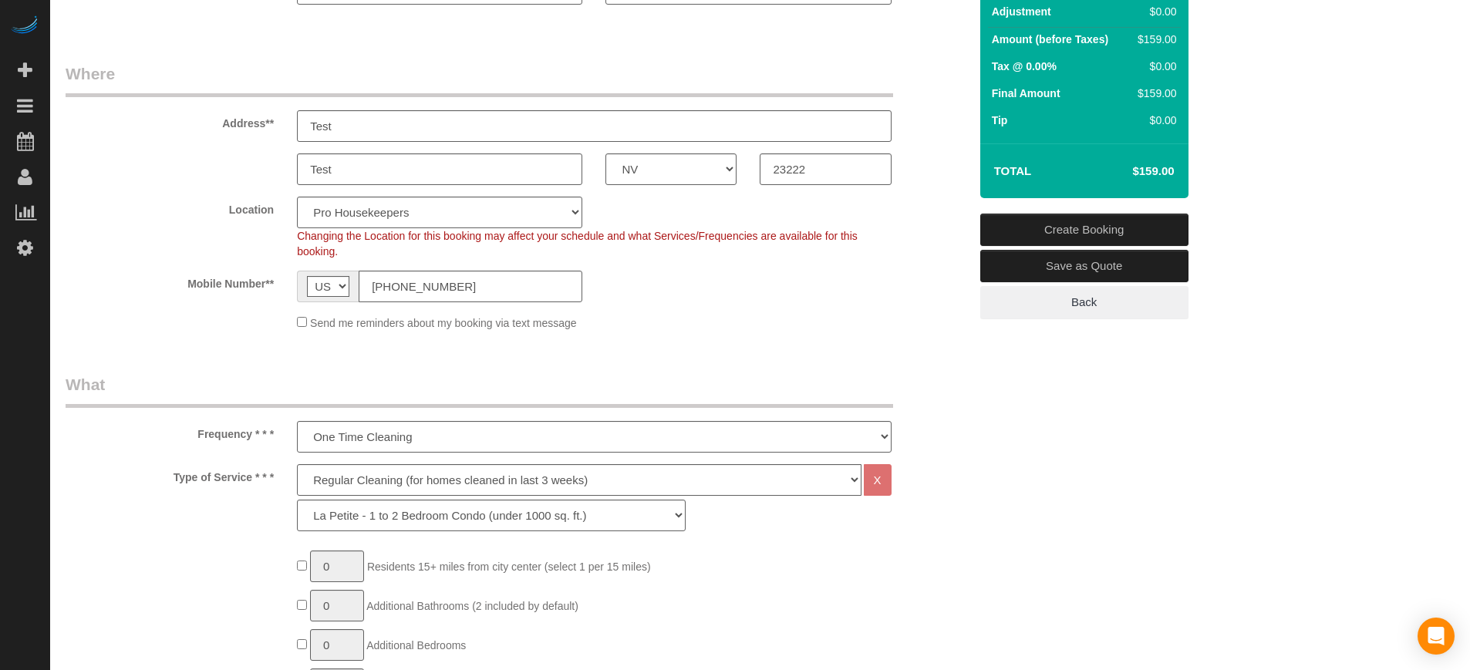
scroll to position [103, 0]
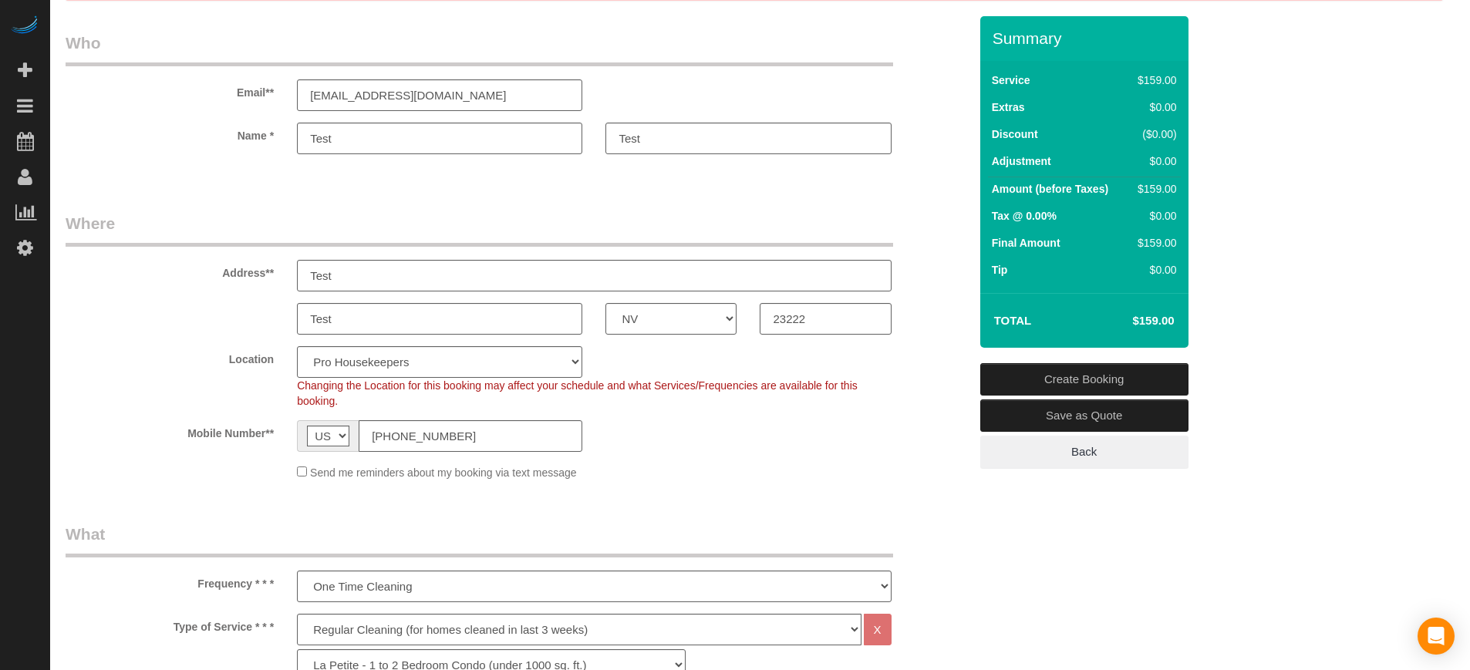
click at [1123, 382] on link "Create Booking" at bounding box center [1084, 379] width 208 height 32
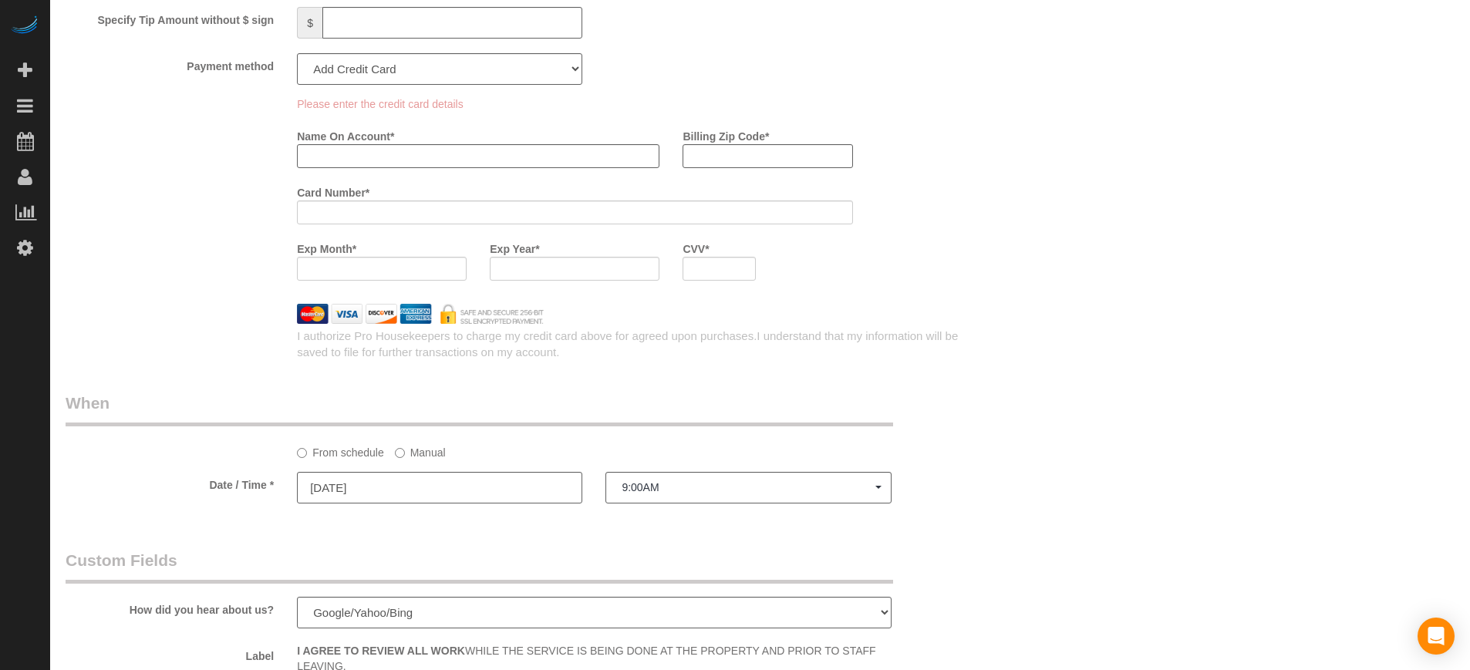
scroll to position [1721, 0]
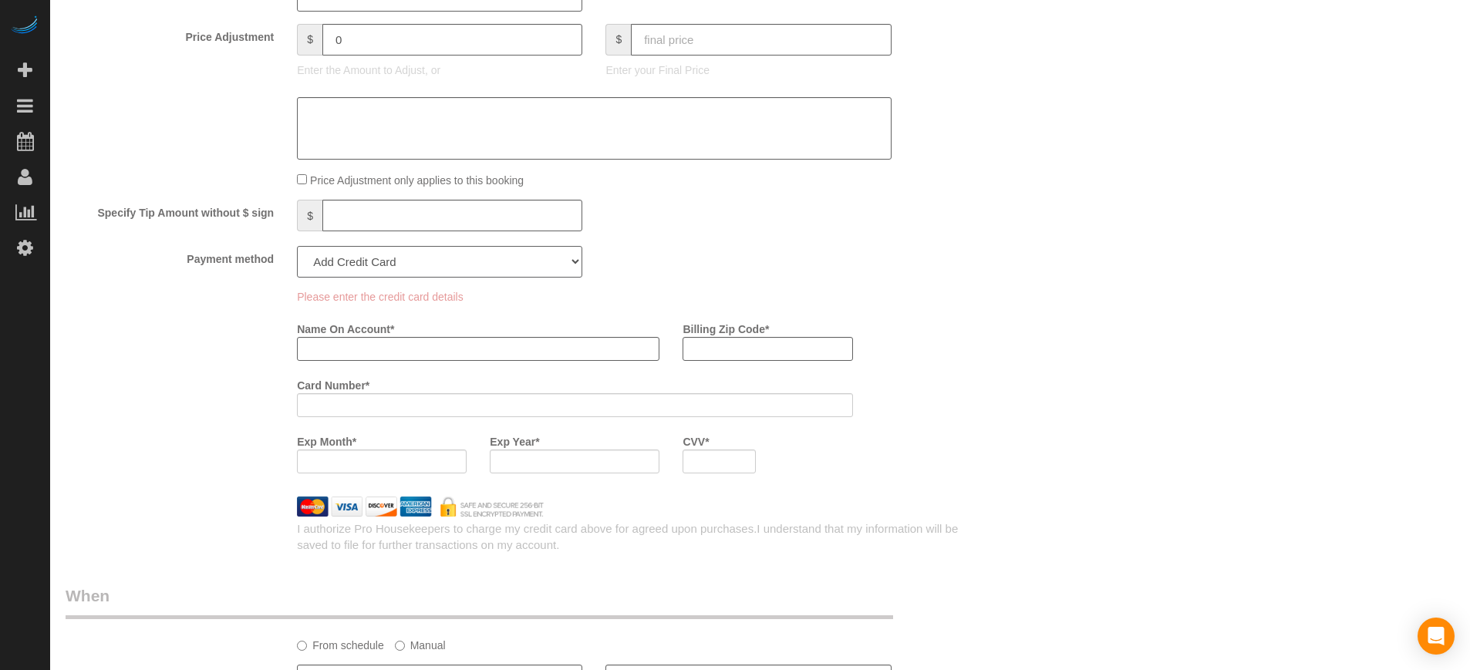
click at [479, 272] on select "Add Credit Card Cash Check Paypal" at bounding box center [439, 262] width 285 height 32
select select "string:cash"
click at [297, 246] on select "Add Credit Card Cash Check Paypal" at bounding box center [439, 262] width 285 height 32
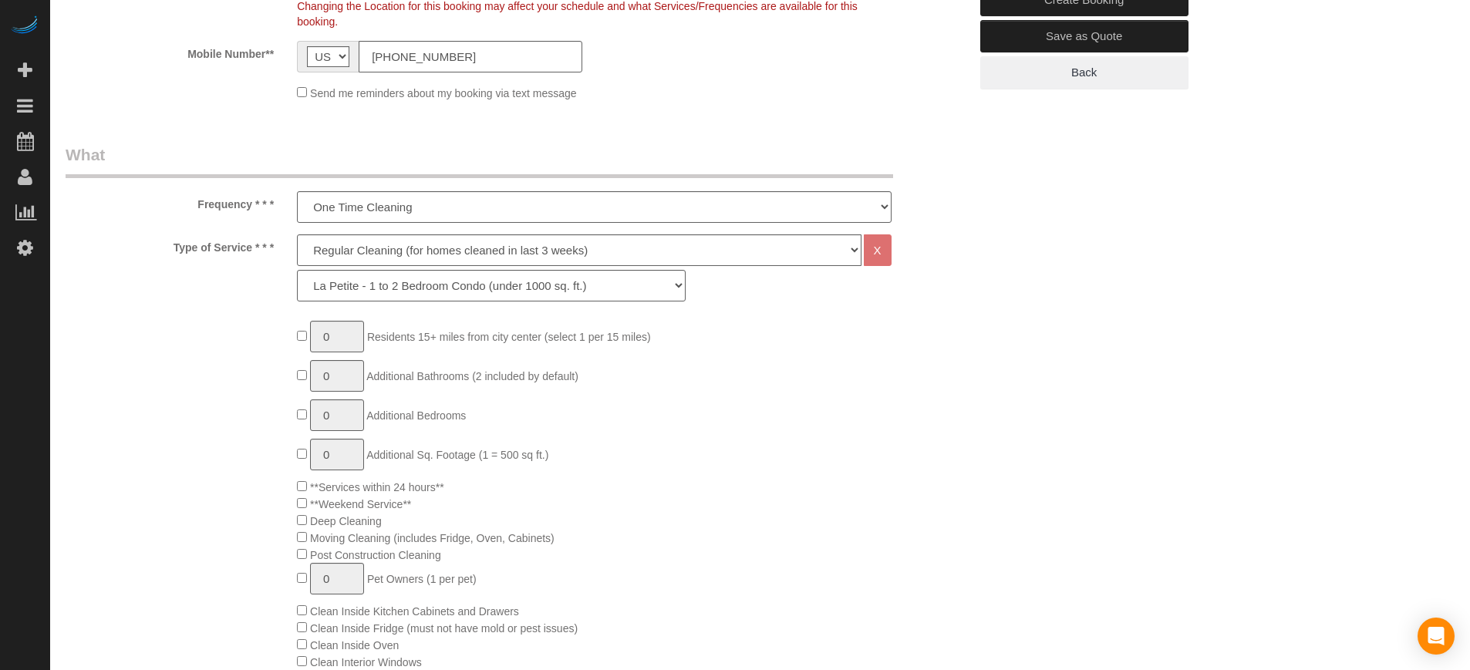
scroll to position [82, 0]
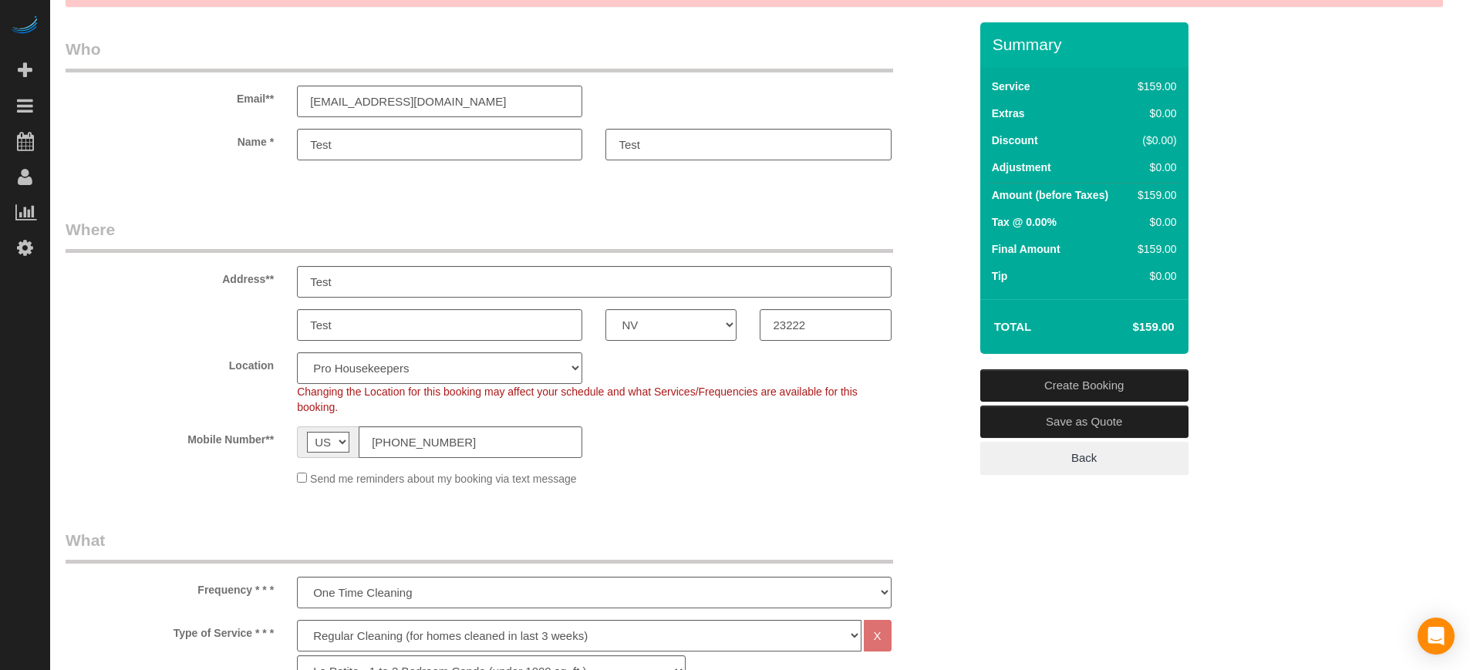
click at [1085, 387] on link "Create Booking" at bounding box center [1084, 386] width 208 height 32
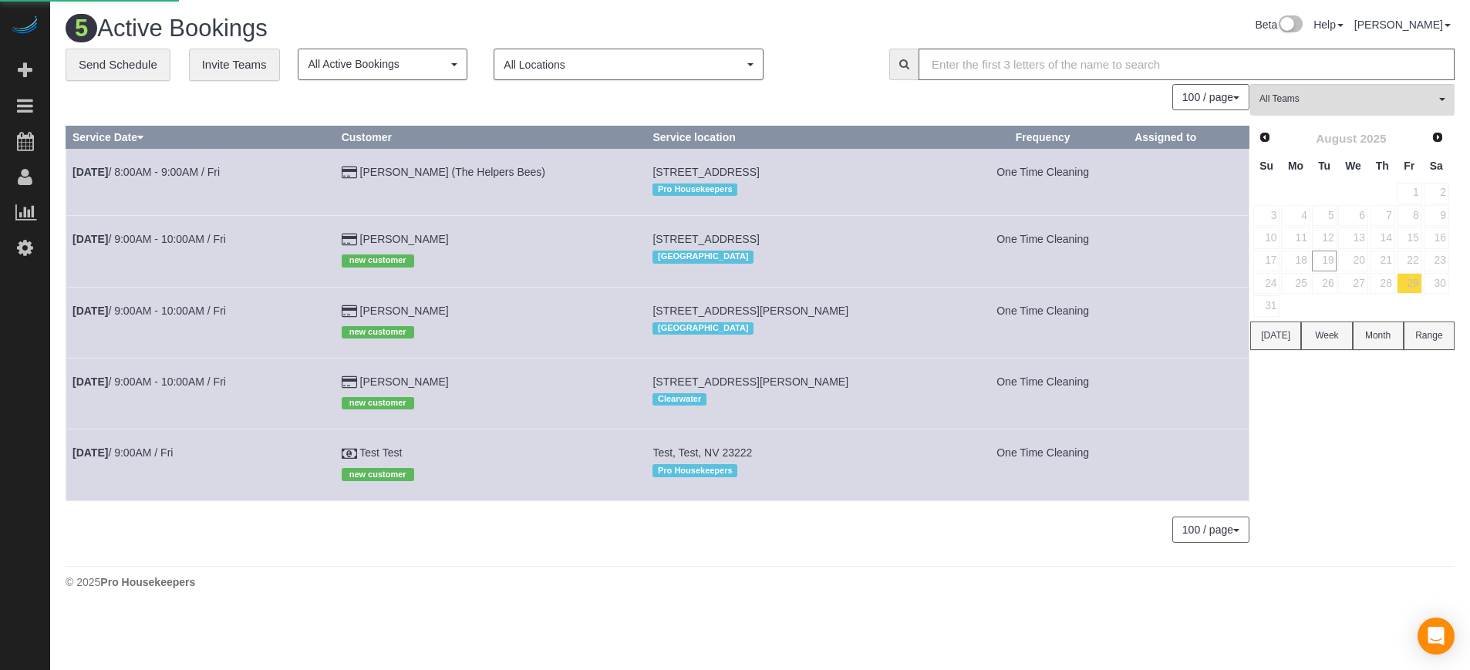
select select "number:9"
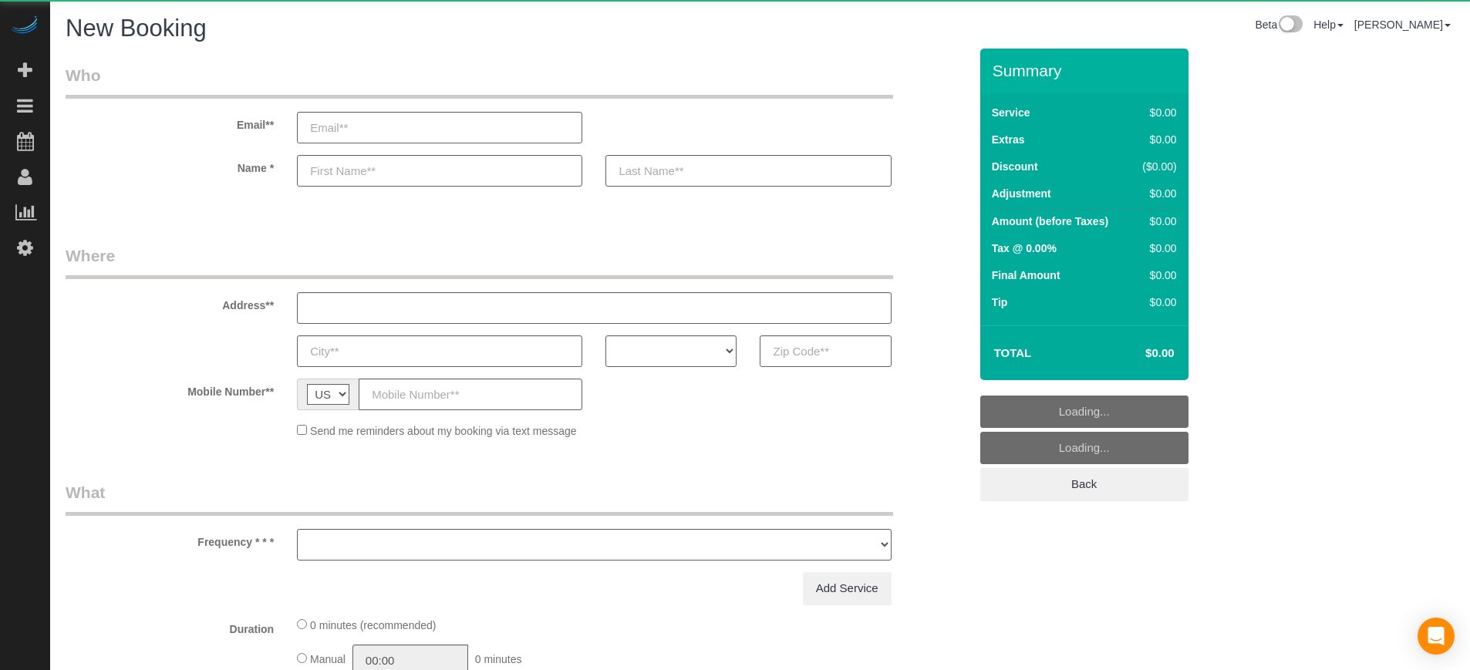
select select "object:2800"
select select "4"
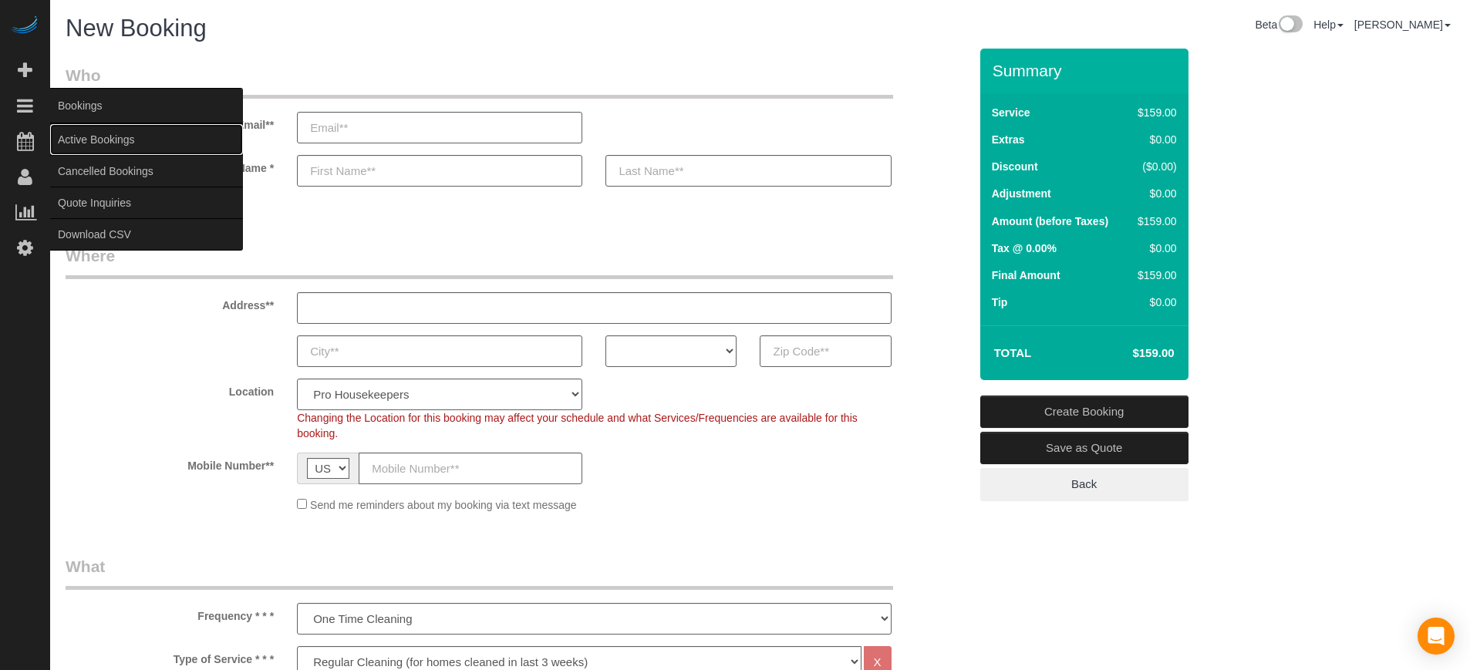
click at [100, 140] on link "Active Bookings" at bounding box center [146, 139] width 193 height 31
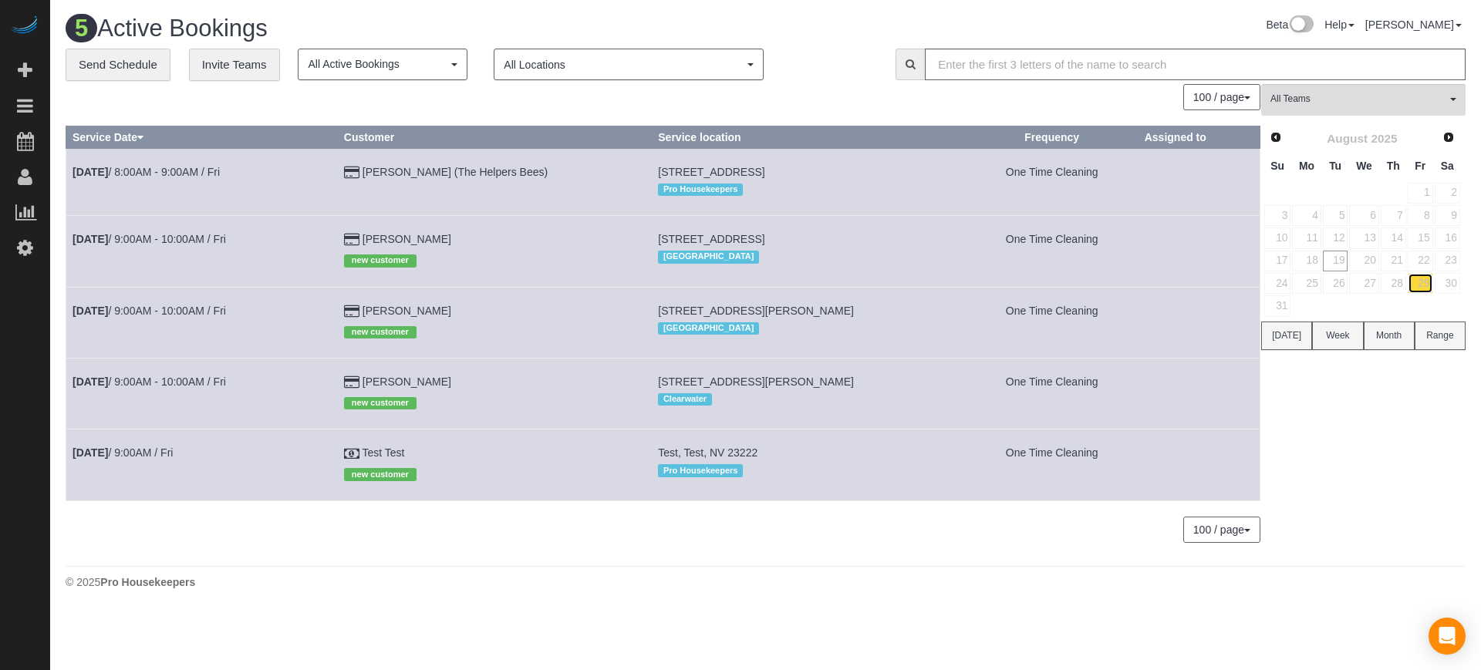
click at [1427, 286] on link "29" at bounding box center [1420, 283] width 25 height 21
click at [405, 453] on link "Test Test" at bounding box center [384, 453] width 42 height 12
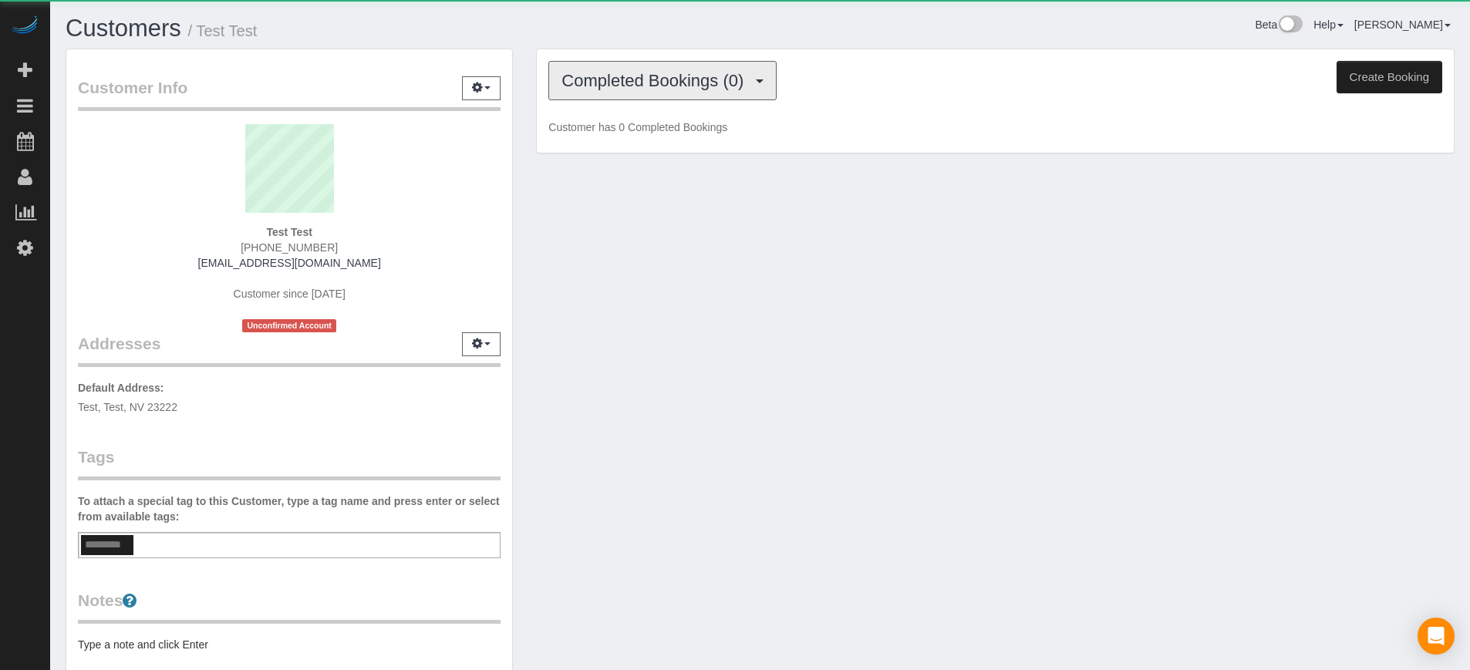
click at [645, 86] on span "Completed Bookings (0)" at bounding box center [657, 80] width 190 height 19
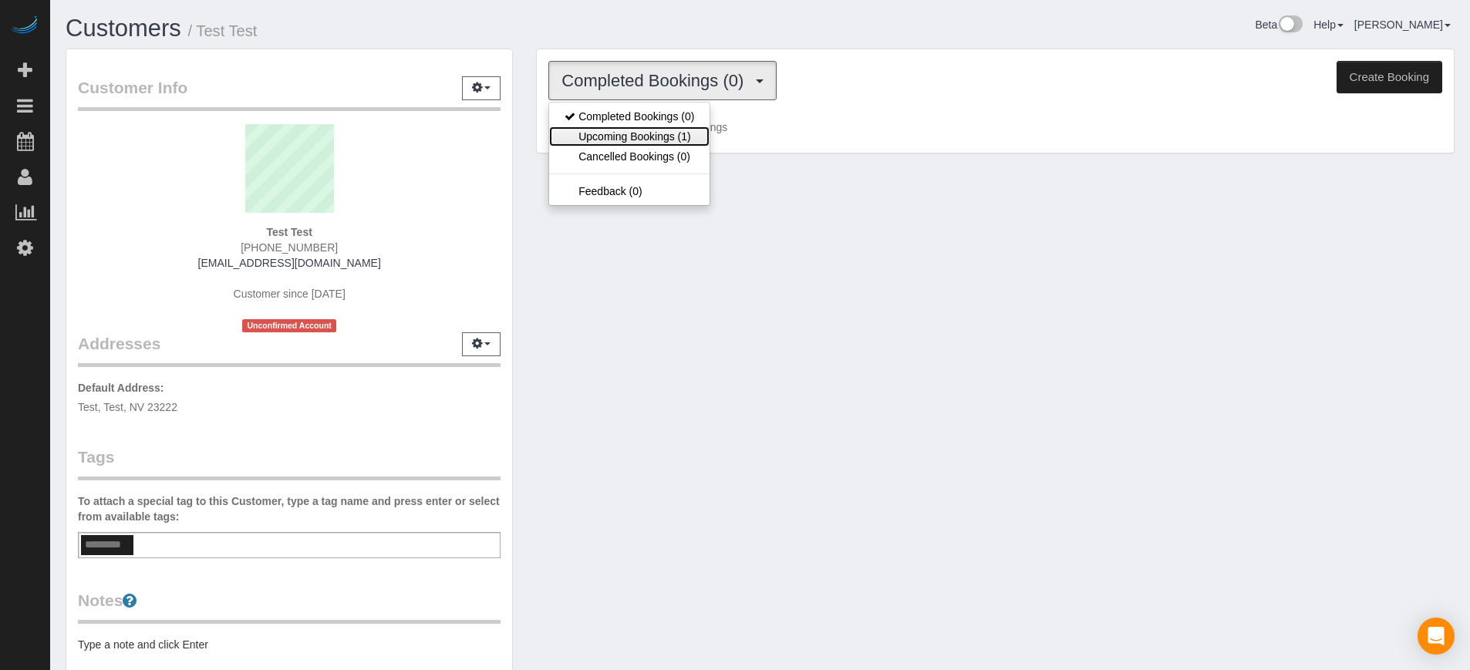
click at [665, 139] on link "Upcoming Bookings (1)" at bounding box center [629, 137] width 160 height 20
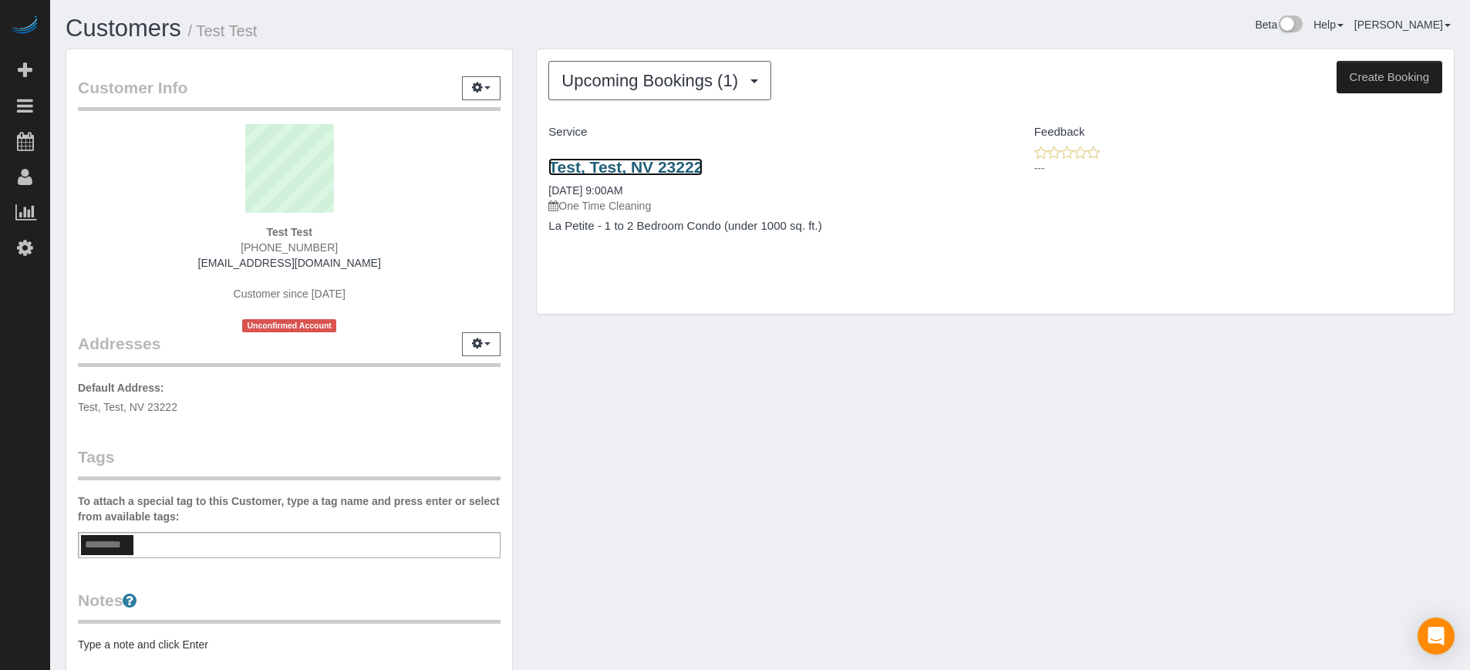
click at [647, 171] on link "Test, Test, NV 23222" at bounding box center [625, 167] width 154 height 18
click at [629, 168] on link "Test, Test, NV 23222" at bounding box center [625, 167] width 154 height 18
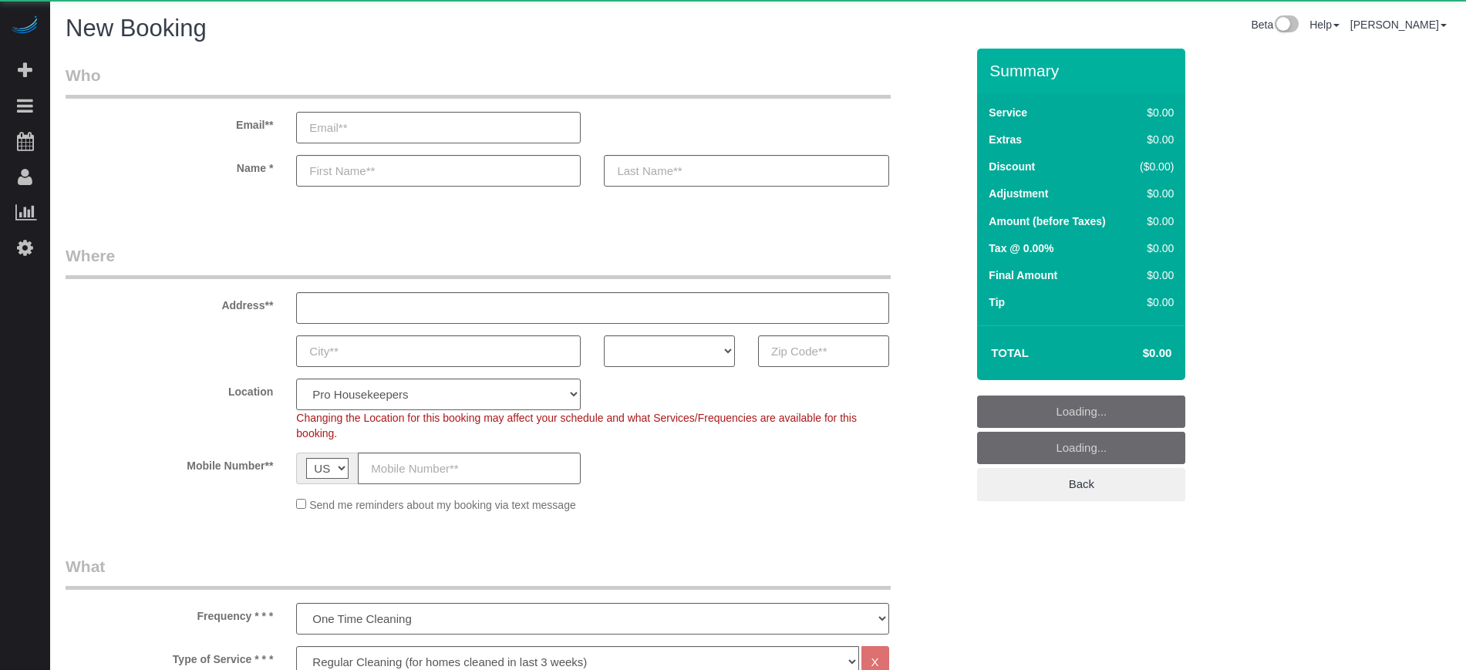
select select "4"
select select "number:9"
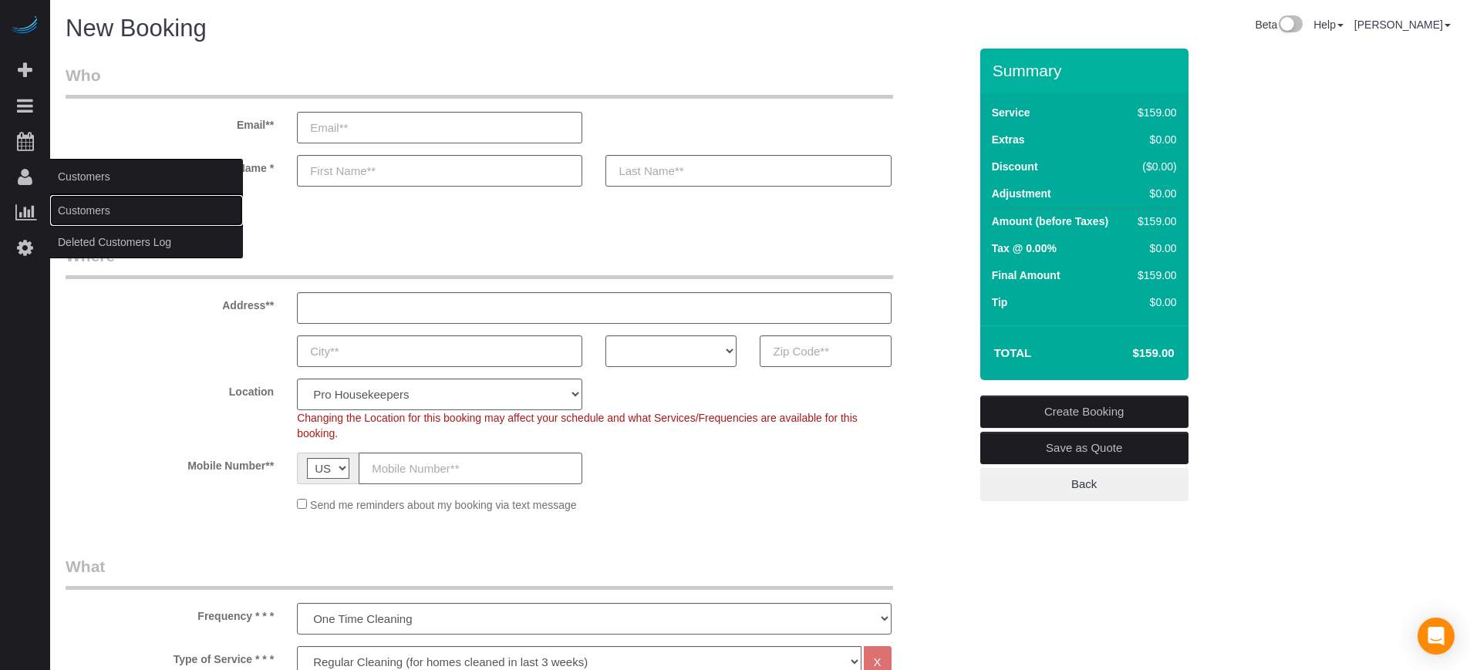
click at [83, 214] on link "Customers" at bounding box center [146, 210] width 193 height 31
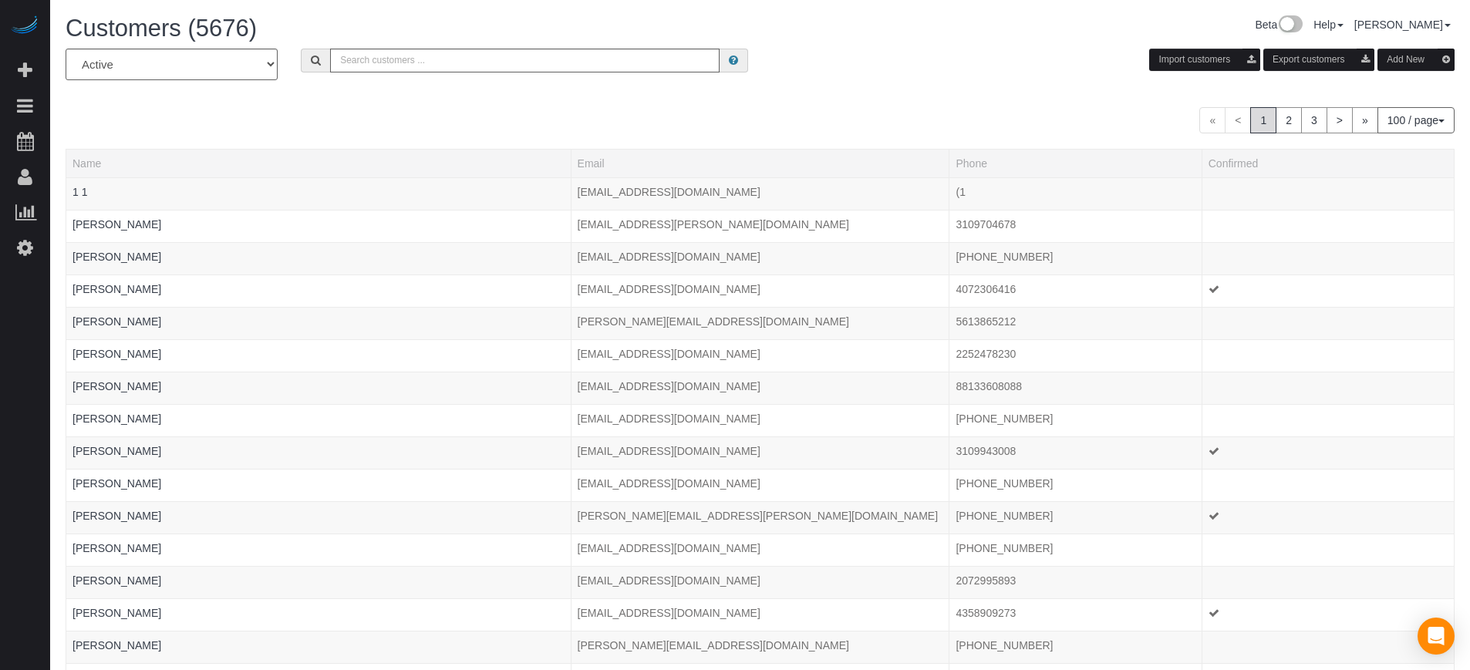
click at [1413, 57] on button "Add New" at bounding box center [1416, 60] width 77 height 22
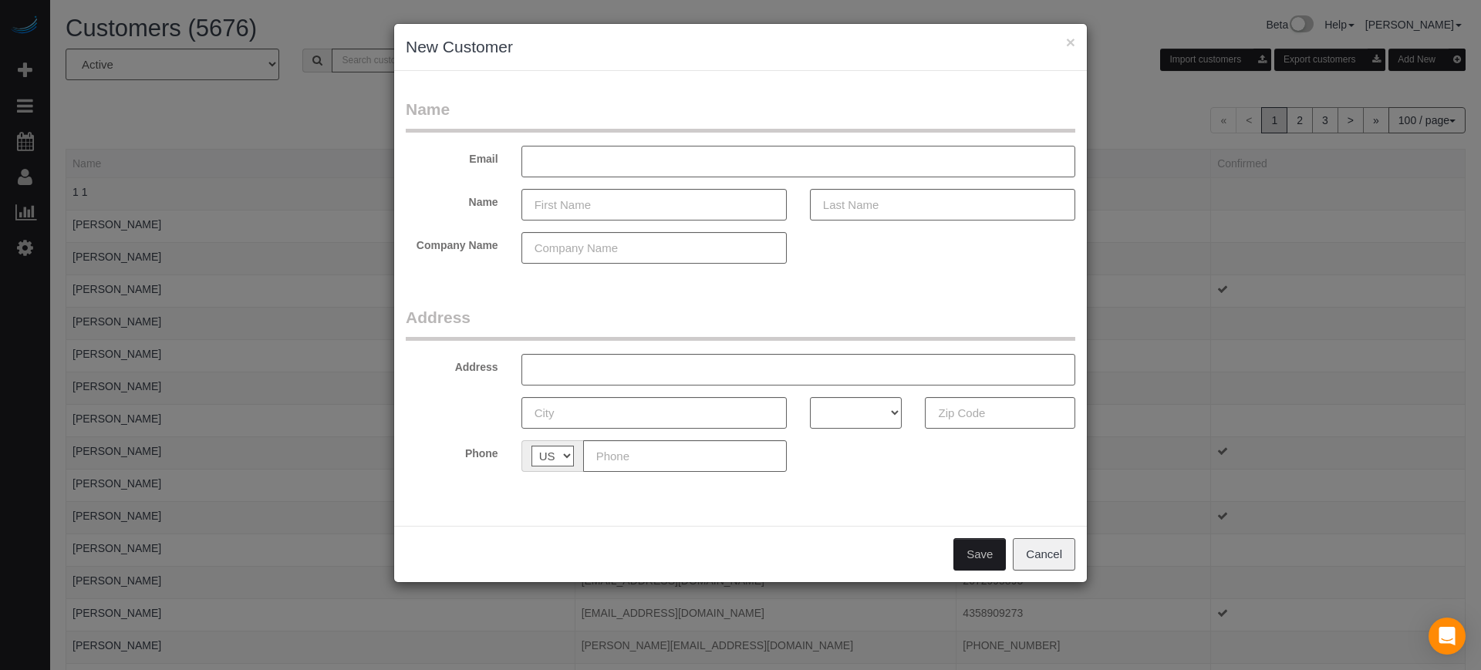
click at [605, 170] on input "text" at bounding box center [798, 162] width 554 height 32
click at [605, 172] on input "Test" at bounding box center [798, 162] width 554 height 32
type input "T"
click at [564, 167] on input "text" at bounding box center [798, 162] width 554 height 32
click at [570, 128] on legend "Name" at bounding box center [741, 115] width 670 height 35
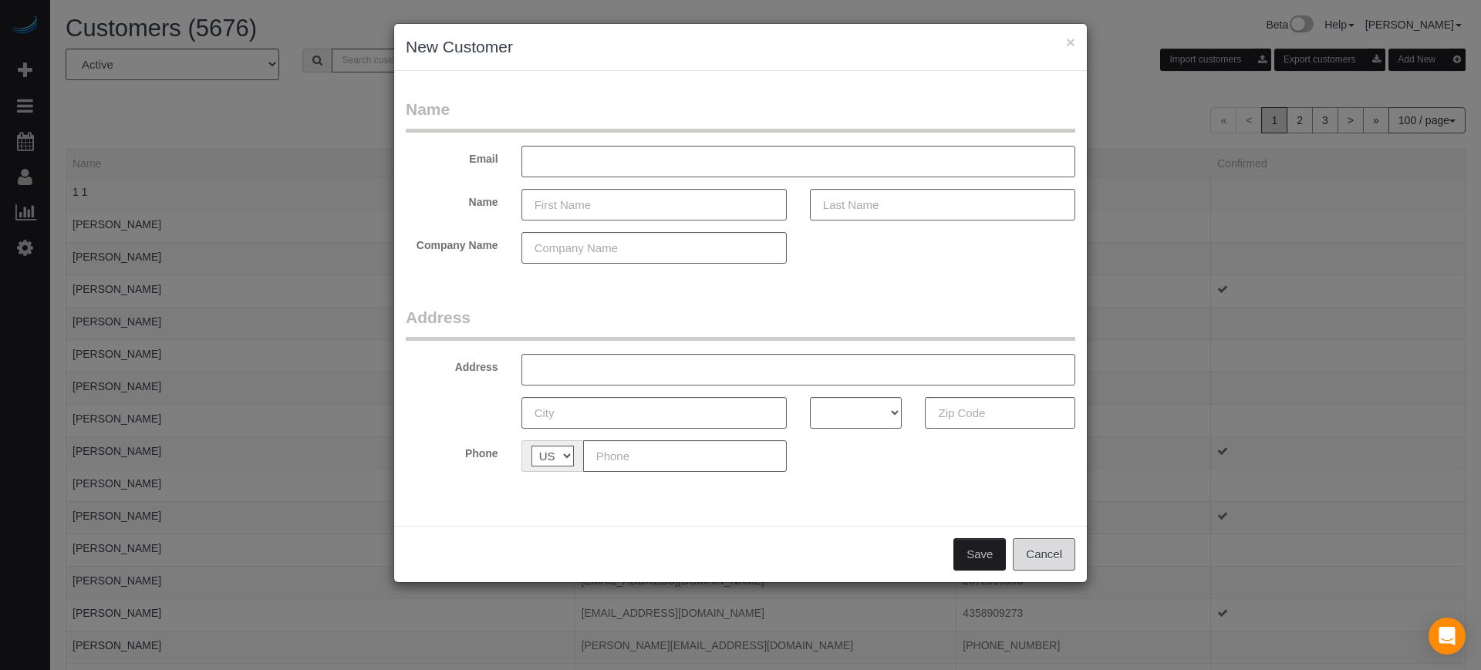
click at [1024, 561] on button "Cancel" at bounding box center [1044, 554] width 62 height 32
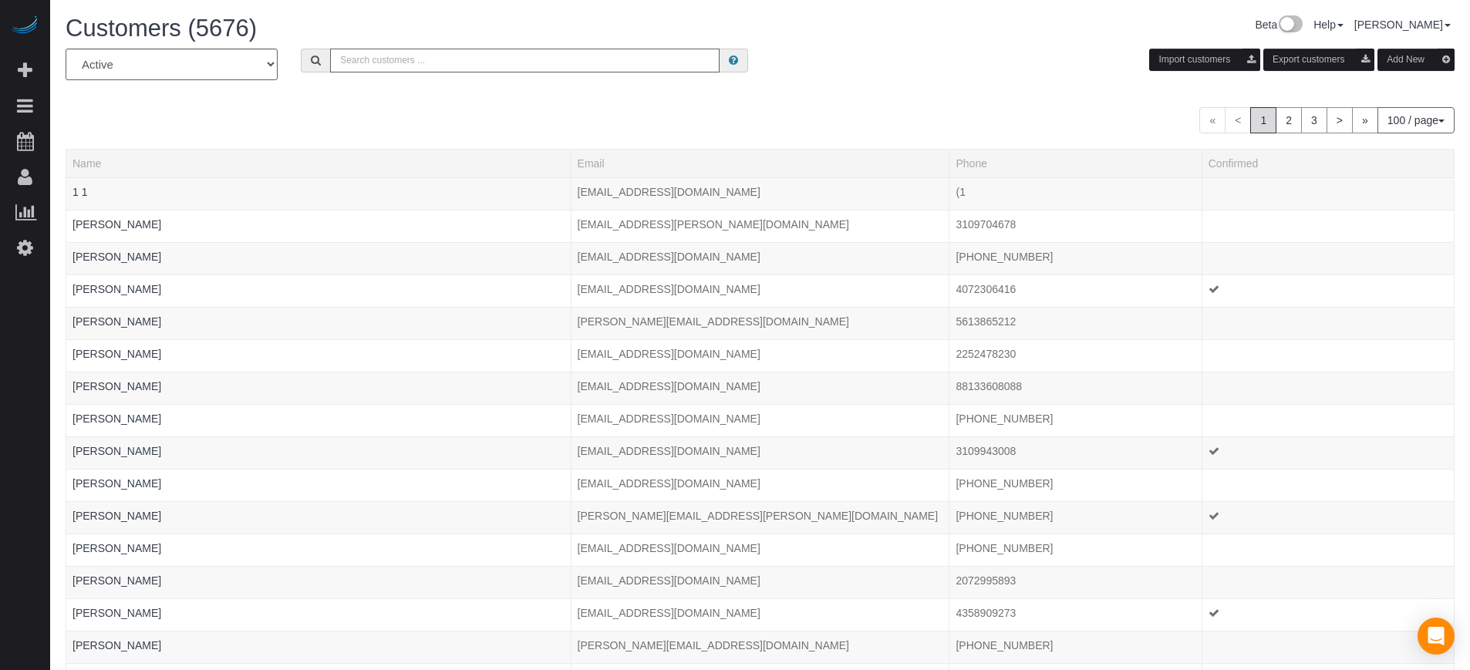
click at [405, 65] on input "text" at bounding box center [525, 61] width 390 height 24
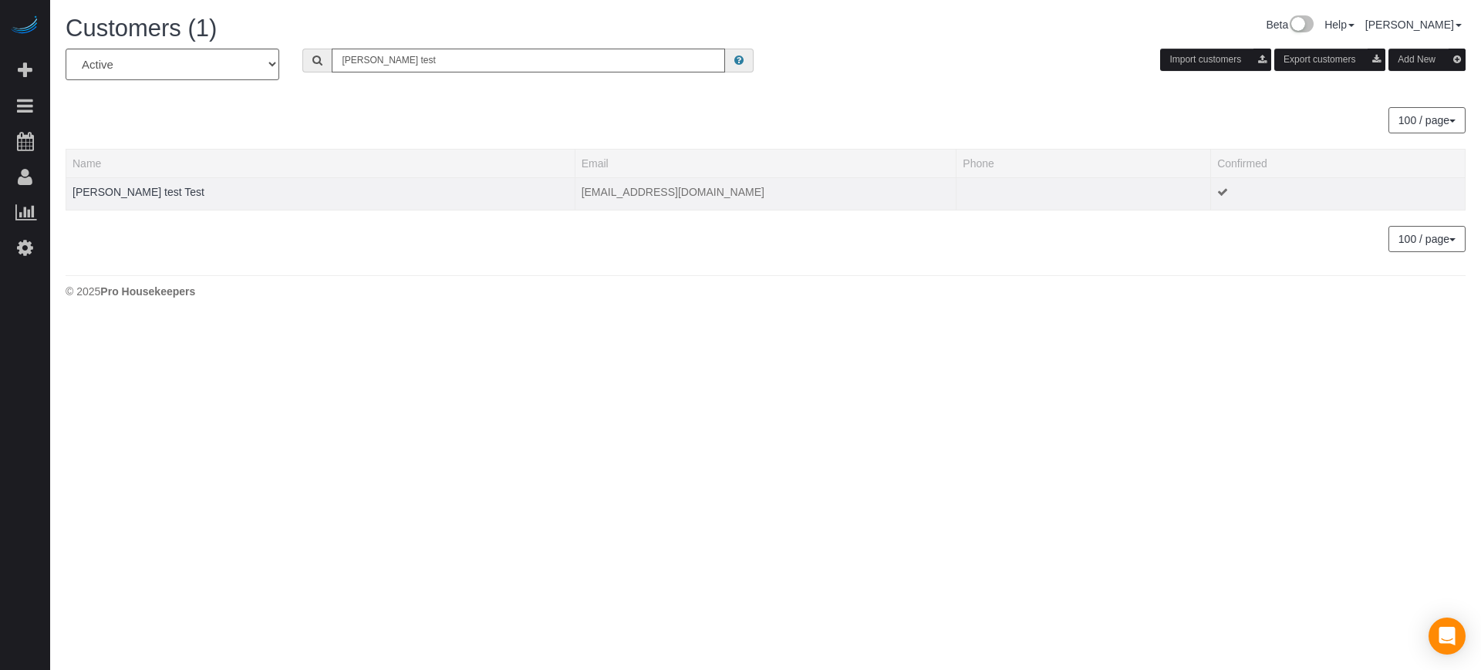
type input "edgar test"
click at [118, 198] on td "Edgar test Test" at bounding box center [320, 193] width 509 height 32
click at [118, 189] on link "Edgar test Test" at bounding box center [139, 192] width 132 height 12
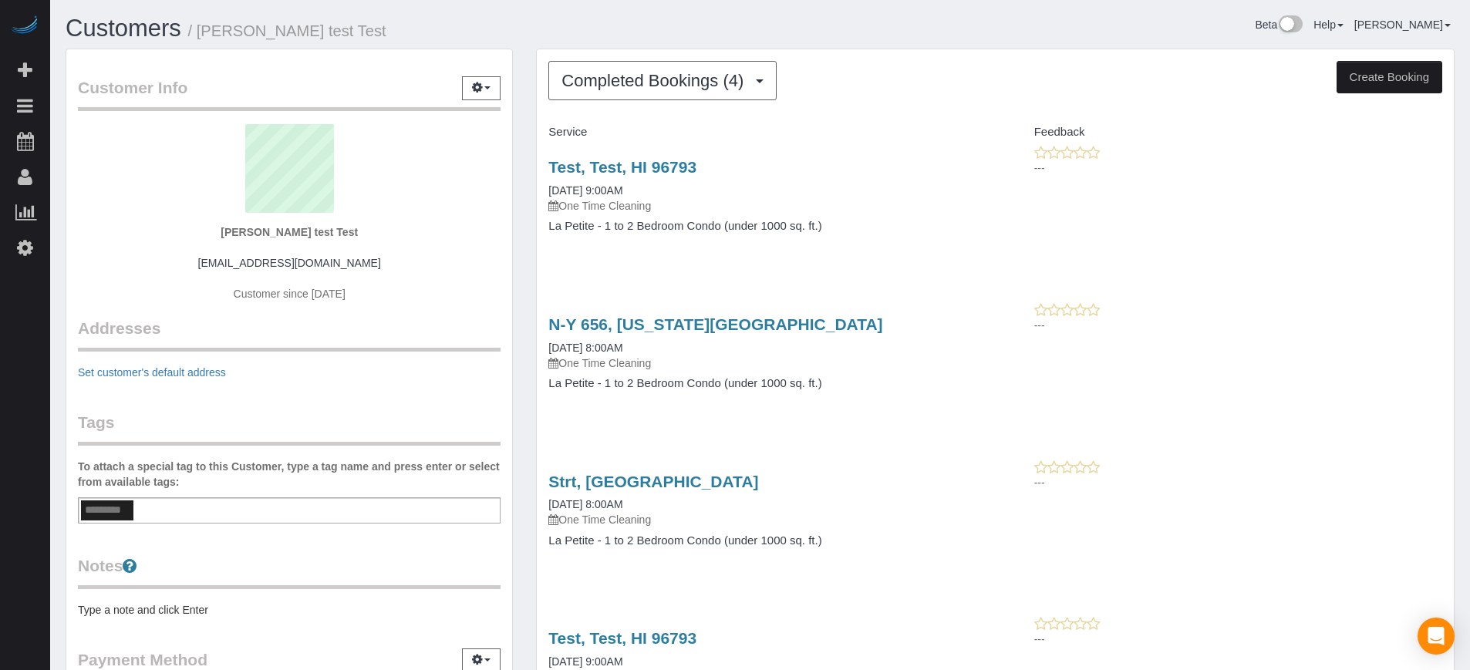
click at [686, 103] on div "Completed Bookings (4) Completed Bookings (4) Upcoming Bookings (0) Cancelled B…" at bounding box center [995, 417] width 917 height 736
click at [687, 90] on button "Completed Bookings (4)" at bounding box center [662, 80] width 228 height 39
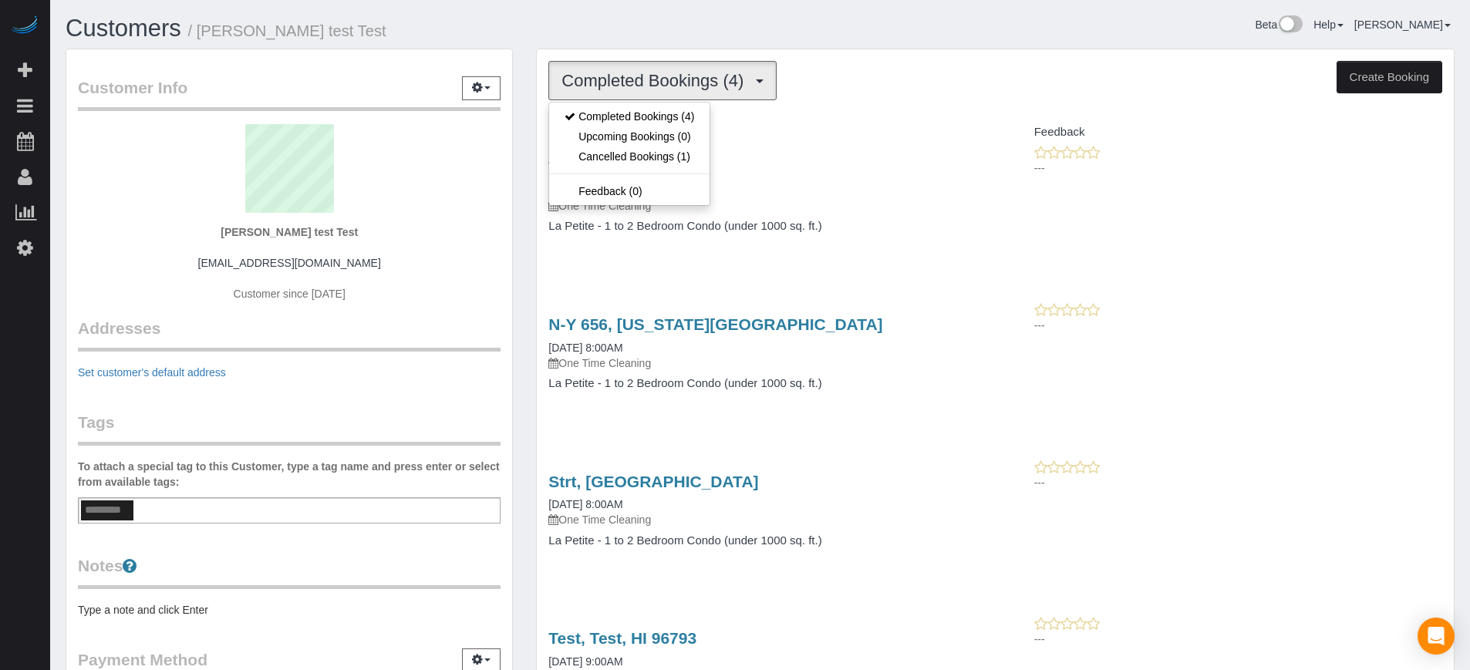
click at [529, 150] on div "Completed Bookings (4) Completed Bookings (4) Upcoming Bookings (0) Cancelled B…" at bounding box center [996, 425] width 942 height 753
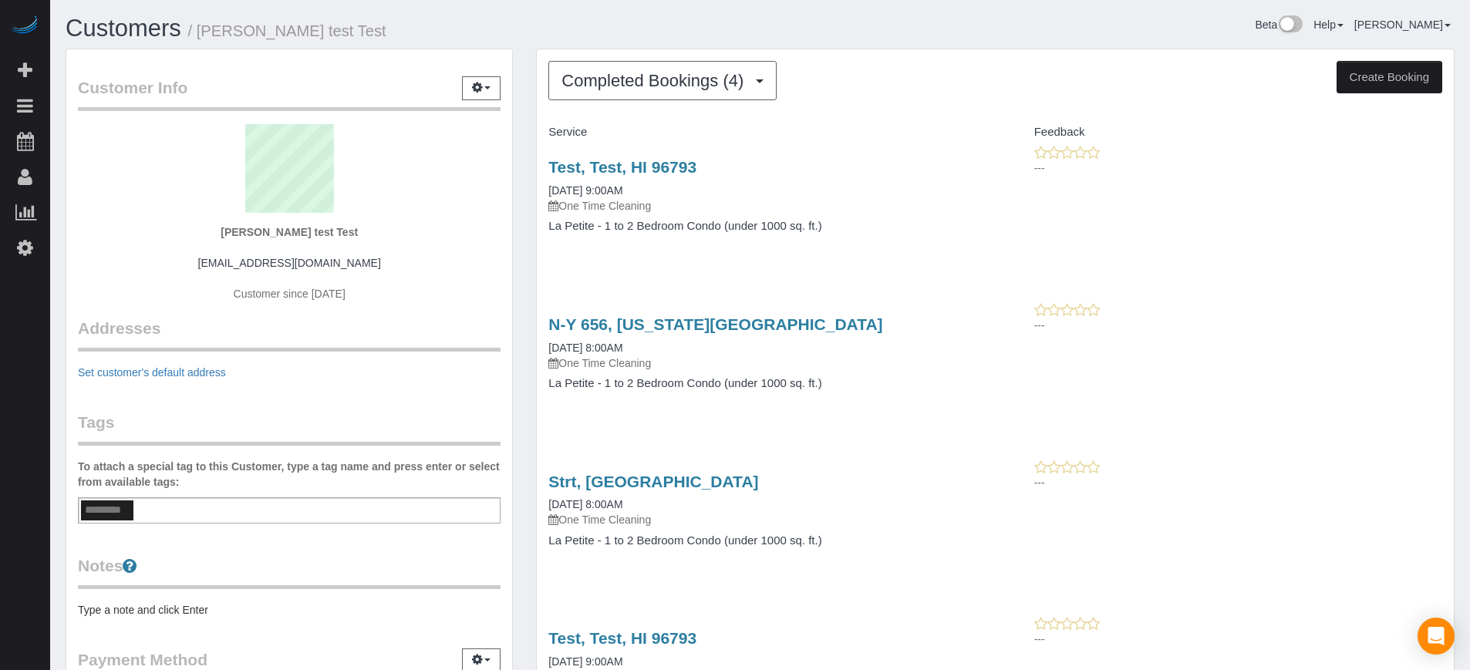
click at [526, 156] on div "Completed Bookings (4) Completed Bookings (4) Upcoming Bookings (0) Cancelled B…" at bounding box center [996, 425] width 942 height 753
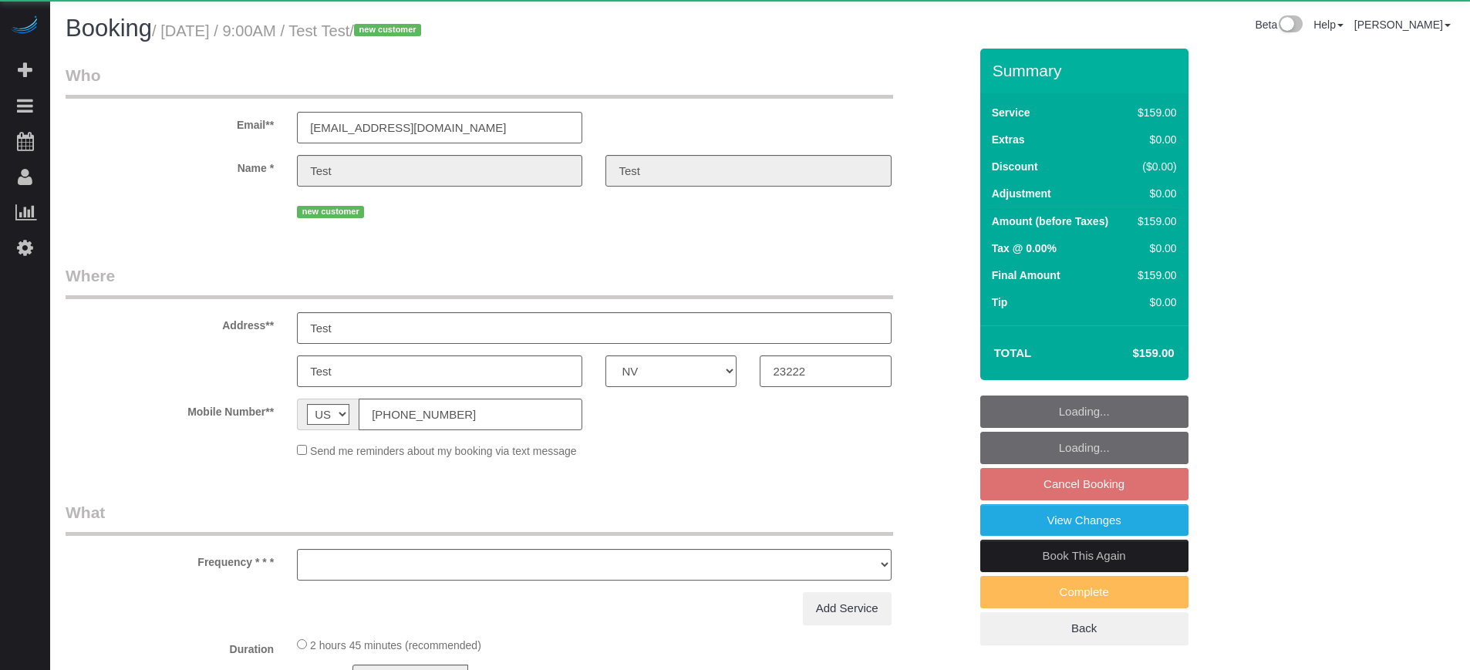
select select "NV"
select select "object:1232"
select select "4"
select select "spot1"
select select "number:9"
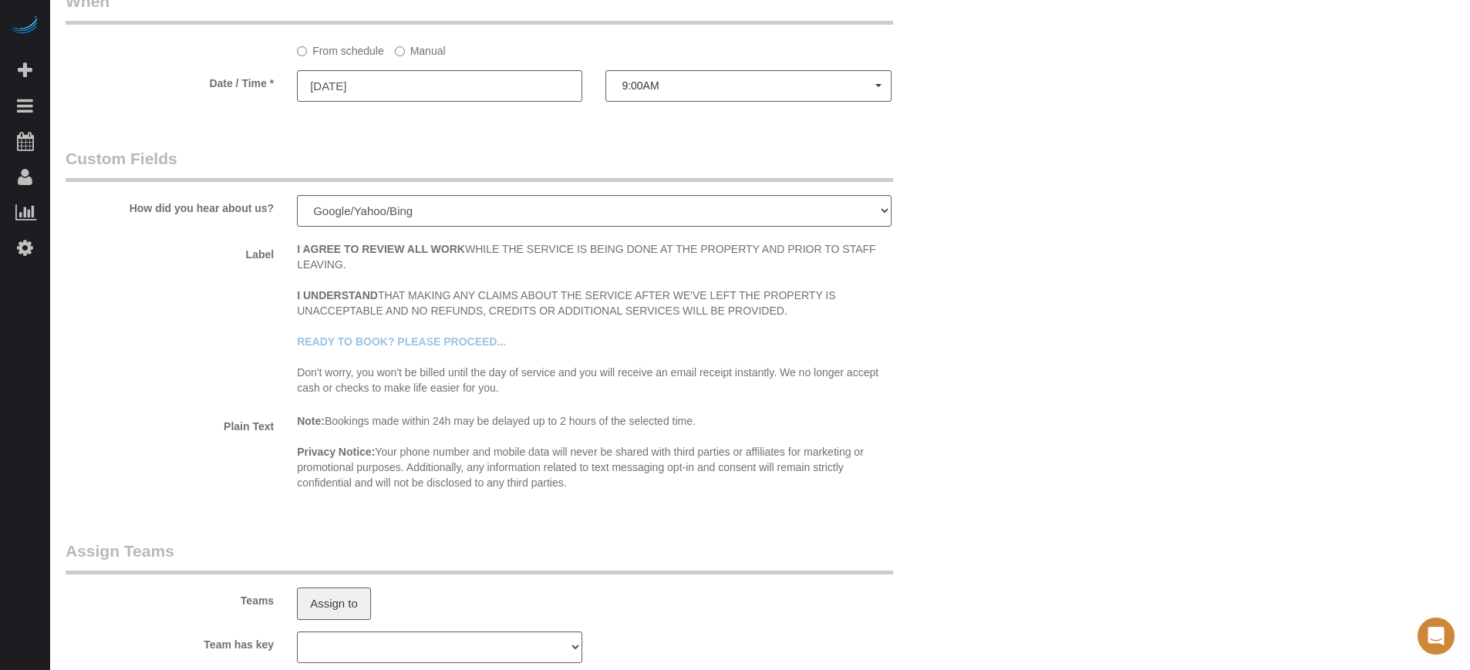
scroll to position [1929, 0]
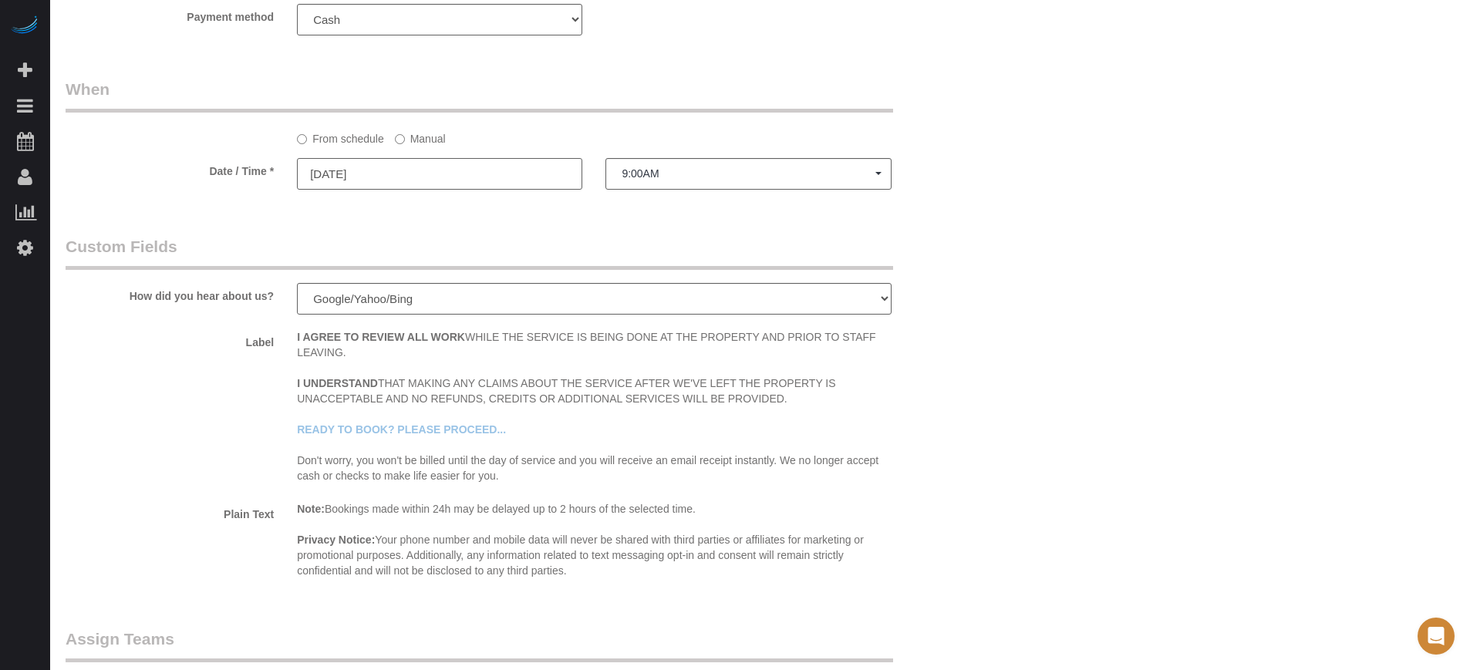
click at [442, 180] on input "[DATE]" at bounding box center [439, 174] width 285 height 32
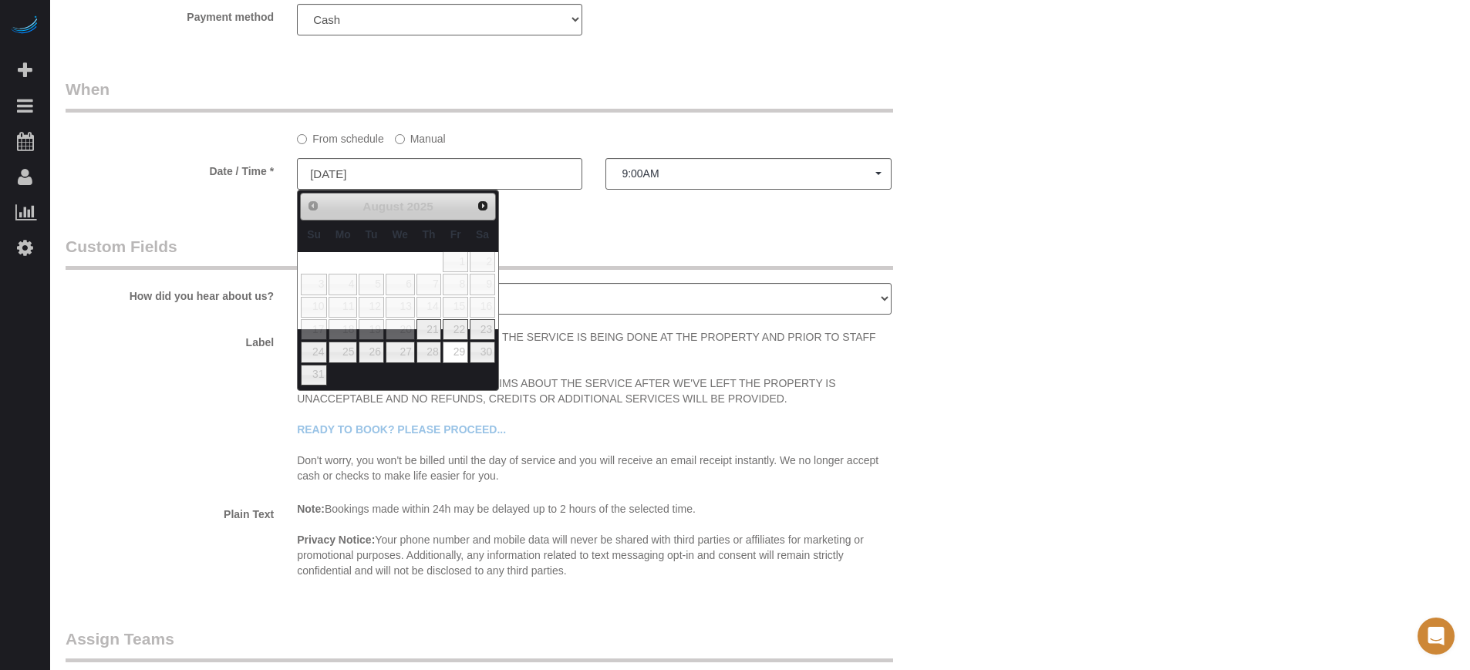
click at [405, 133] on label "Manual" at bounding box center [420, 136] width 51 height 21
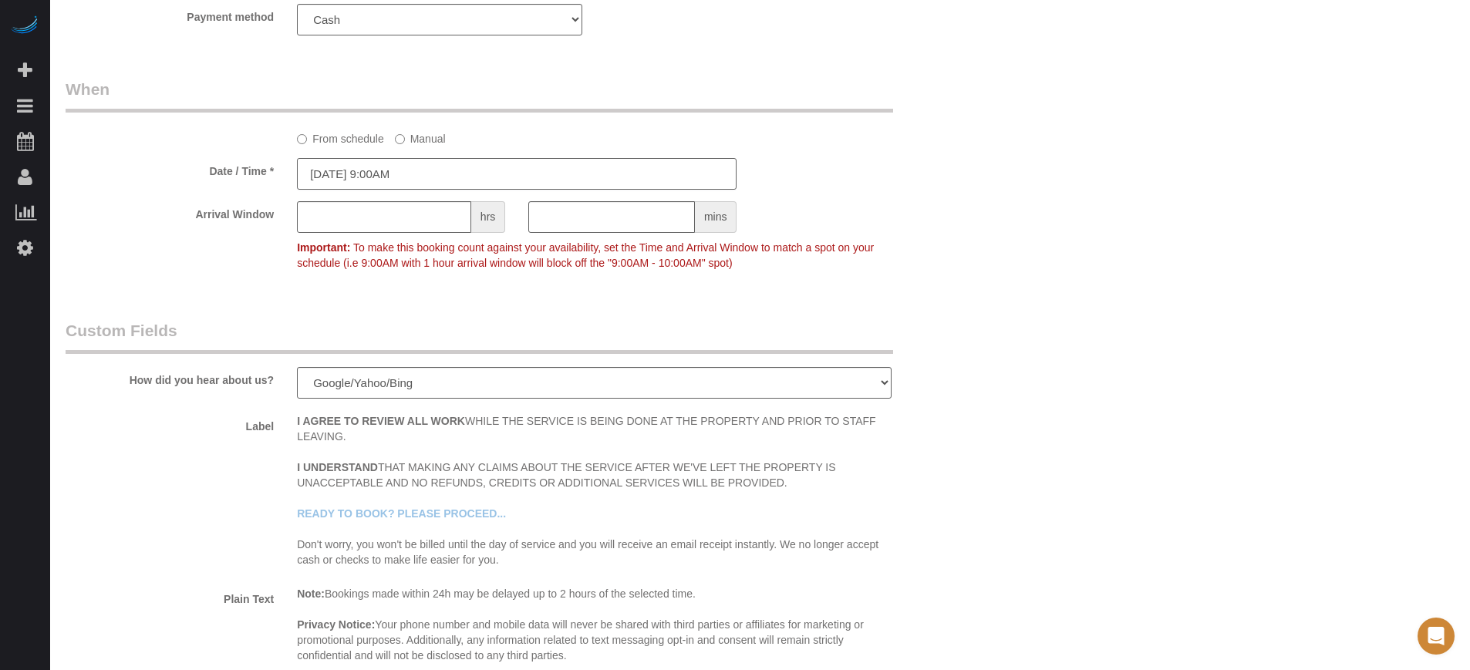
click at [390, 184] on input "[DATE] 9:00AM" at bounding box center [517, 174] width 440 height 32
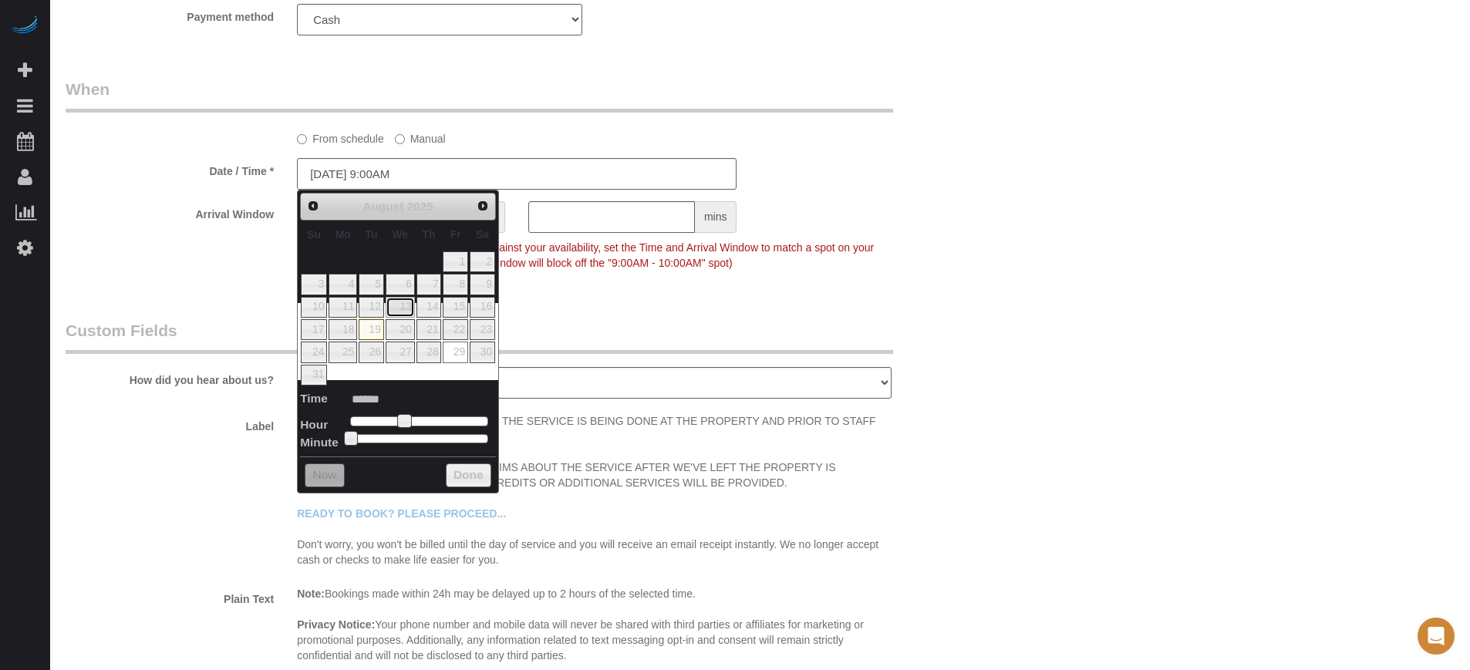
click at [407, 312] on link "13" at bounding box center [400, 307] width 29 height 21
type input "[DATE] 9:00AM"
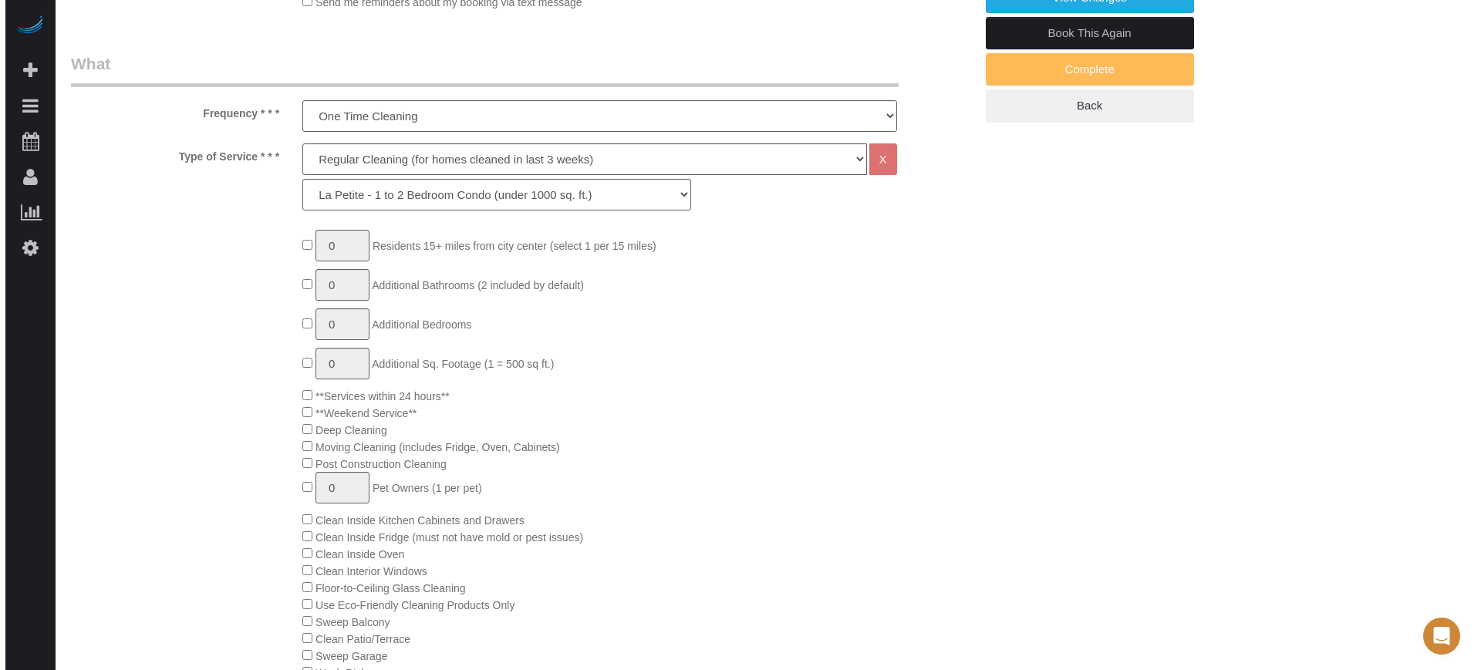
scroll to position [0, 0]
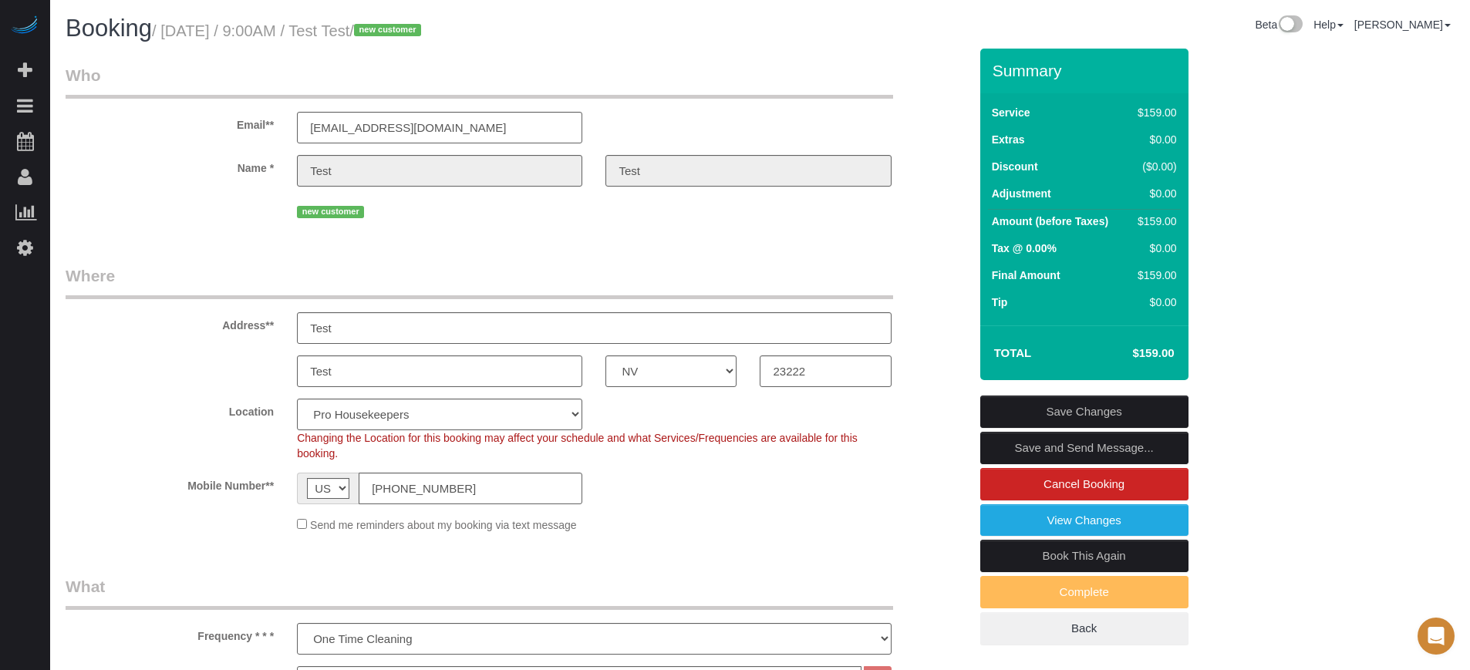
click at [1082, 413] on link "Save Changes" at bounding box center [1084, 412] width 208 height 32
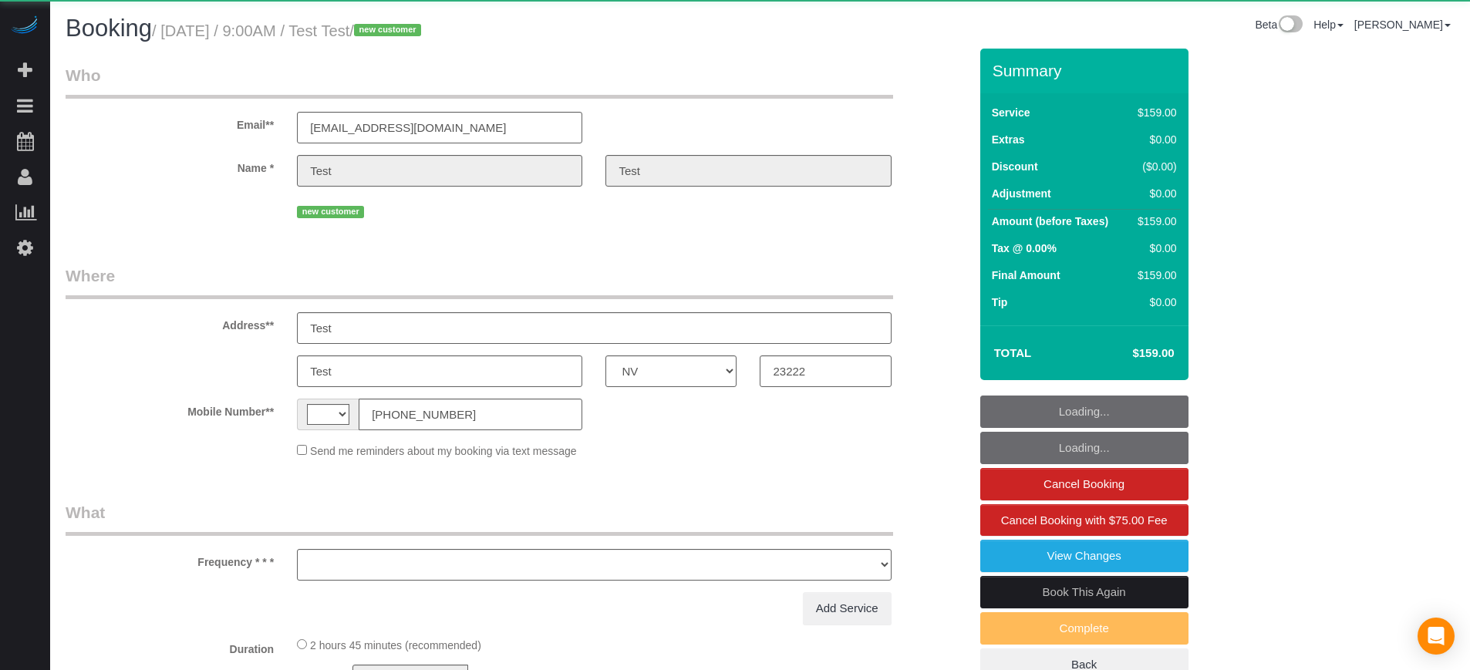
select select "NV"
select select "string:[GEOGRAPHIC_DATA]"
select select "object:1236"
select select "4"
select select "spot1"
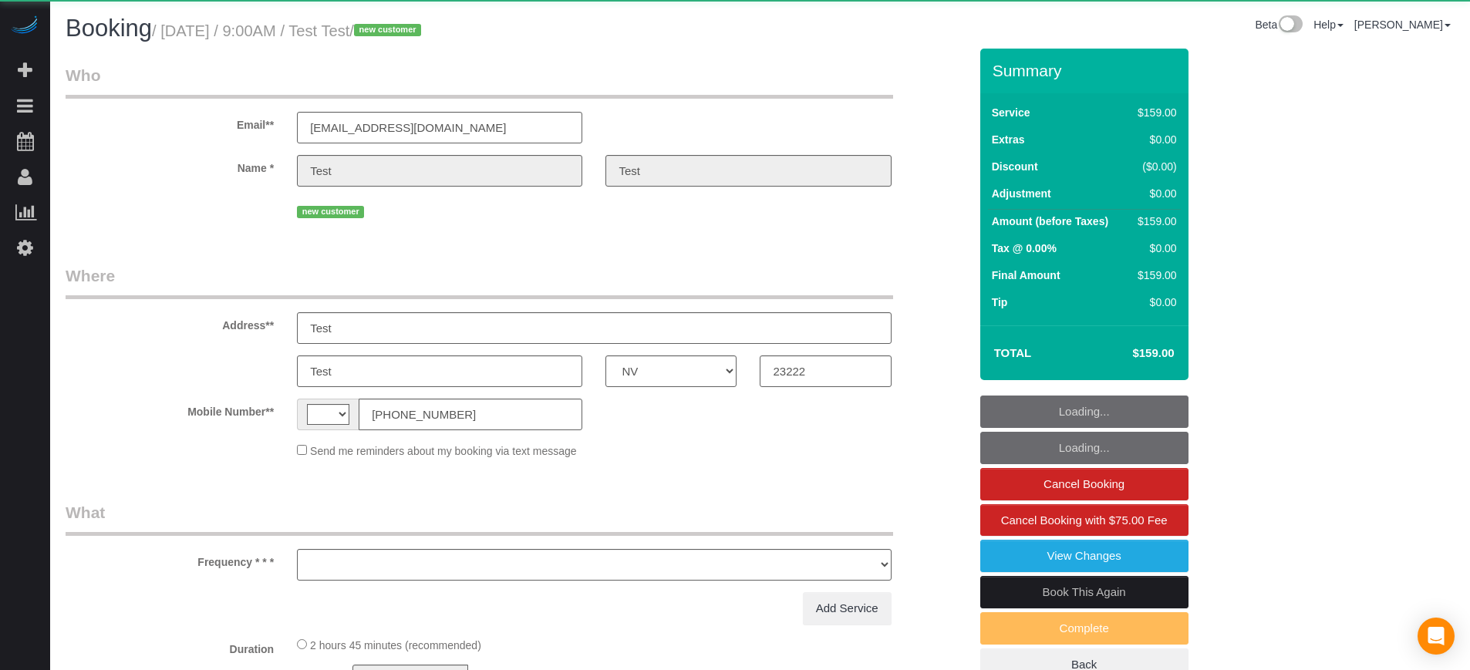
select select "number:9"
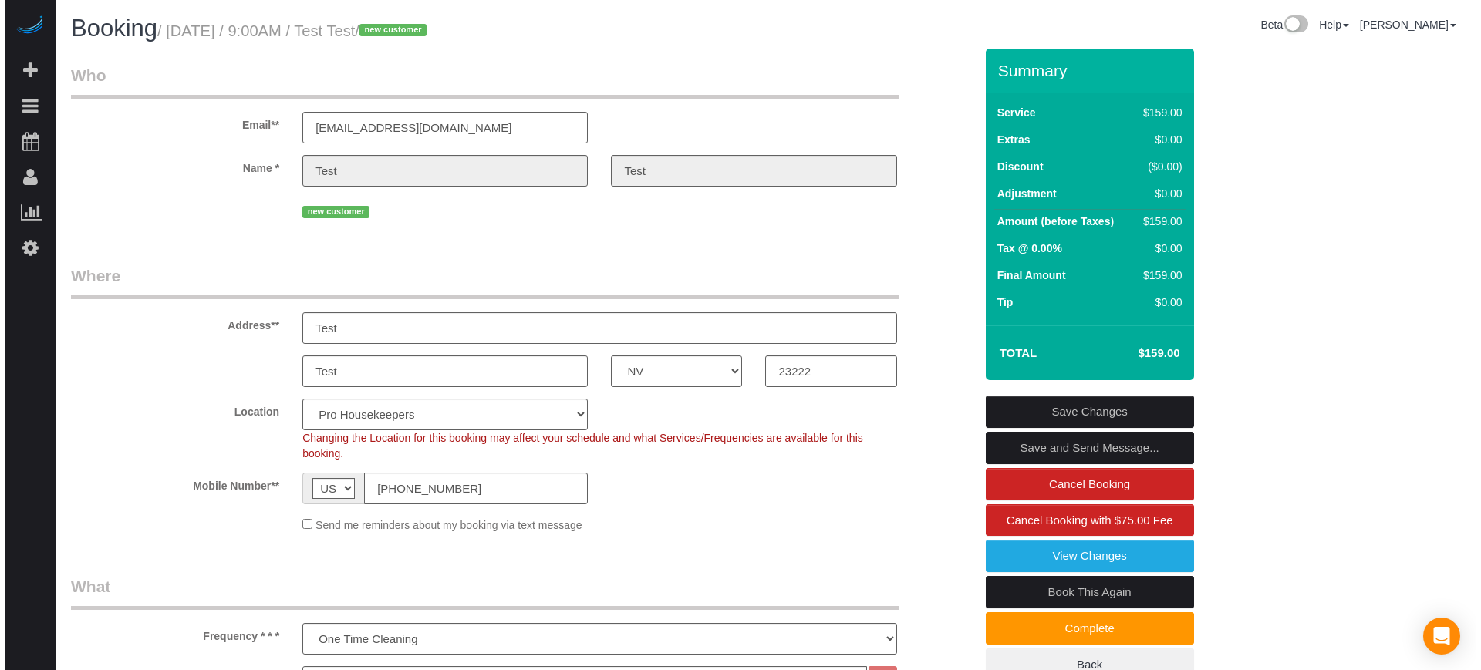
scroll to position [96, 0]
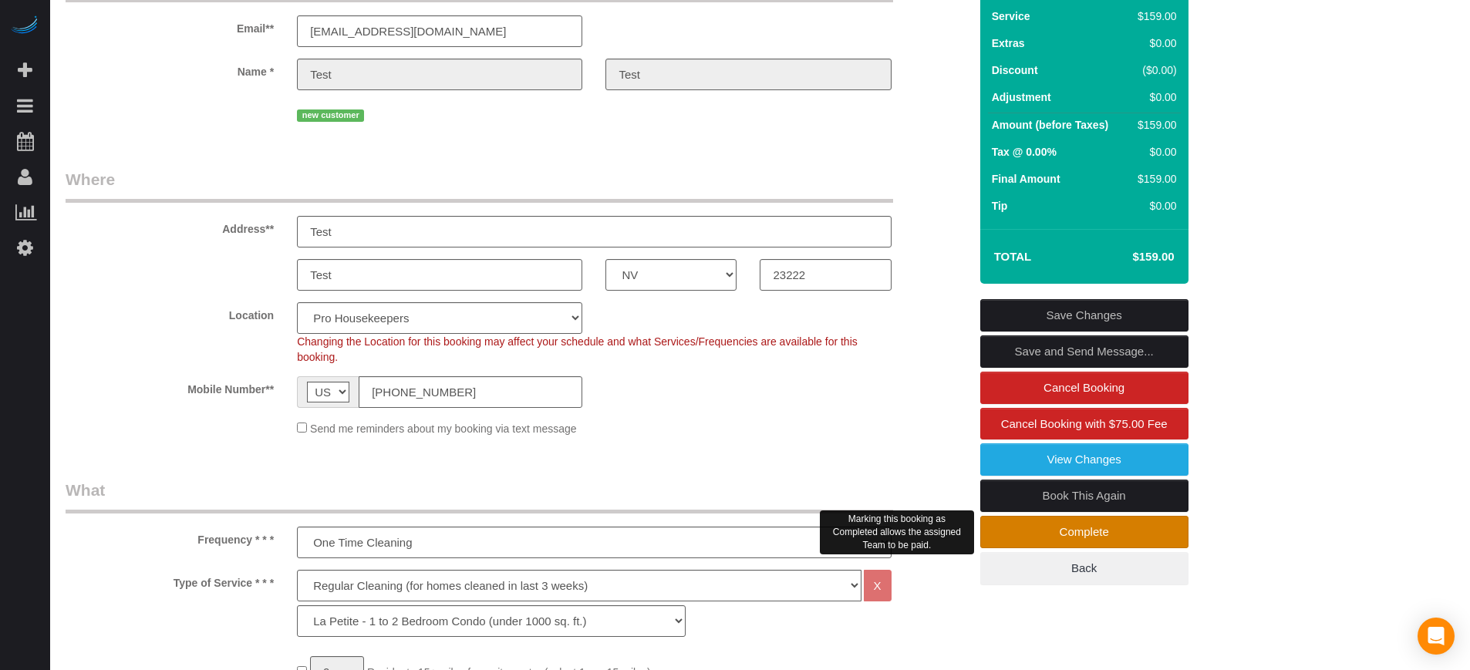
click at [1061, 531] on link "Complete" at bounding box center [1084, 532] width 208 height 32
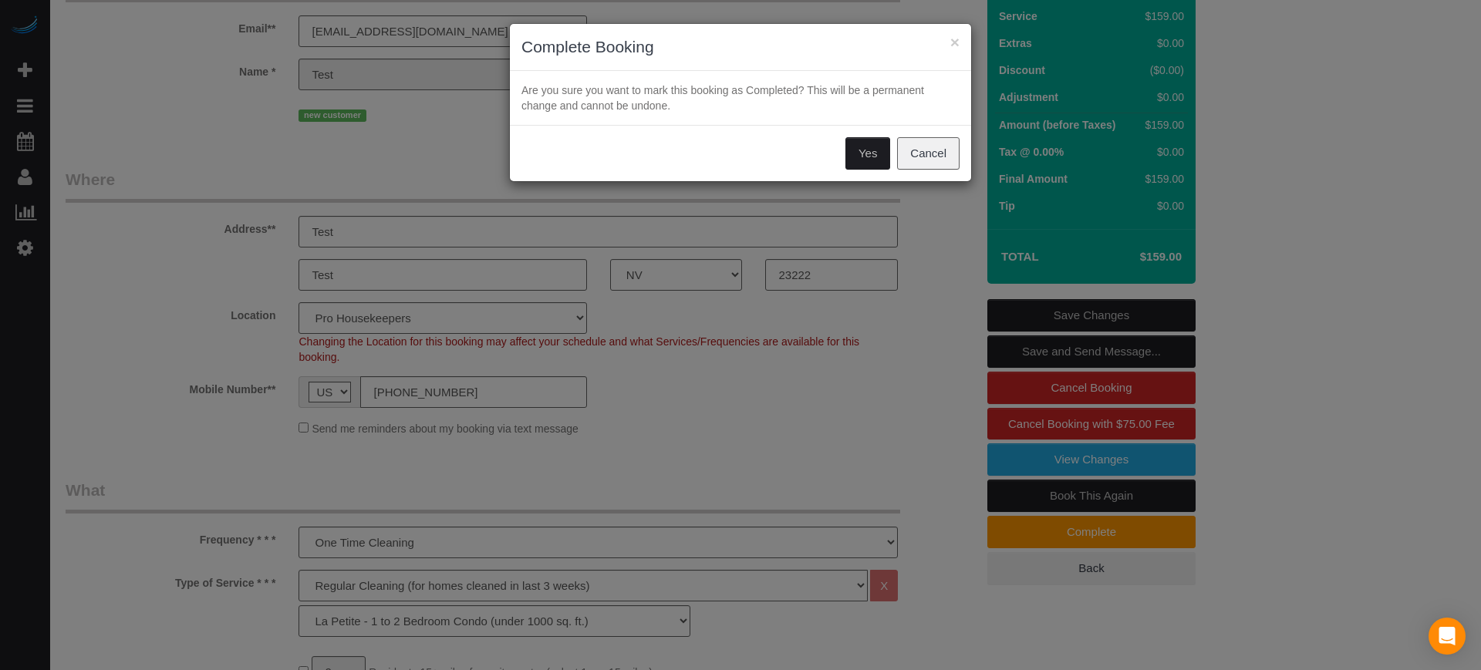
click at [863, 149] on button "Yes" at bounding box center [867, 153] width 45 height 32
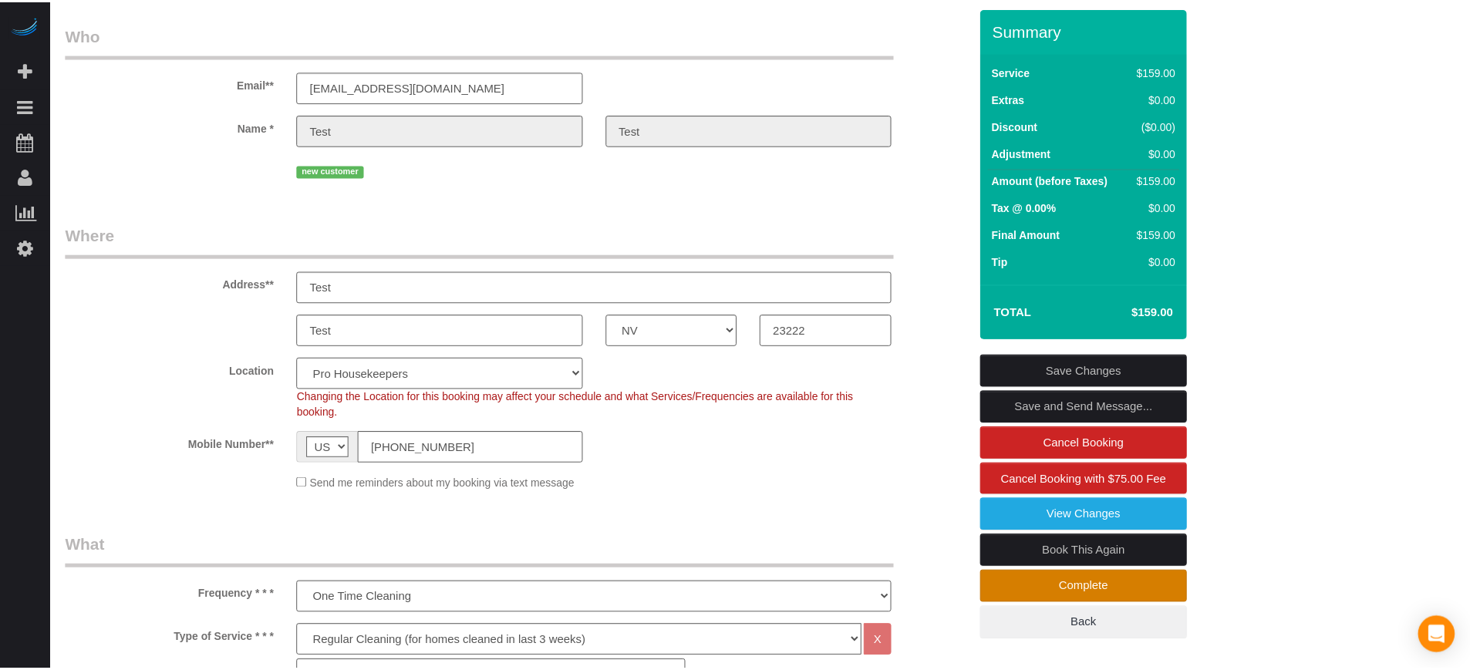
scroll to position [152, 0]
